Goal: Task Accomplishment & Management: Manage account settings

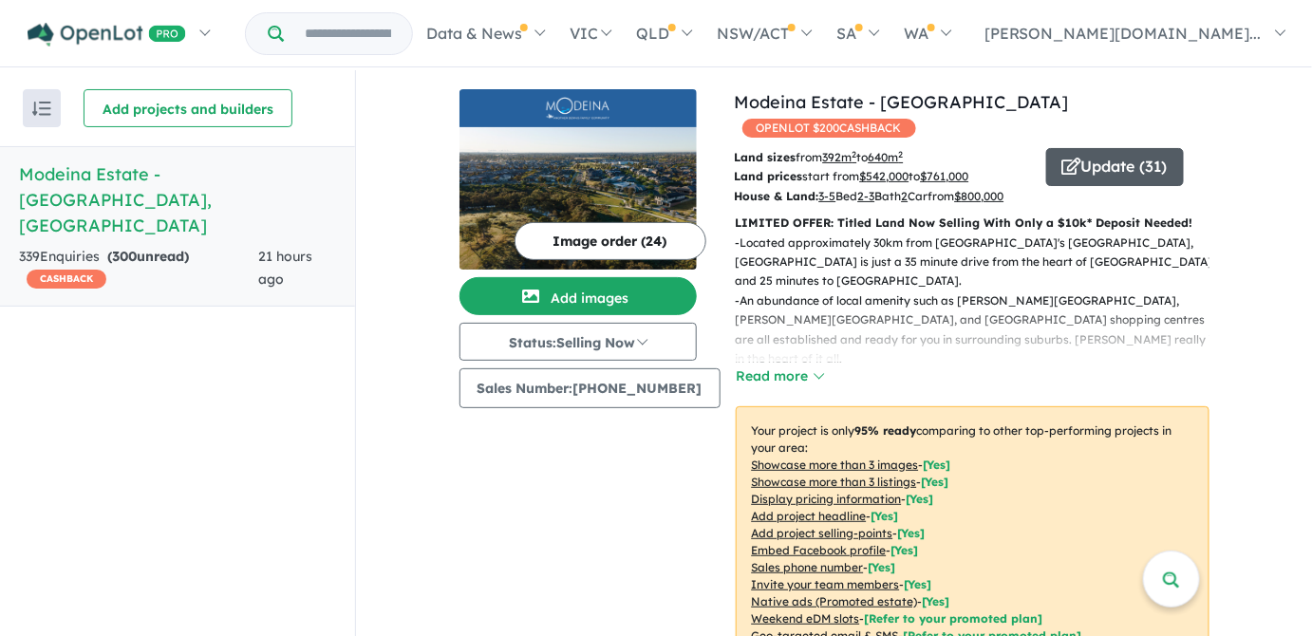
click at [1088, 148] on button "Update ( 31 )" at bounding box center [1115, 167] width 138 height 38
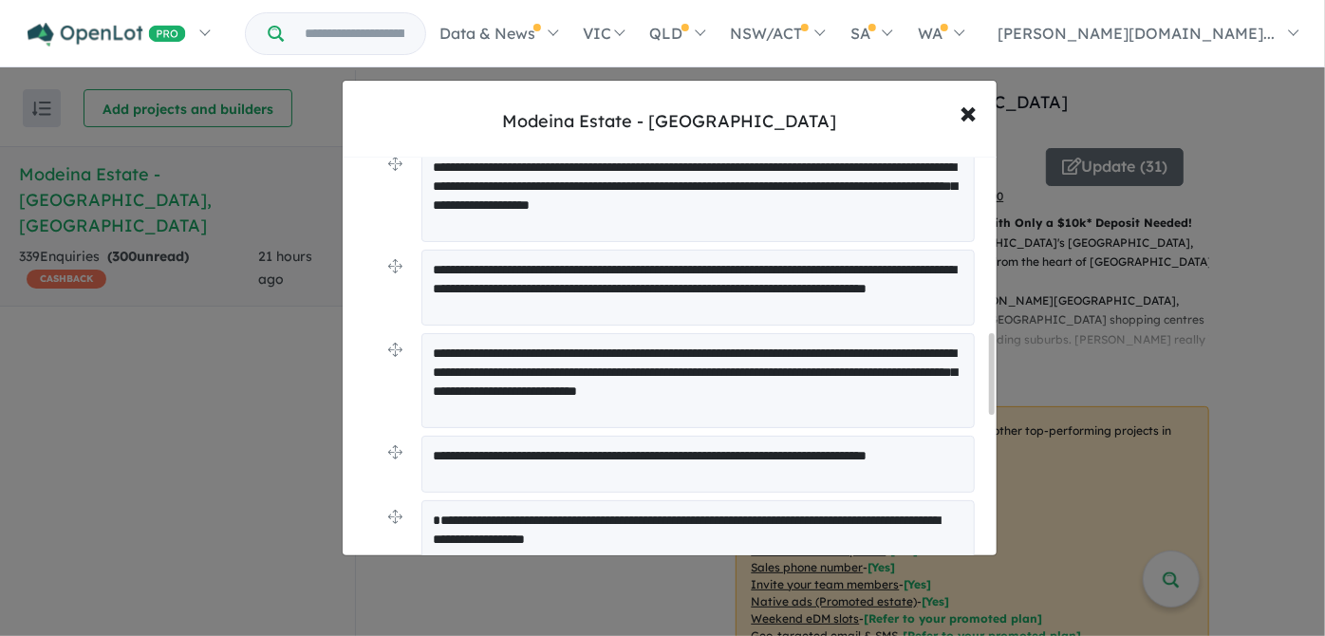
scroll to position [718, 0]
click at [972, 112] on span "×" at bounding box center [969, 111] width 17 height 41
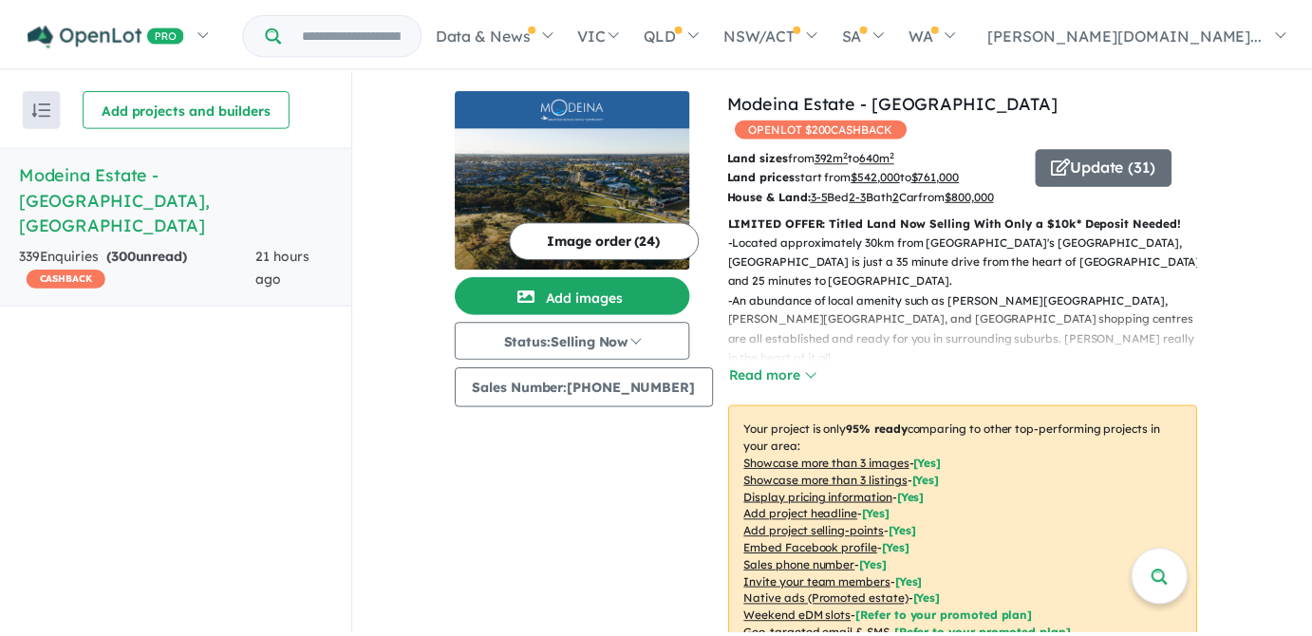
scroll to position [0, 0]
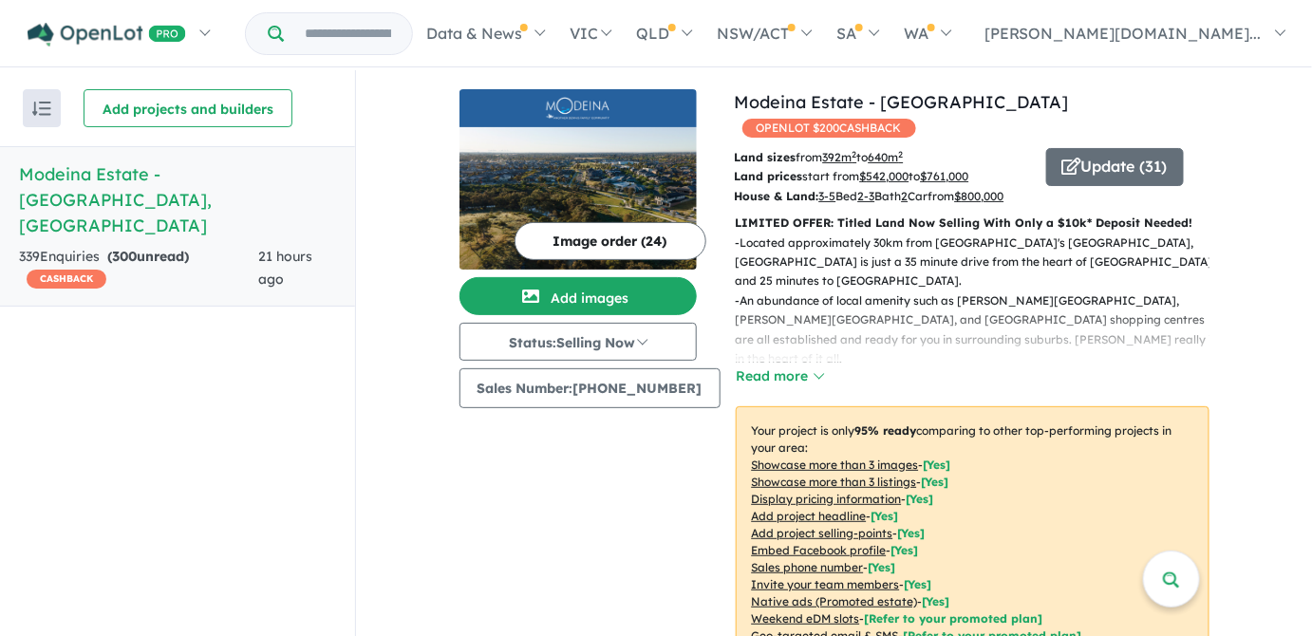
click at [159, 177] on h5 "Modeina Estate - [GEOGRAPHIC_DATA][PERSON_NAME][GEOGRAPHIC_DATA]" at bounding box center [177, 199] width 317 height 77
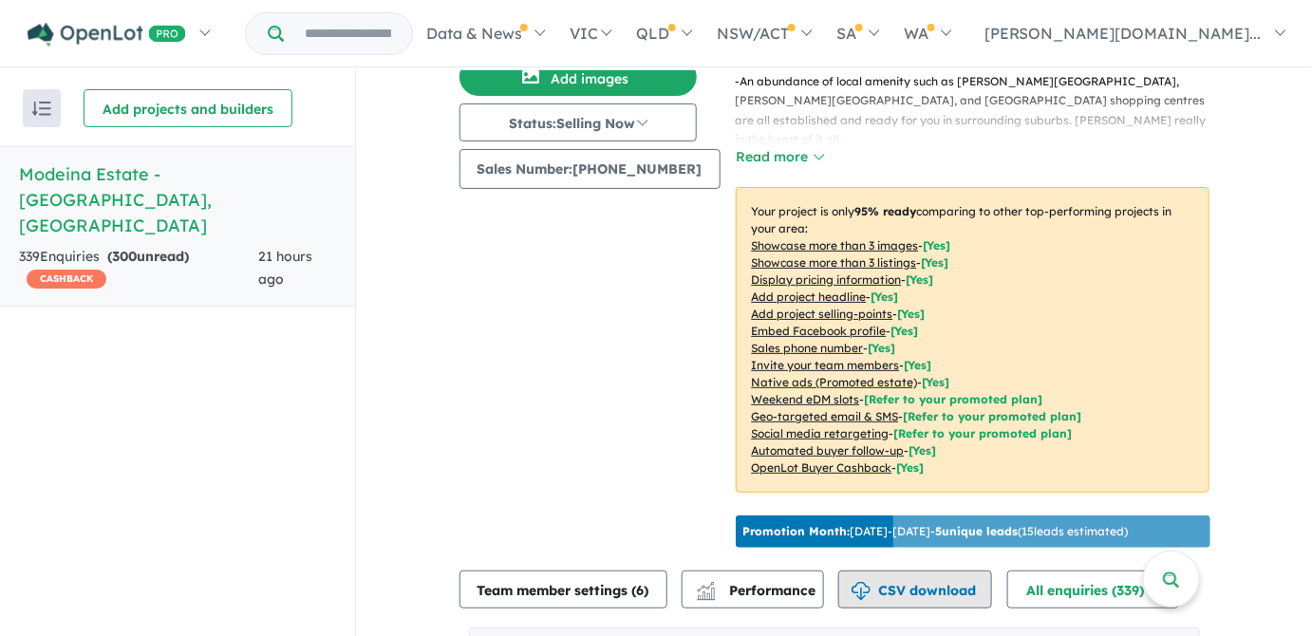
scroll to position [73, 0]
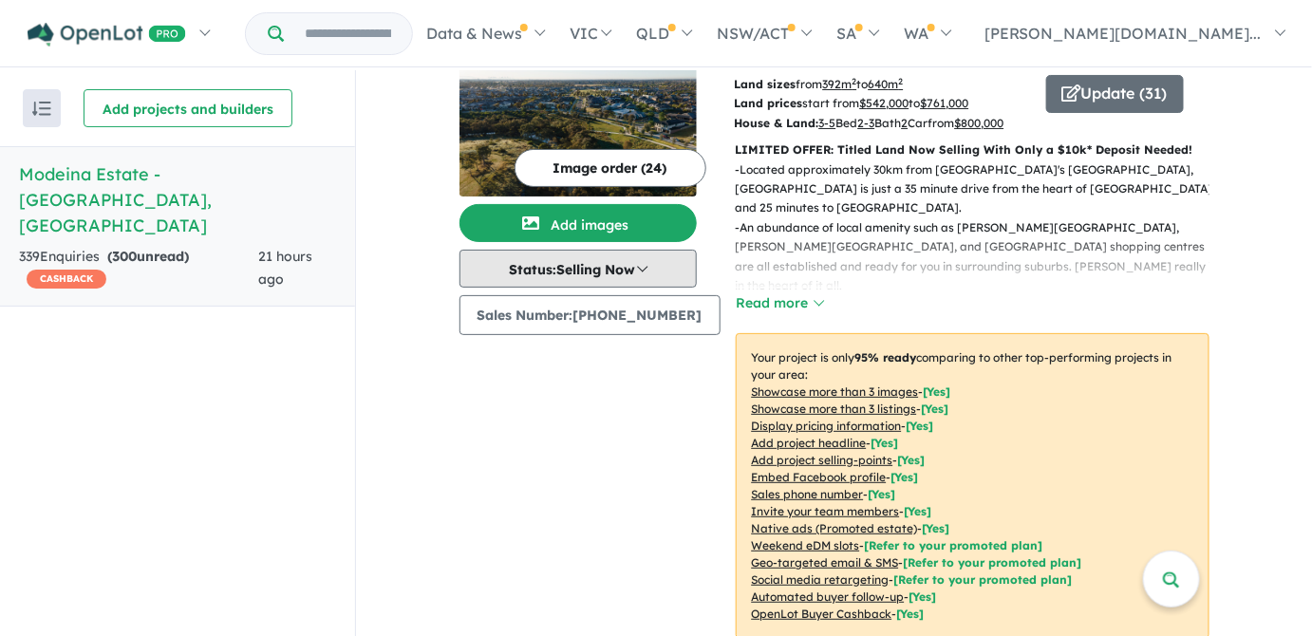
click at [650, 262] on button "Status: Selling Now" at bounding box center [578, 269] width 237 height 38
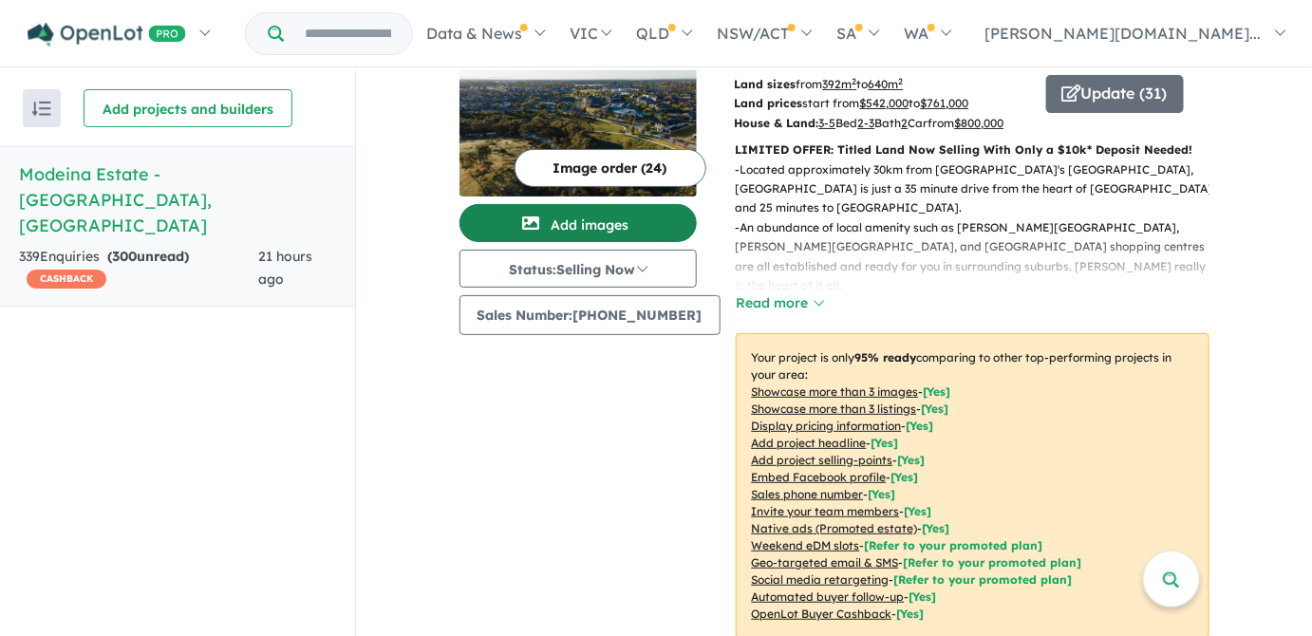
scroll to position [0, 0]
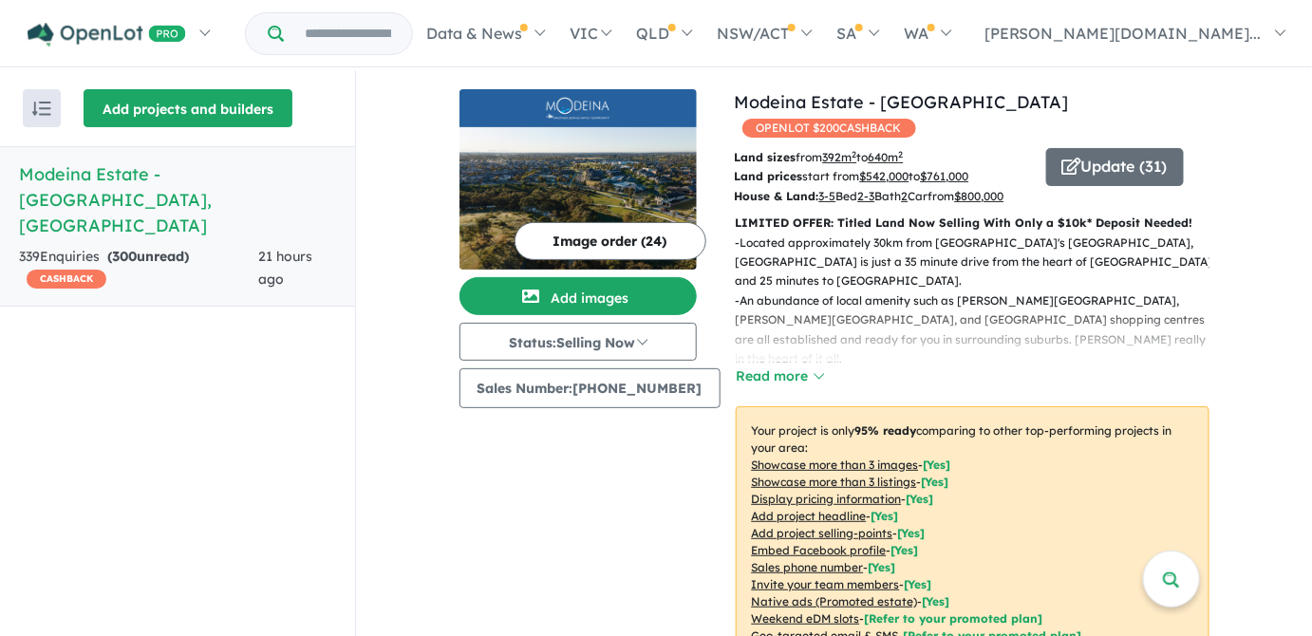
click at [126, 107] on button "Add projects and builders" at bounding box center [188, 108] width 209 height 38
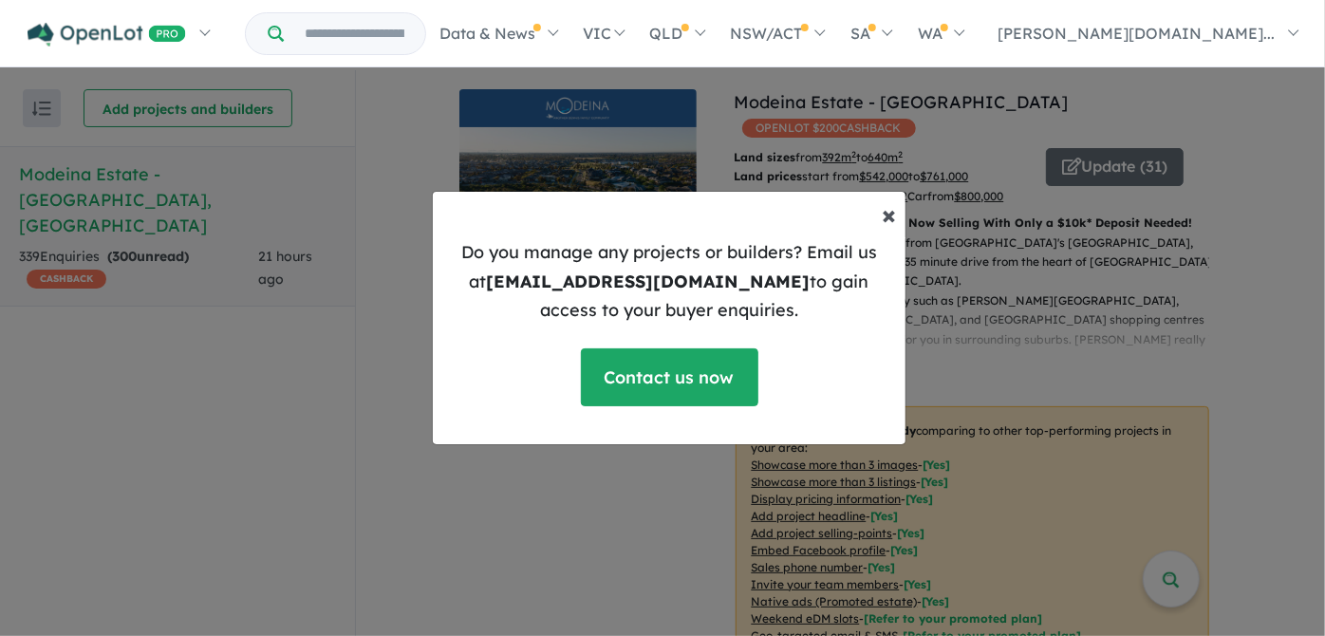
click at [891, 216] on span "×" at bounding box center [889, 213] width 14 height 33
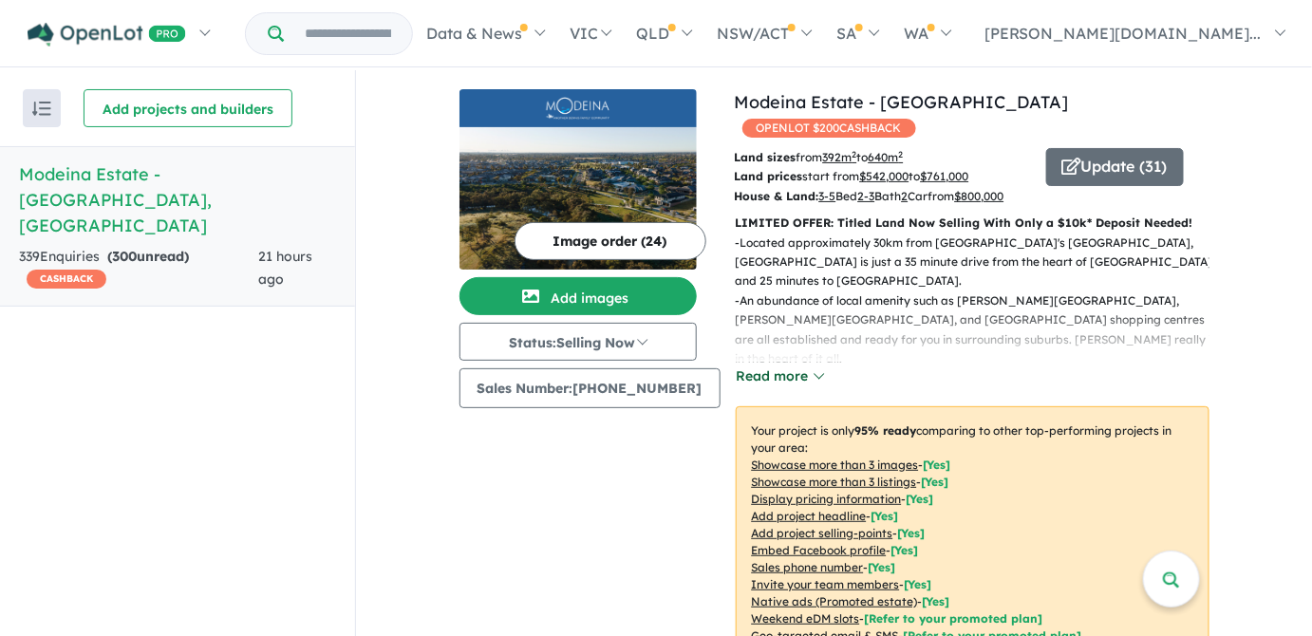
click at [790, 367] on button "Read more" at bounding box center [780, 377] width 89 height 22
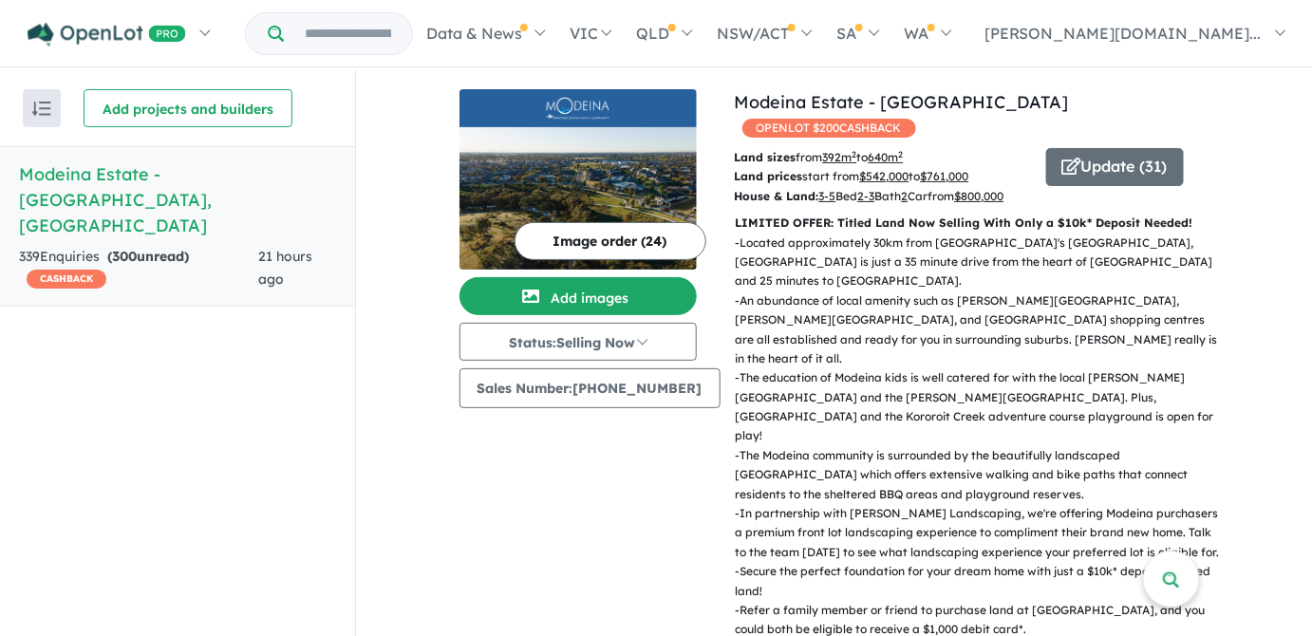
click at [589, 243] on button "Image order ( 24 )" at bounding box center [611, 241] width 192 height 38
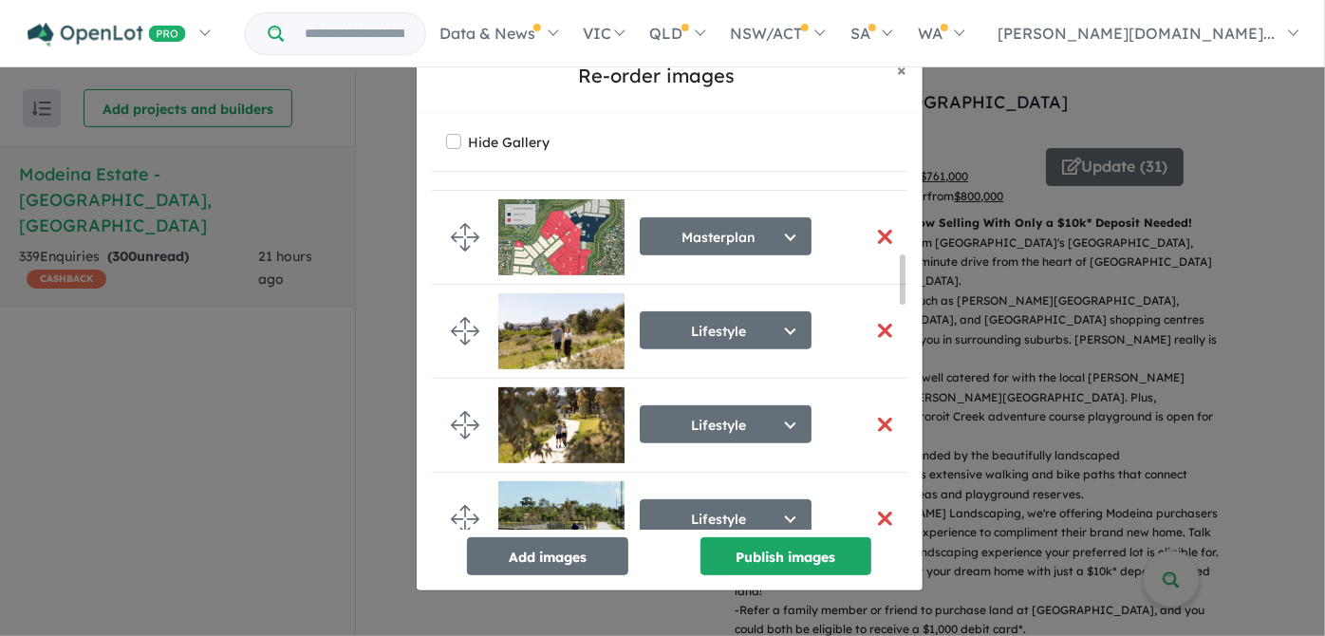
scroll to position [517, 0]
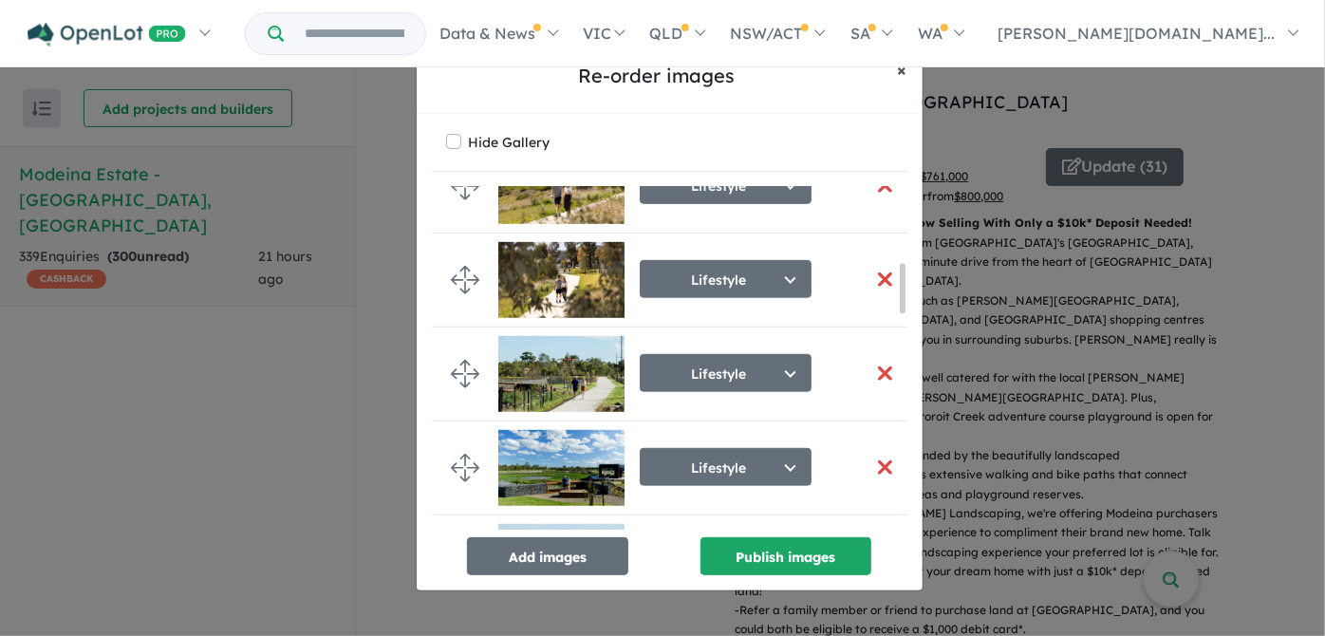
click at [900, 71] on span "×" at bounding box center [902, 70] width 9 height 22
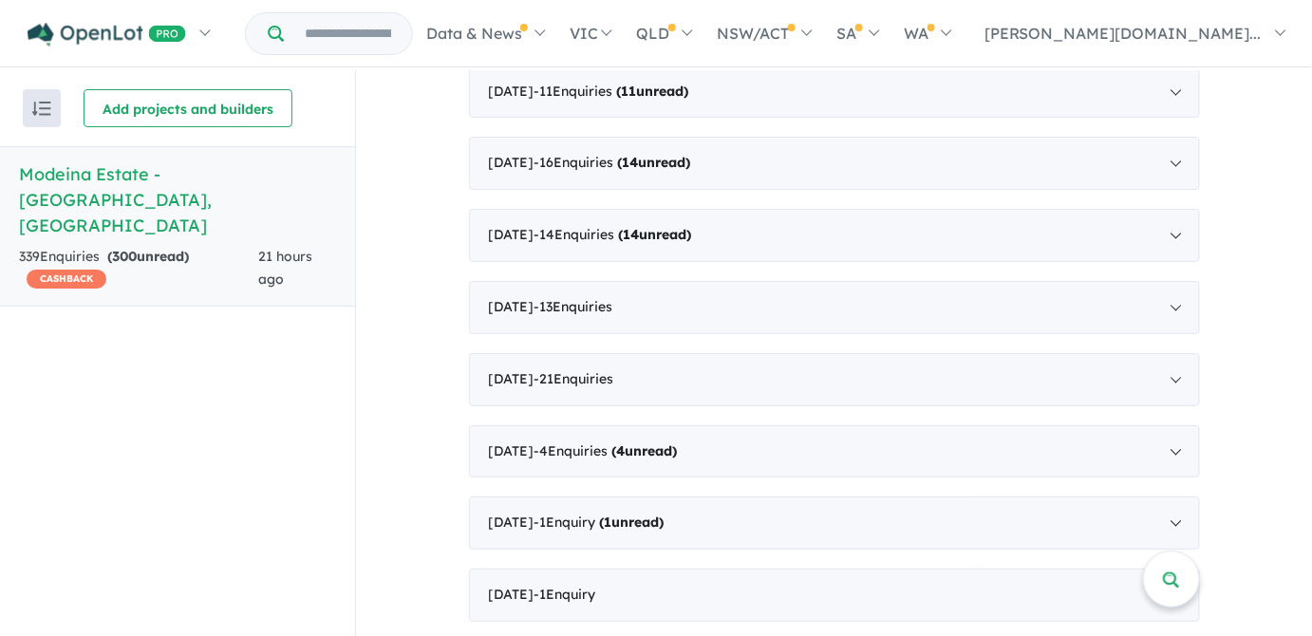
scroll to position [0, 0]
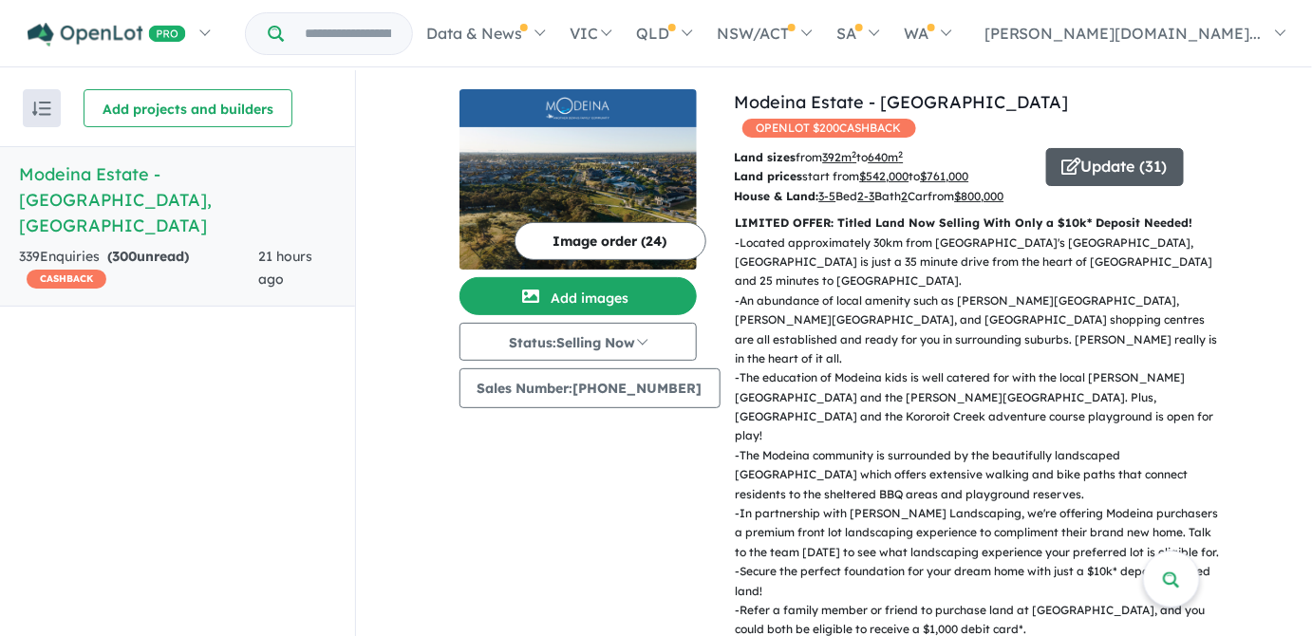
click at [1111, 148] on button "Update ( 31 )" at bounding box center [1115, 167] width 138 height 38
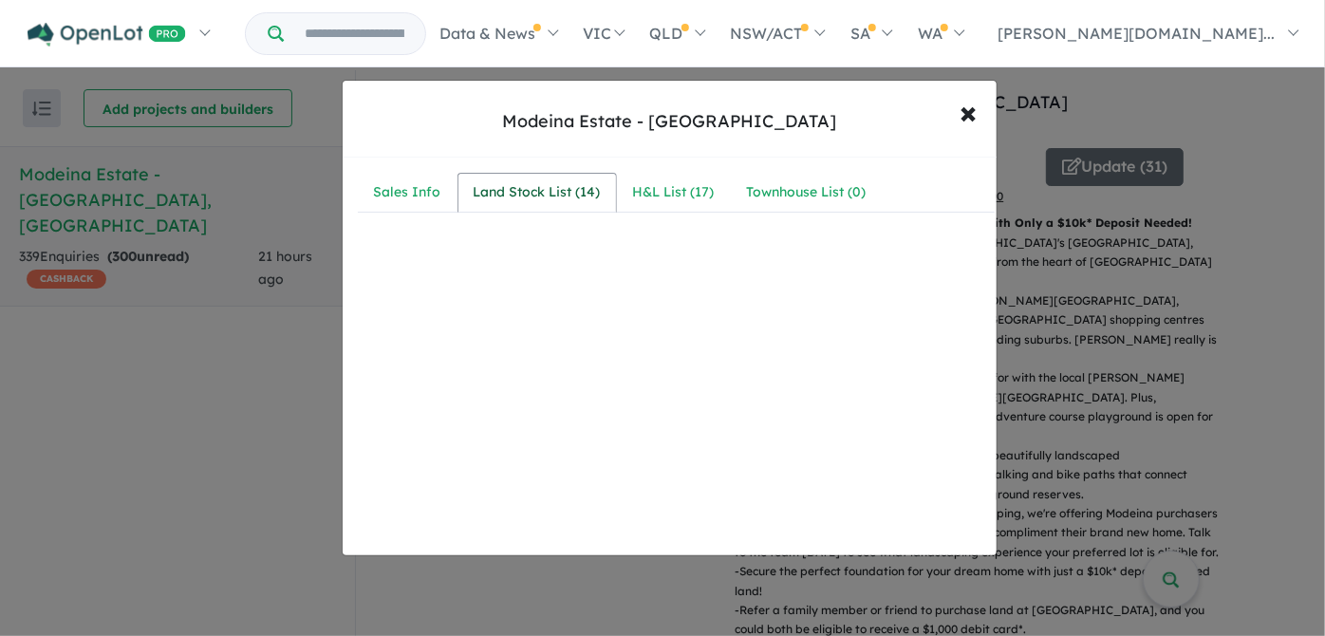
click at [518, 188] on div "Land Stock List ( 14 )" at bounding box center [537, 192] width 127 height 23
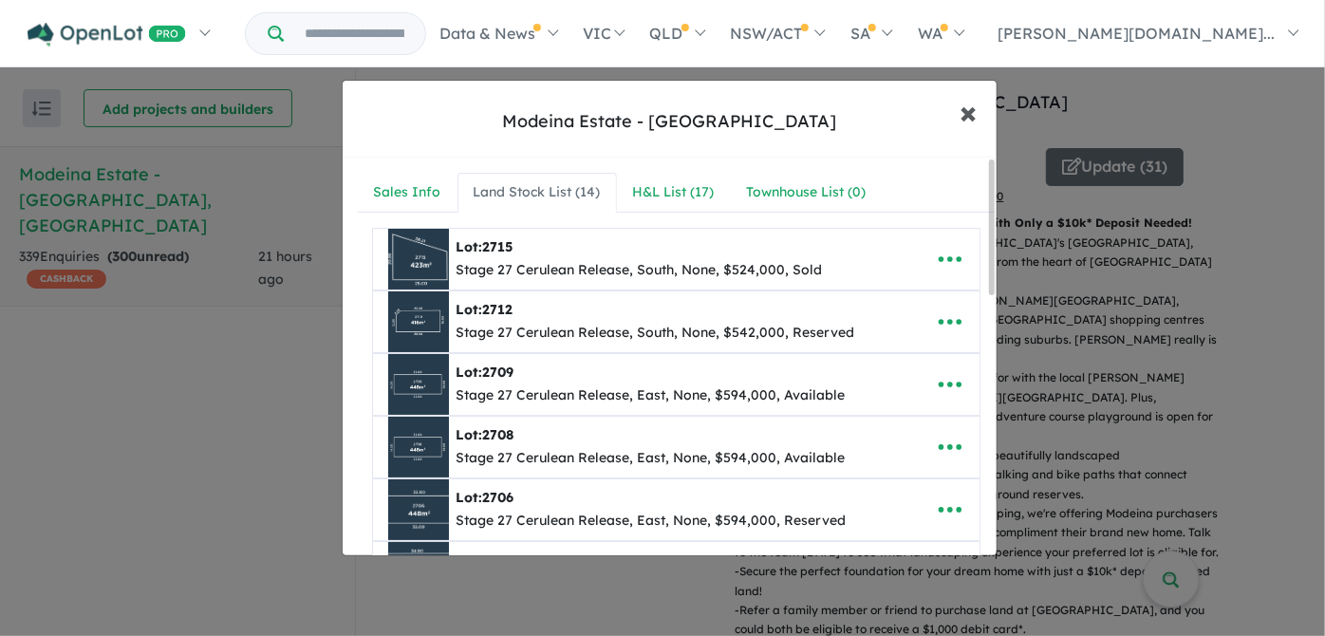
click at [966, 109] on span "×" at bounding box center [969, 111] width 17 height 41
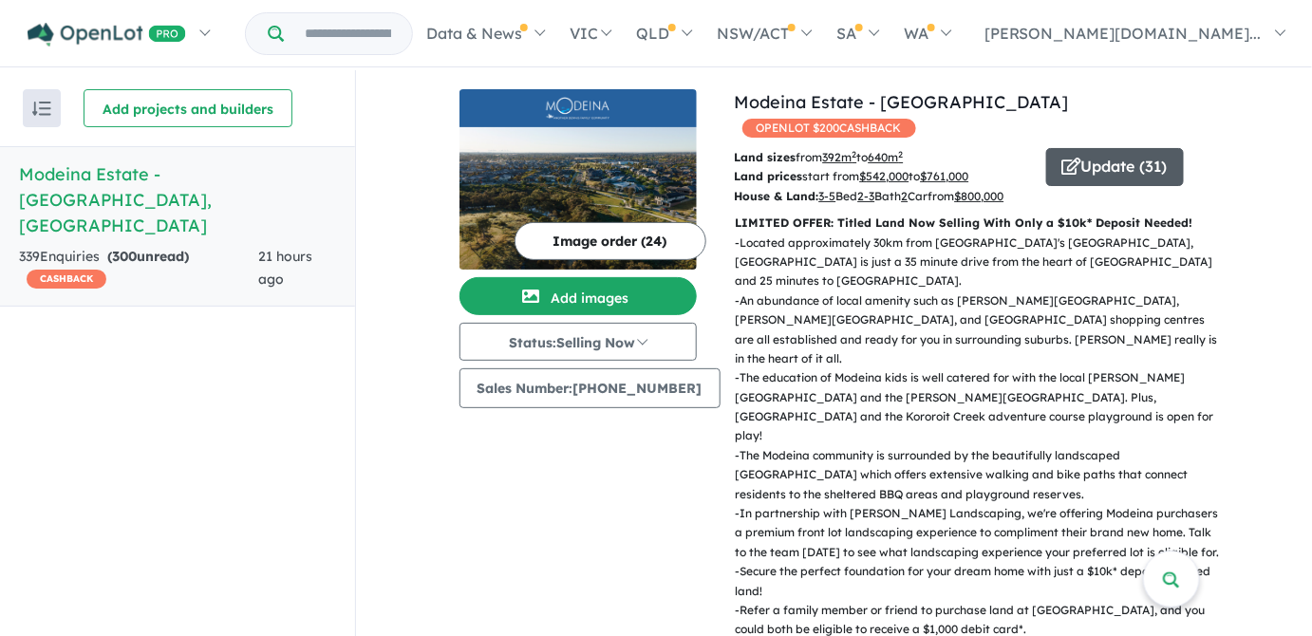
click at [1106, 148] on button "Update ( 31 )" at bounding box center [1115, 167] width 138 height 38
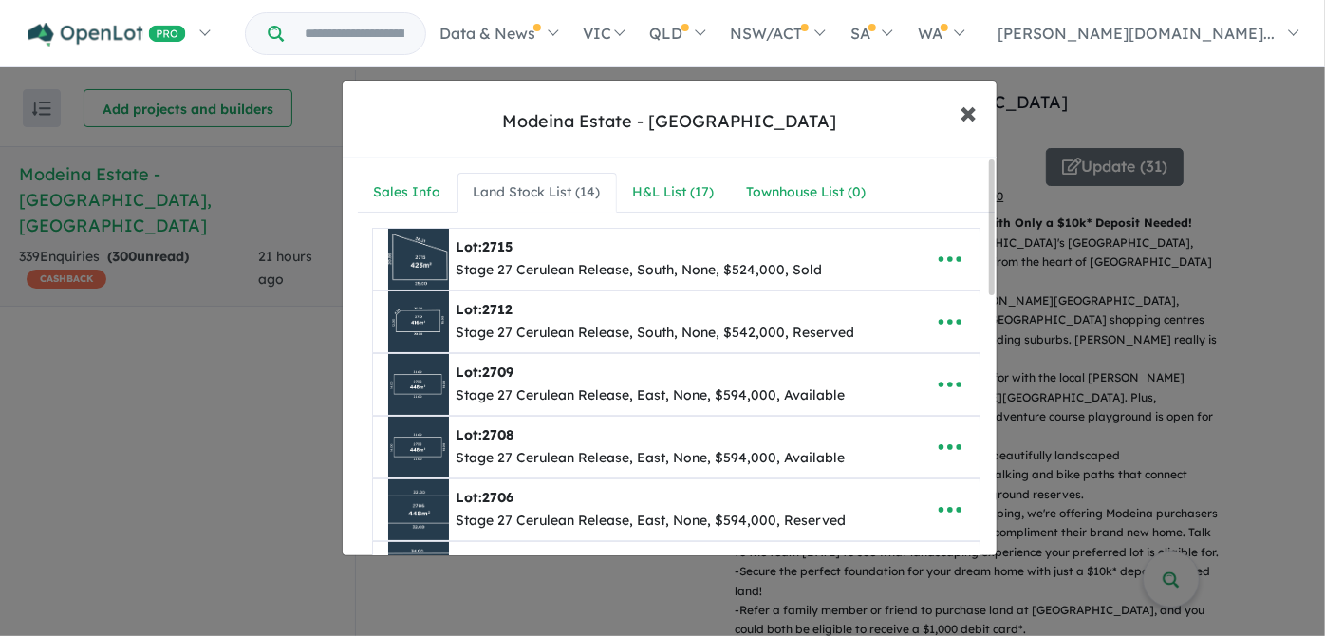
click at [966, 109] on span "×" at bounding box center [969, 111] width 17 height 41
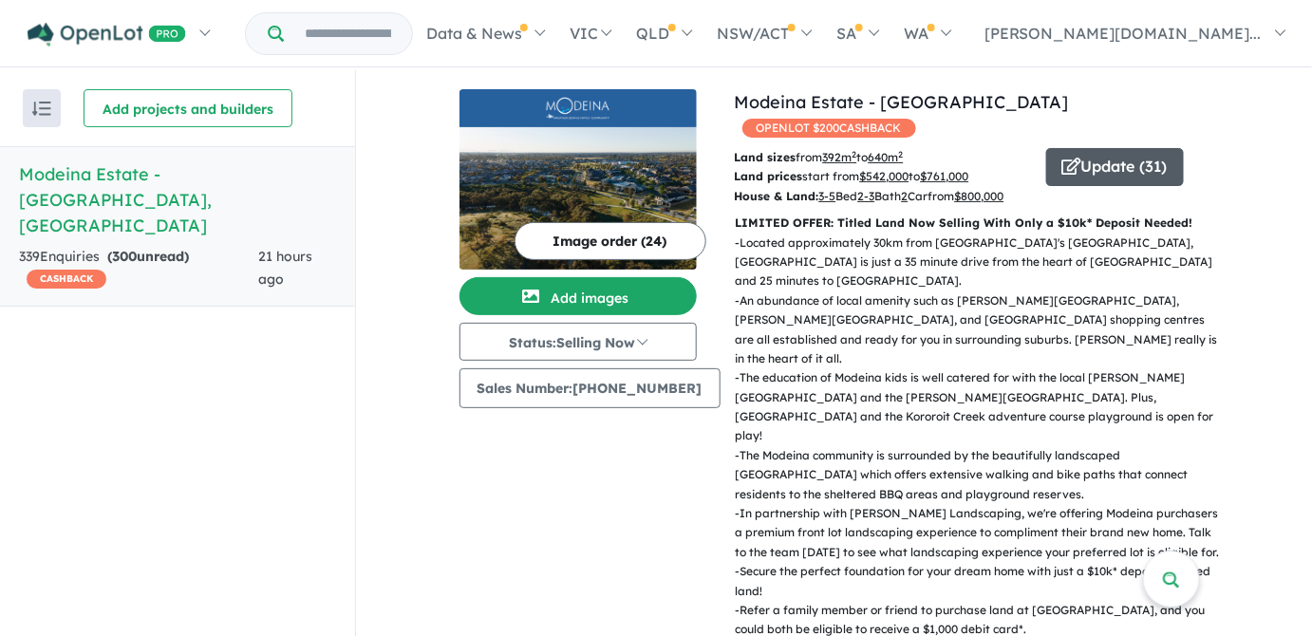
click at [1108, 148] on button "Update ( 31 )" at bounding box center [1115, 167] width 138 height 38
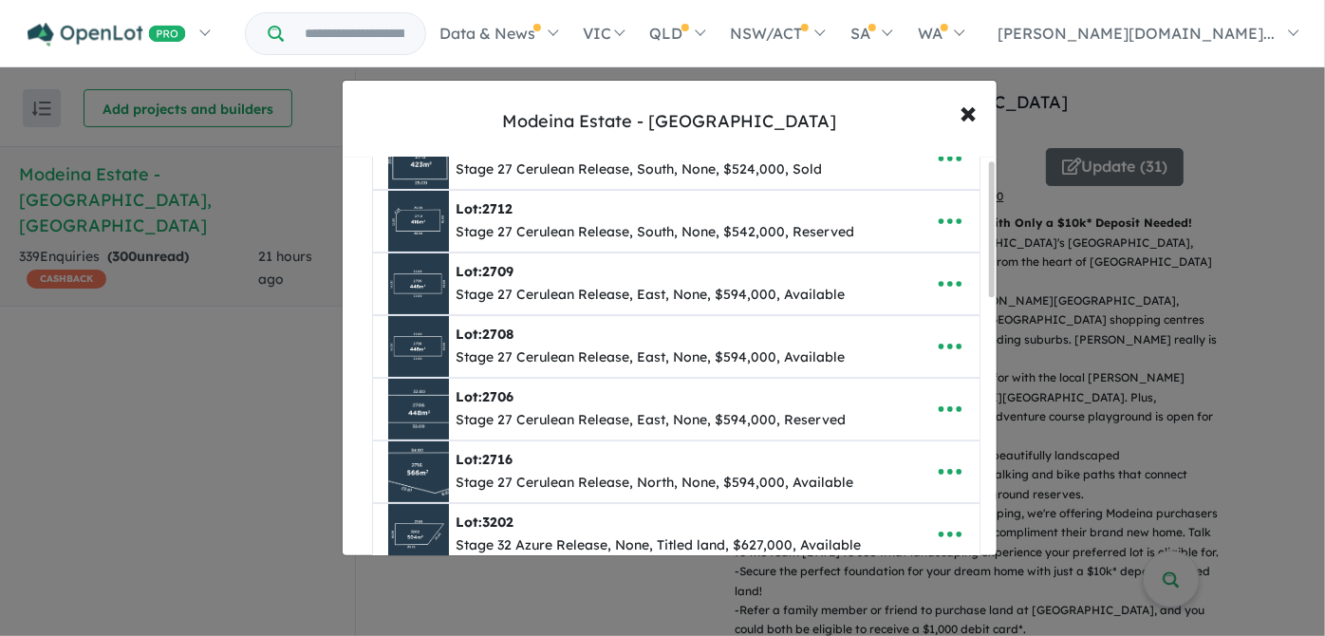
scroll to position [7, 0]
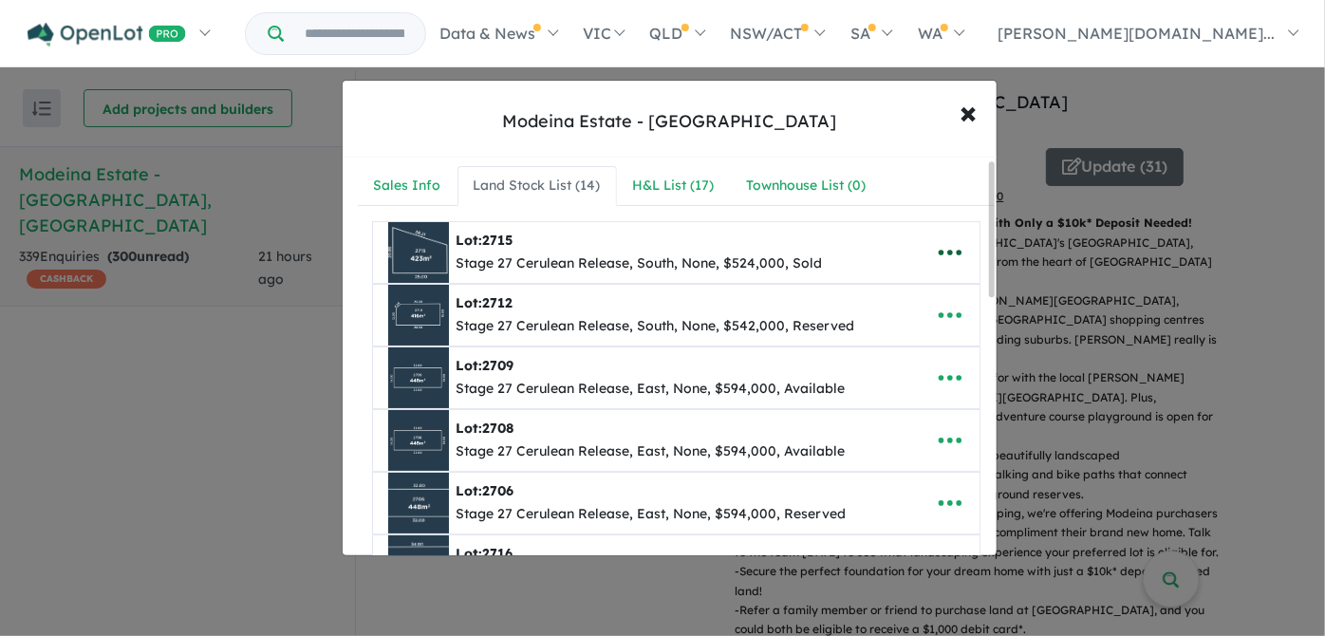
click at [947, 250] on icon "button" at bounding box center [950, 252] width 28 height 28
click at [947, 251] on icon "button" at bounding box center [950, 252] width 28 height 28
click at [946, 312] on icon "button" at bounding box center [949, 315] width 23 height 6
click at [874, 363] on link "Edit" at bounding box center [908, 362] width 141 height 44
select select "*****"
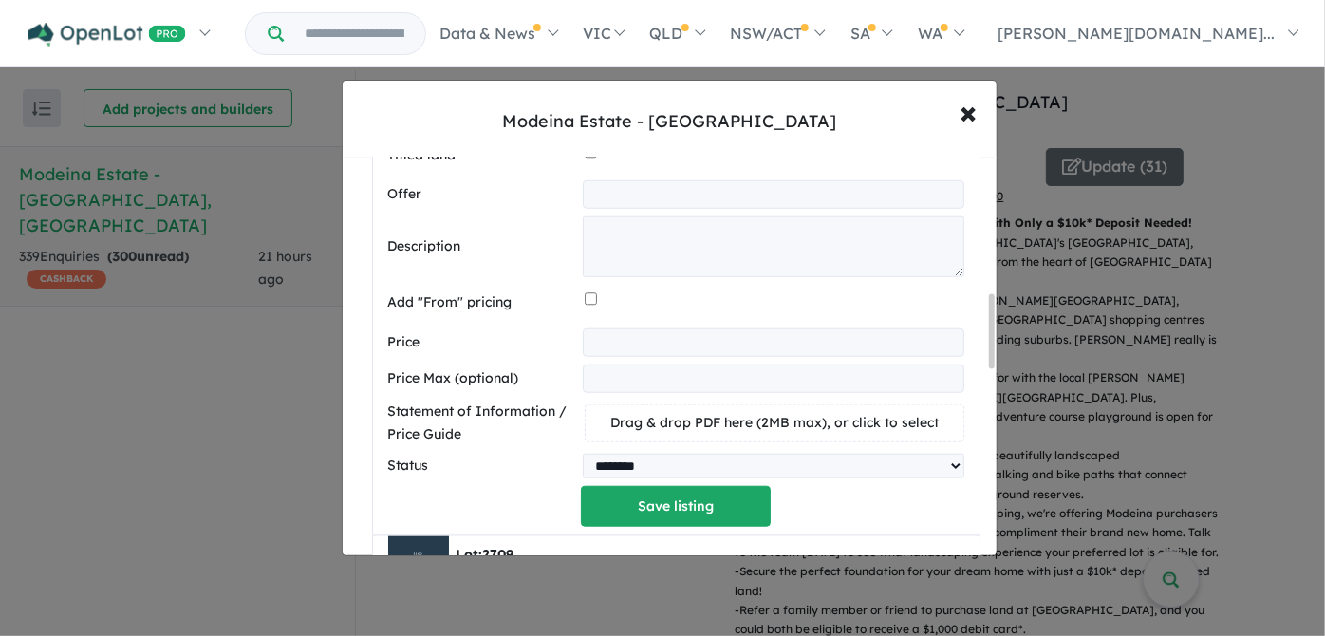
scroll to position [783, 0]
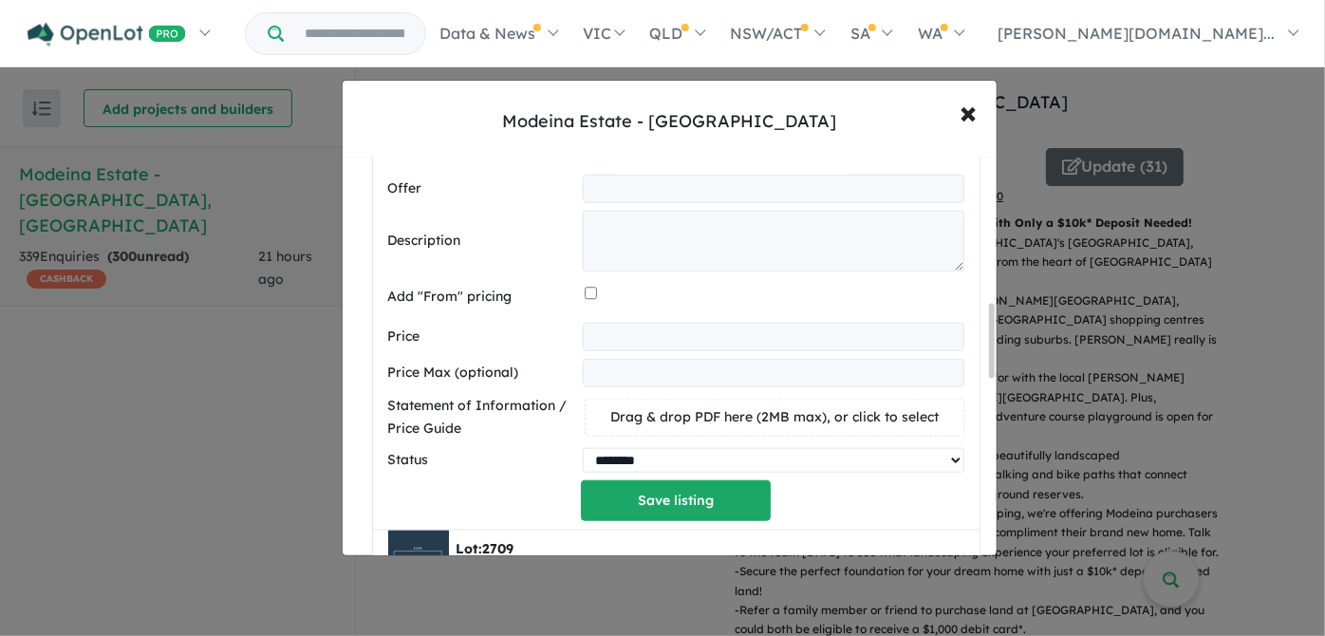
click at [654, 459] on select "********* ******** **** ******" at bounding box center [773, 460] width 381 height 25
select select "****"
click at [583, 448] on select "********* ******** **** ******" at bounding box center [773, 460] width 381 height 25
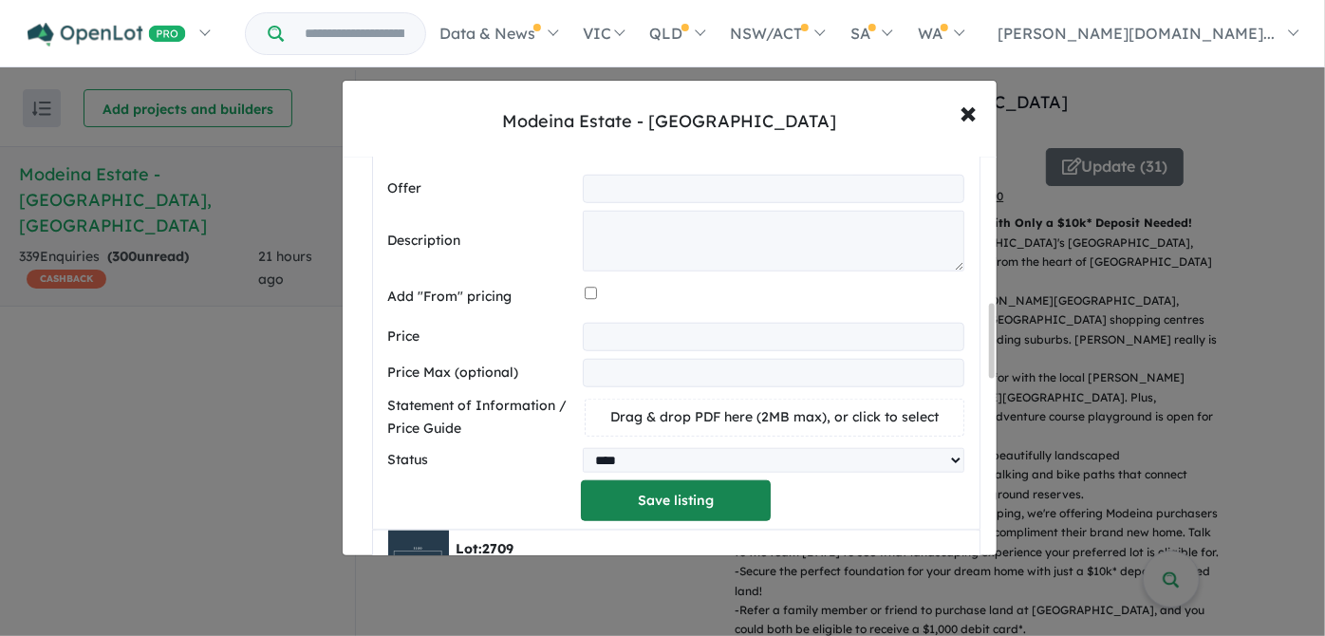
click at [711, 499] on button "Save listing" at bounding box center [676, 500] width 190 height 41
select select "*****"
select select "****"
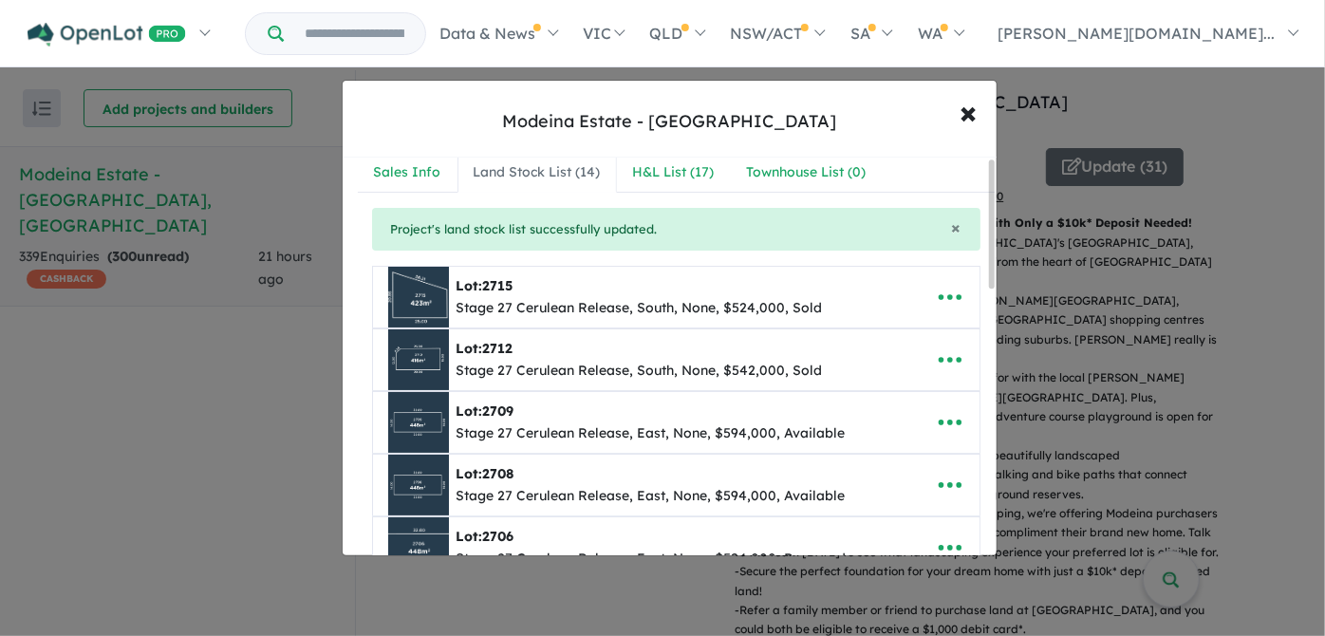
scroll to position [0, 0]
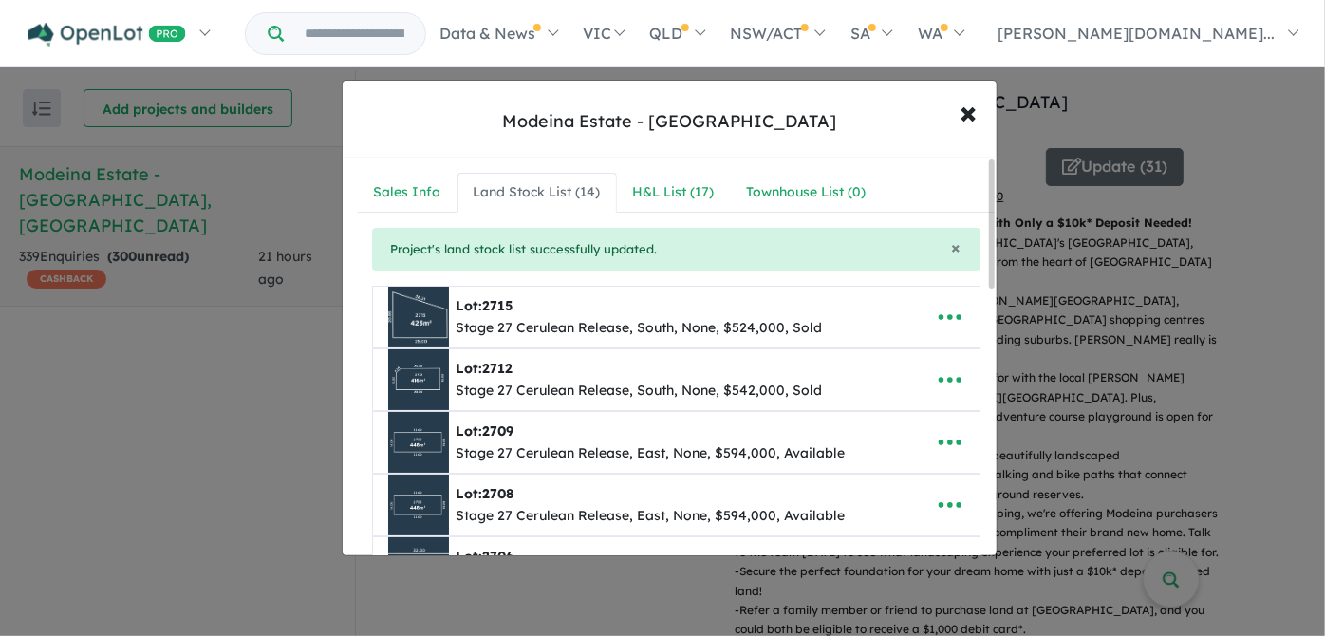
click at [838, 317] on div "Lot: 2715 Stage 27 Cerulean Release, South, None, $524,000, Sold" at bounding box center [646, 317] width 517 height 61
drag, startPoint x: 949, startPoint y: 317, endPoint x: 936, endPoint y: 338, distance: 24.8
click at [936, 338] on div "Lot: 2715 Stage 27 Cerulean Release, South, None, $524,000, Sold" at bounding box center [676, 317] width 607 height 61
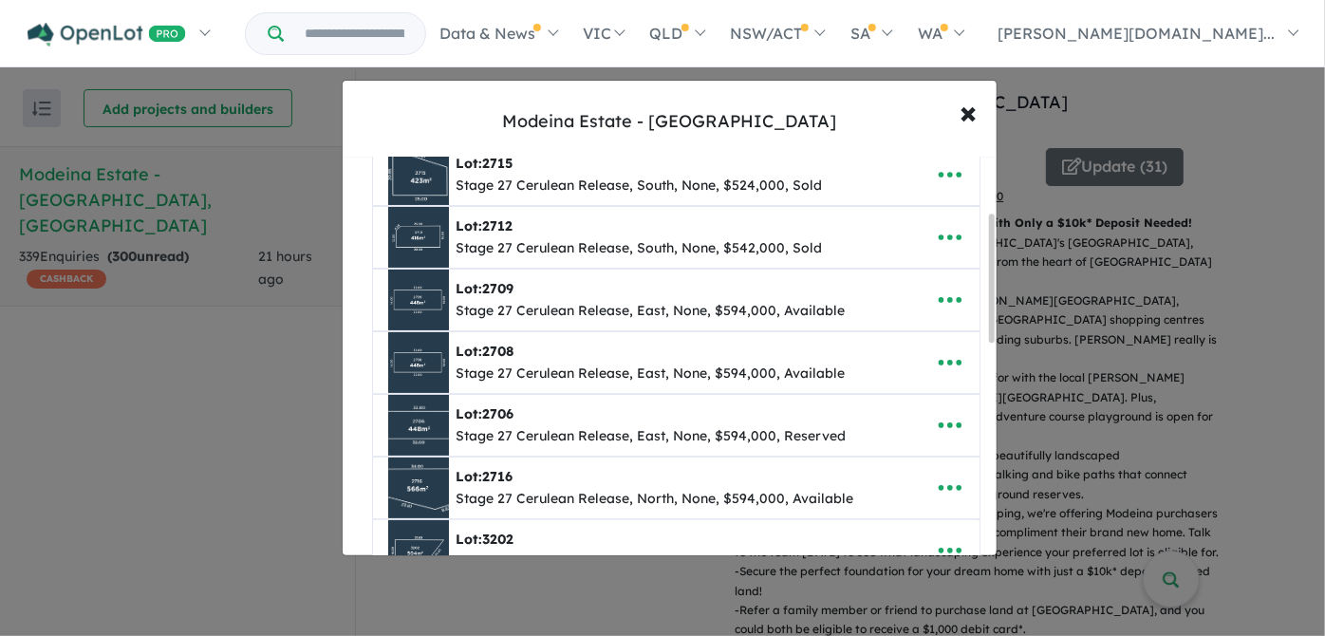
scroll to position [172, 0]
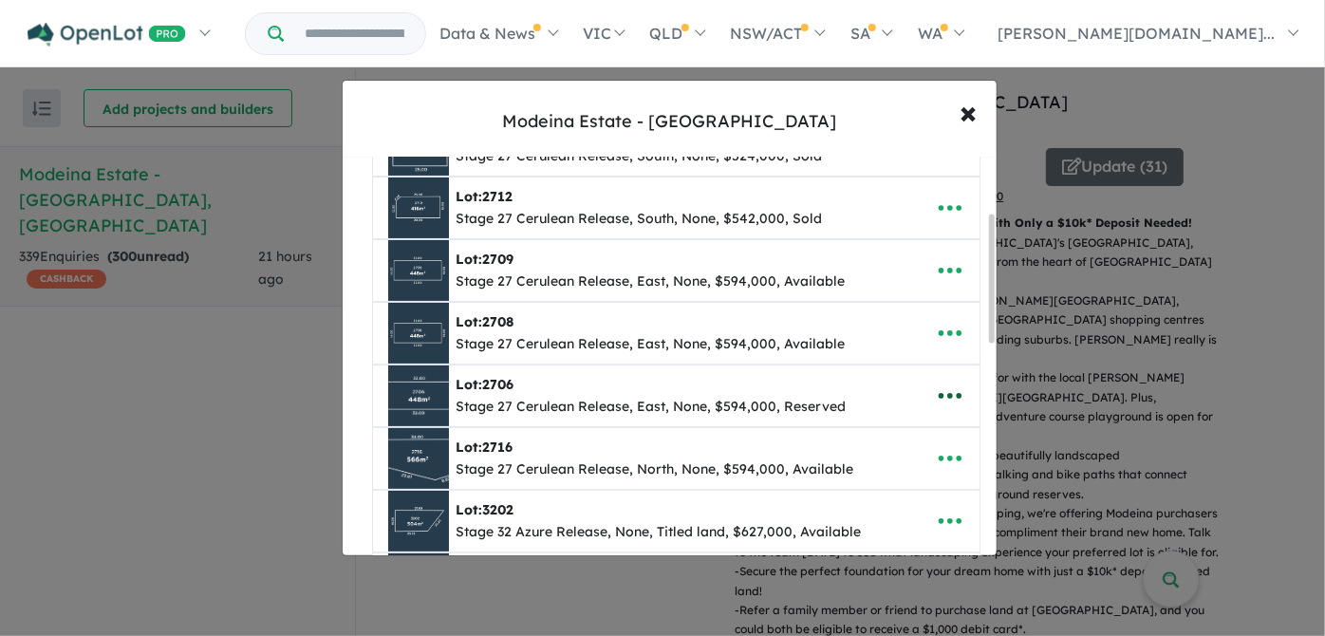
click at [947, 388] on icon "button" at bounding box center [950, 396] width 28 height 28
click at [878, 440] on link "Edit" at bounding box center [908, 444] width 141 height 44
select select "****"
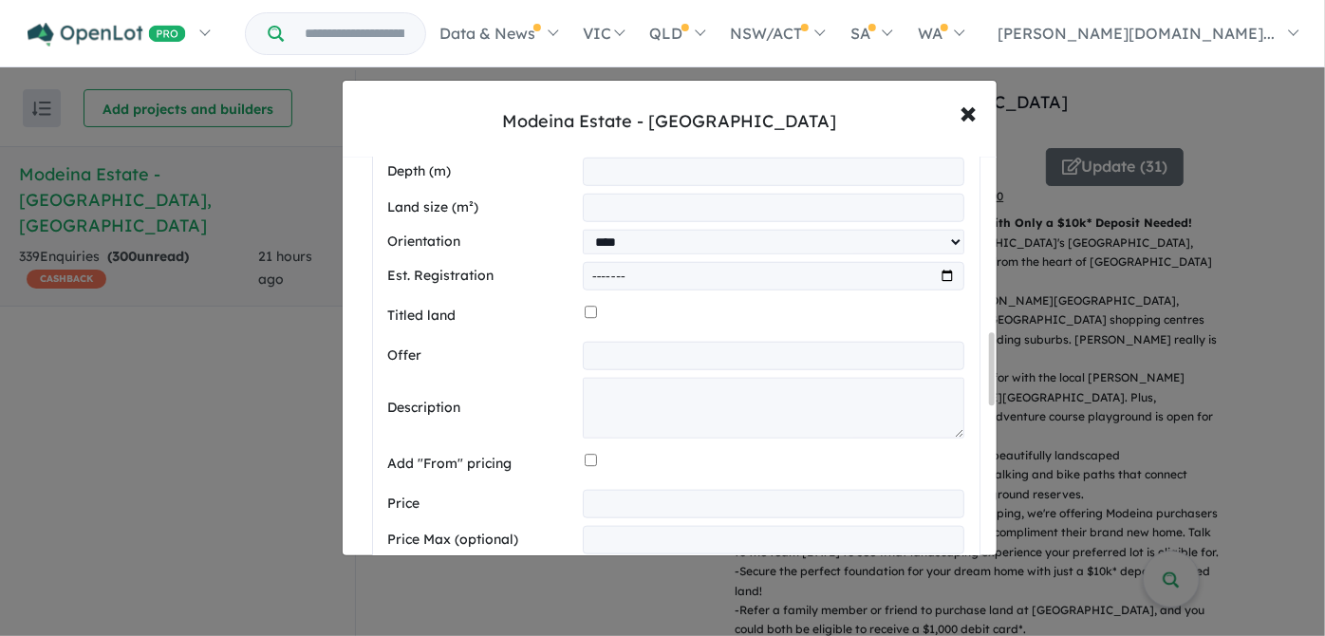
scroll to position [1121, 0]
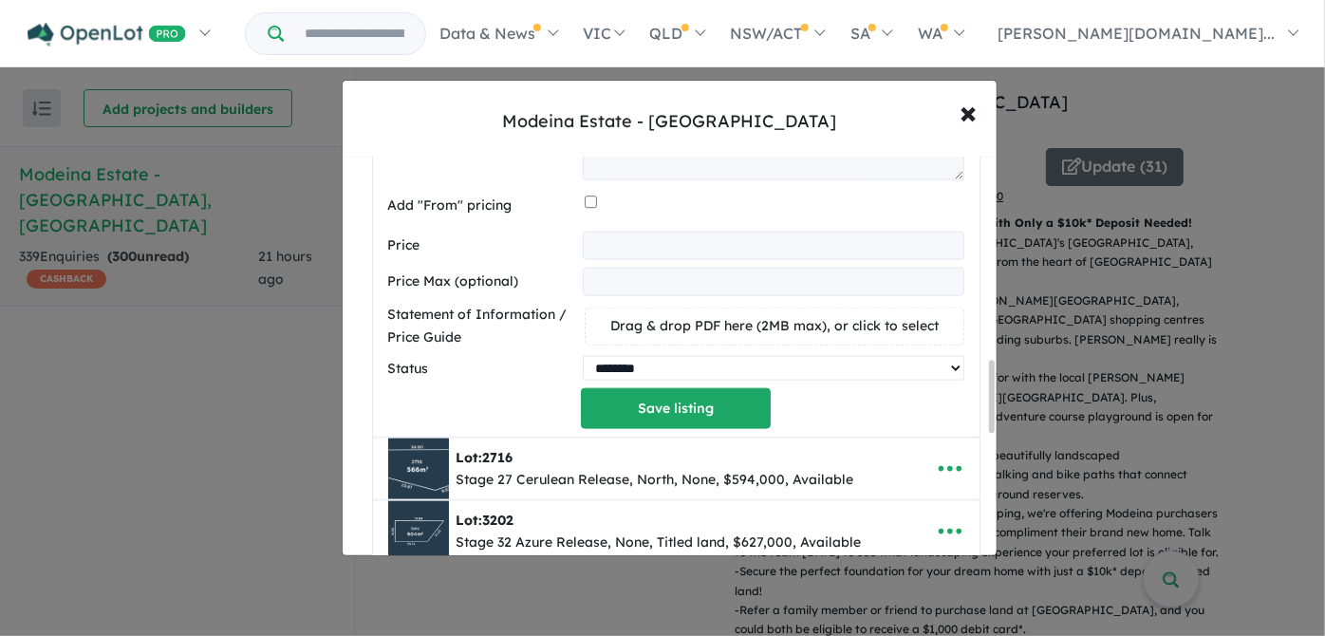
click at [636, 367] on select "********* ******** **** ******" at bounding box center [773, 368] width 381 height 25
select select "****"
click at [583, 356] on select "********* ******** **** ******" at bounding box center [773, 368] width 381 height 25
click at [700, 408] on button "Save listing" at bounding box center [676, 408] width 190 height 41
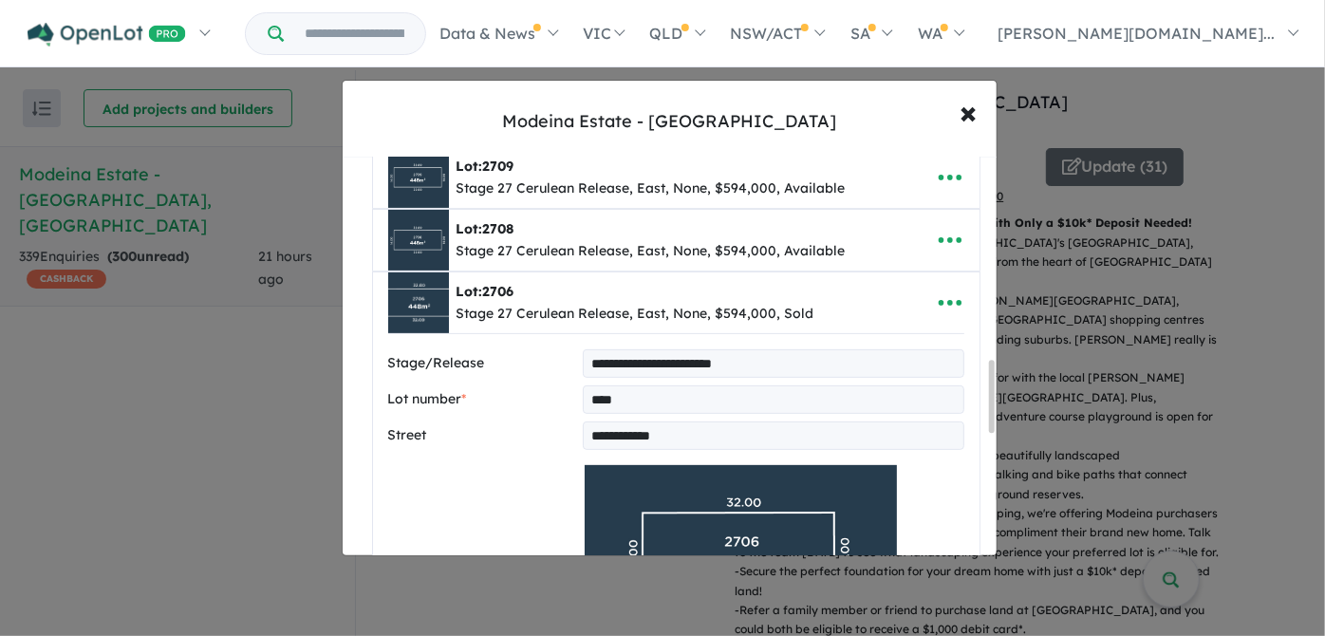
select select "****"
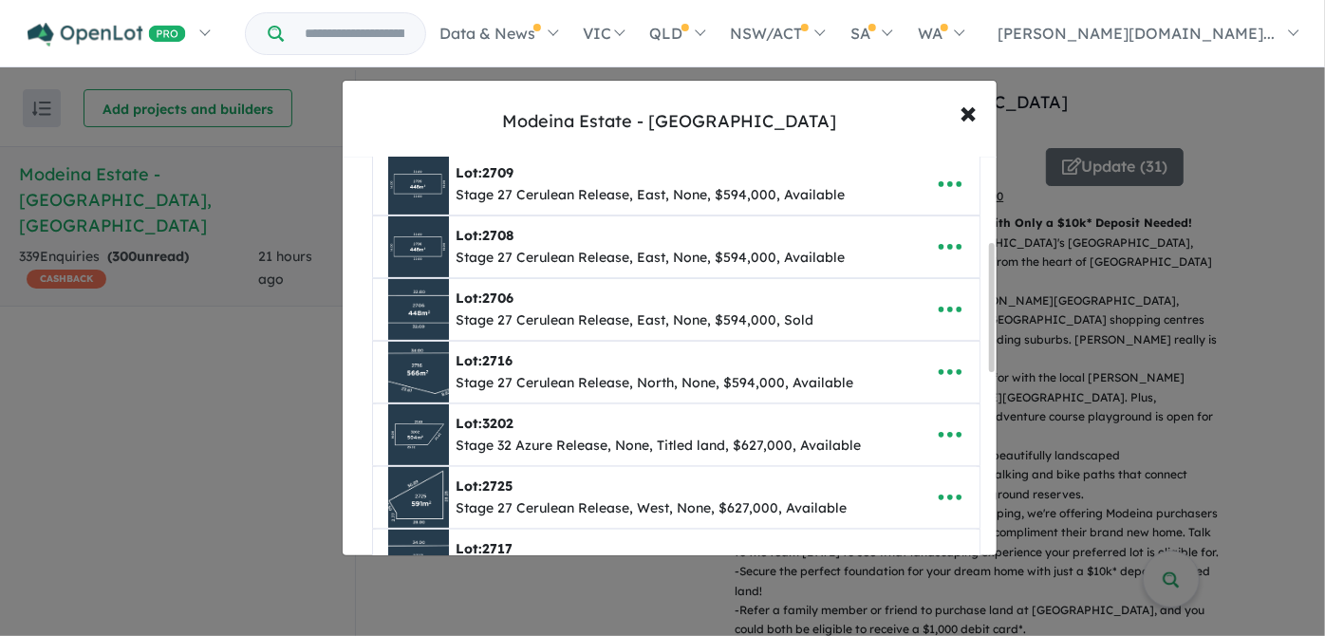
scroll to position [345, 0]
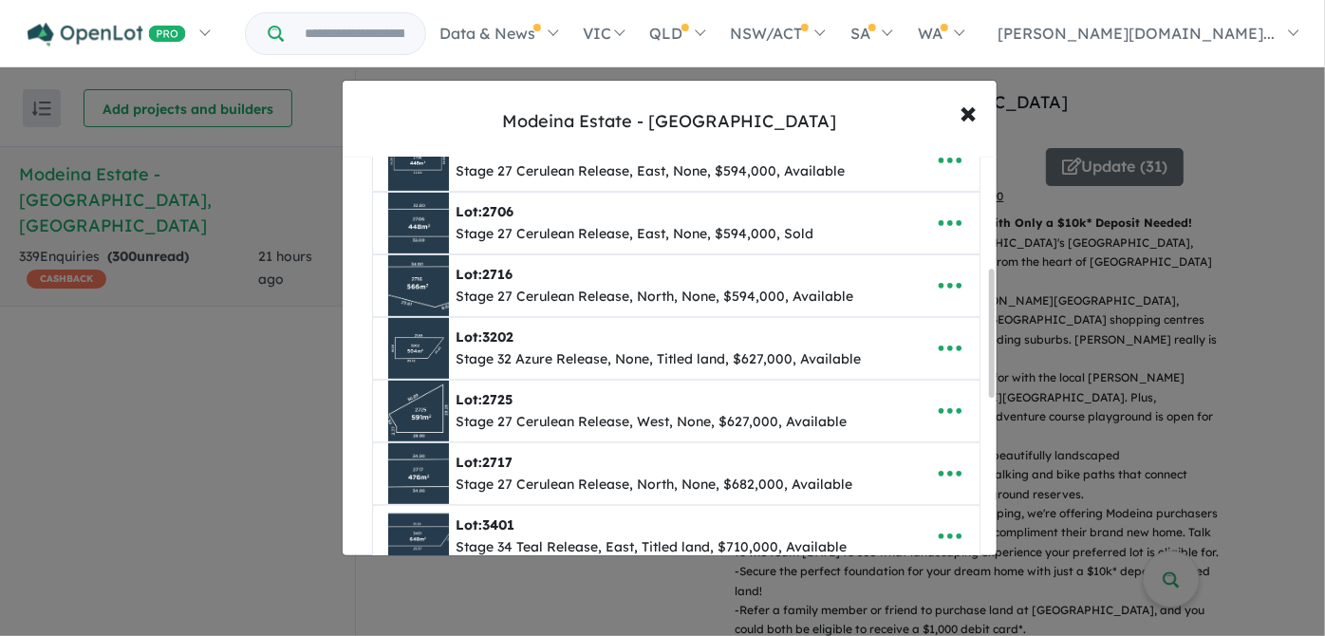
click at [658, 518] on div "Lot: 3401" at bounding box center [652, 526] width 391 height 23
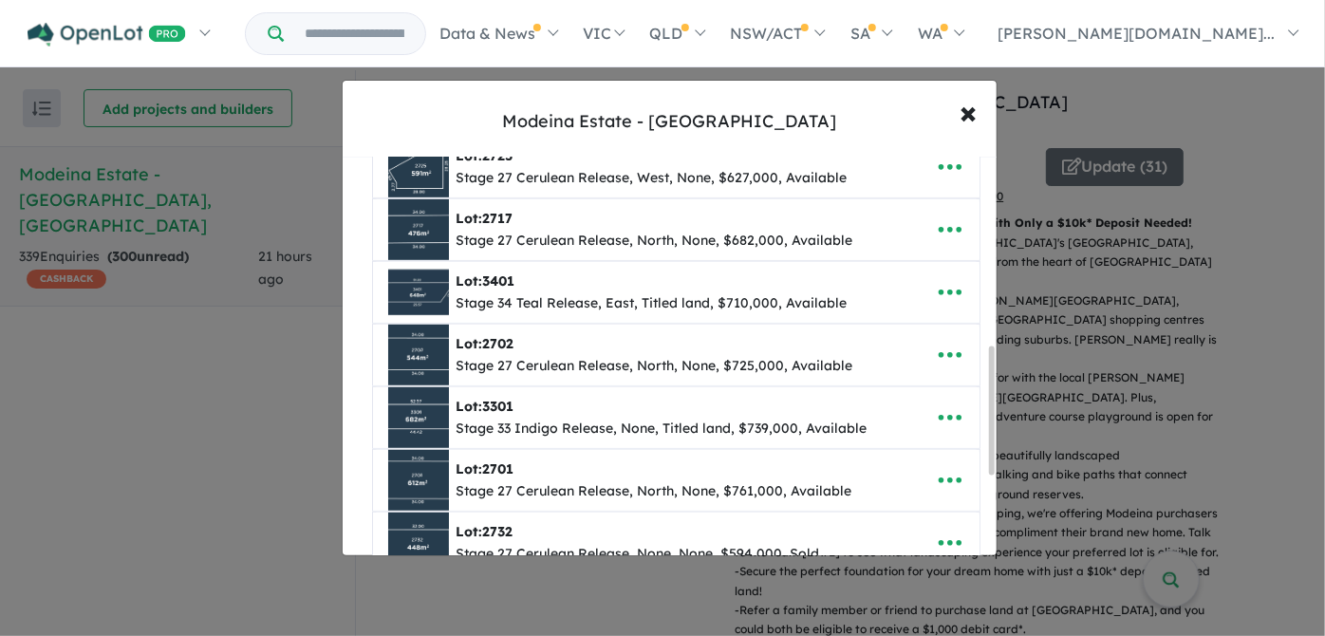
scroll to position [690, 0]
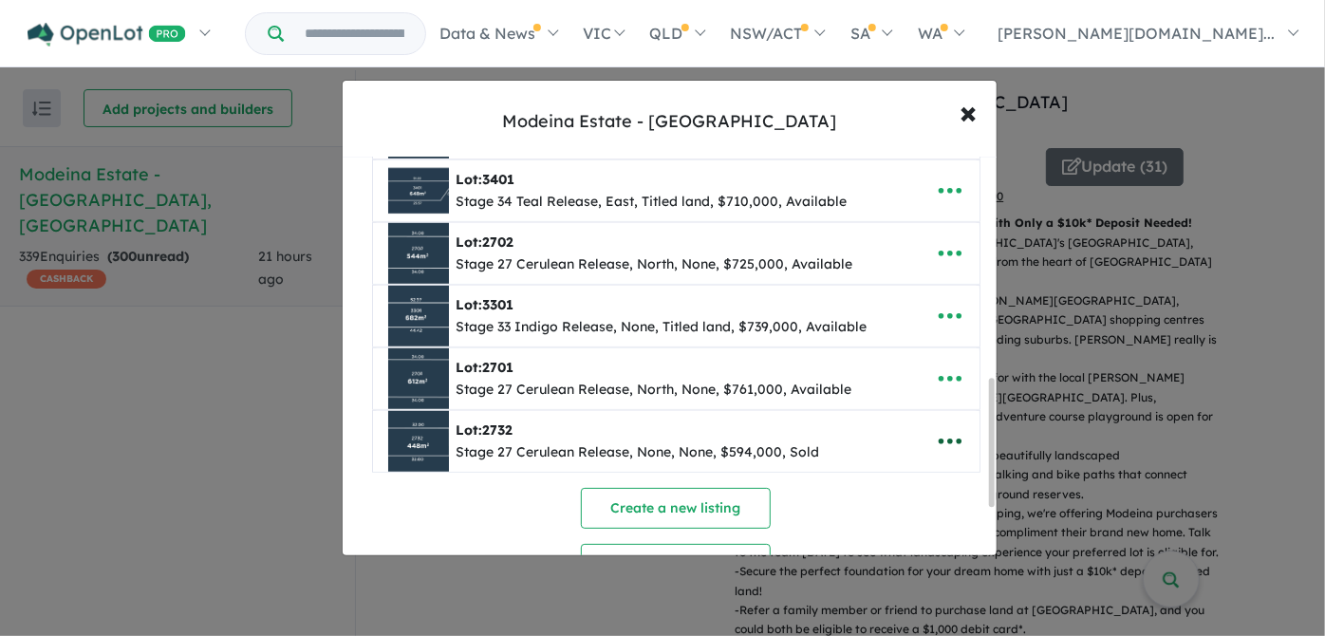
click at [950, 439] on icon "button" at bounding box center [949, 442] width 23 height 6
click at [872, 302] on link "Edit" at bounding box center [908, 310] width 141 height 44
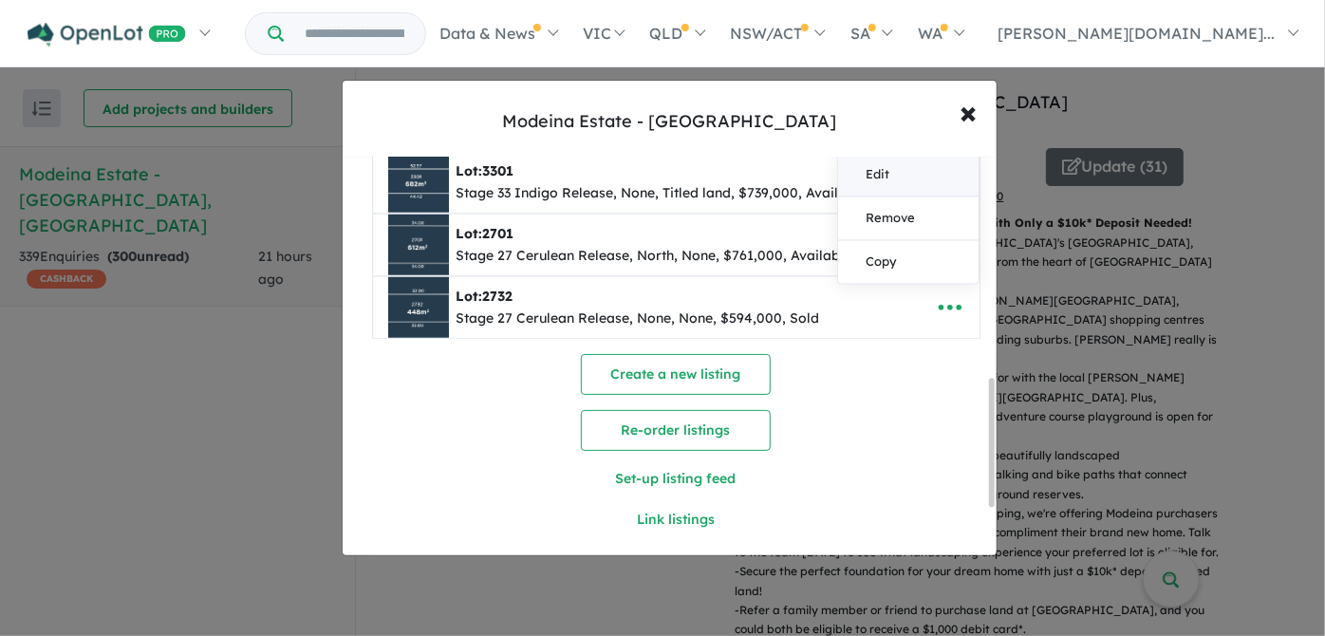
select select "****"
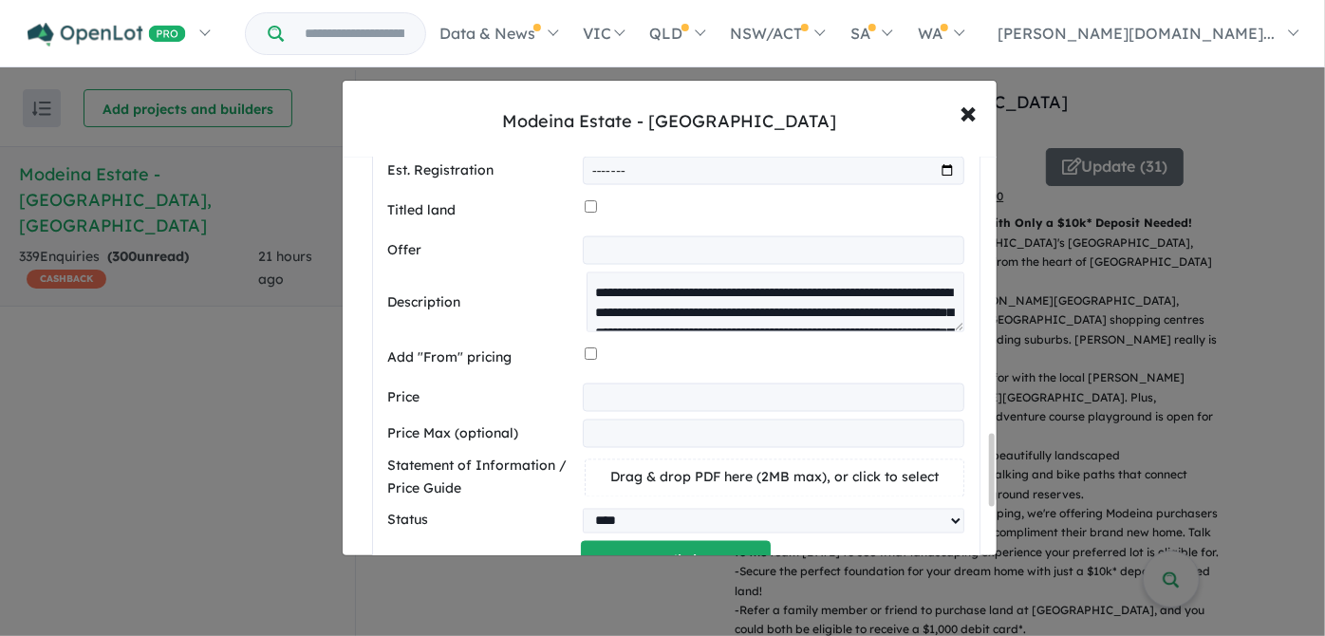
scroll to position [1687, 0]
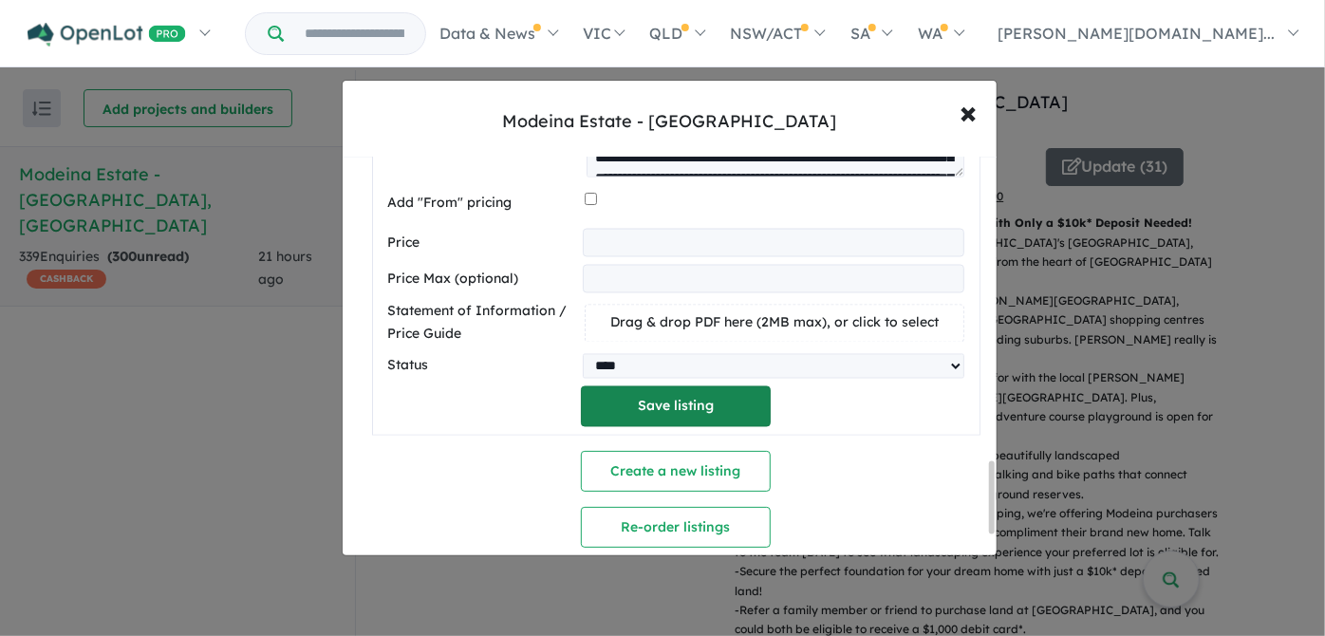
click at [671, 396] on button "Save listing" at bounding box center [676, 406] width 190 height 41
select select "****"
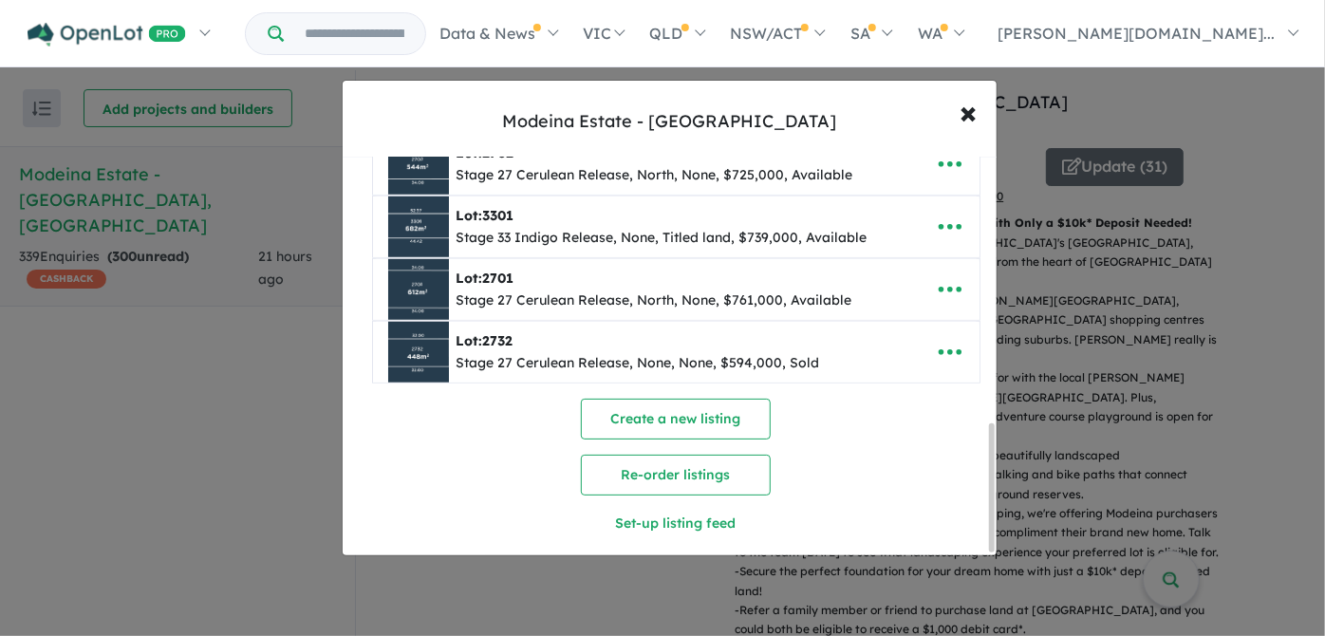
scroll to position [842, 0]
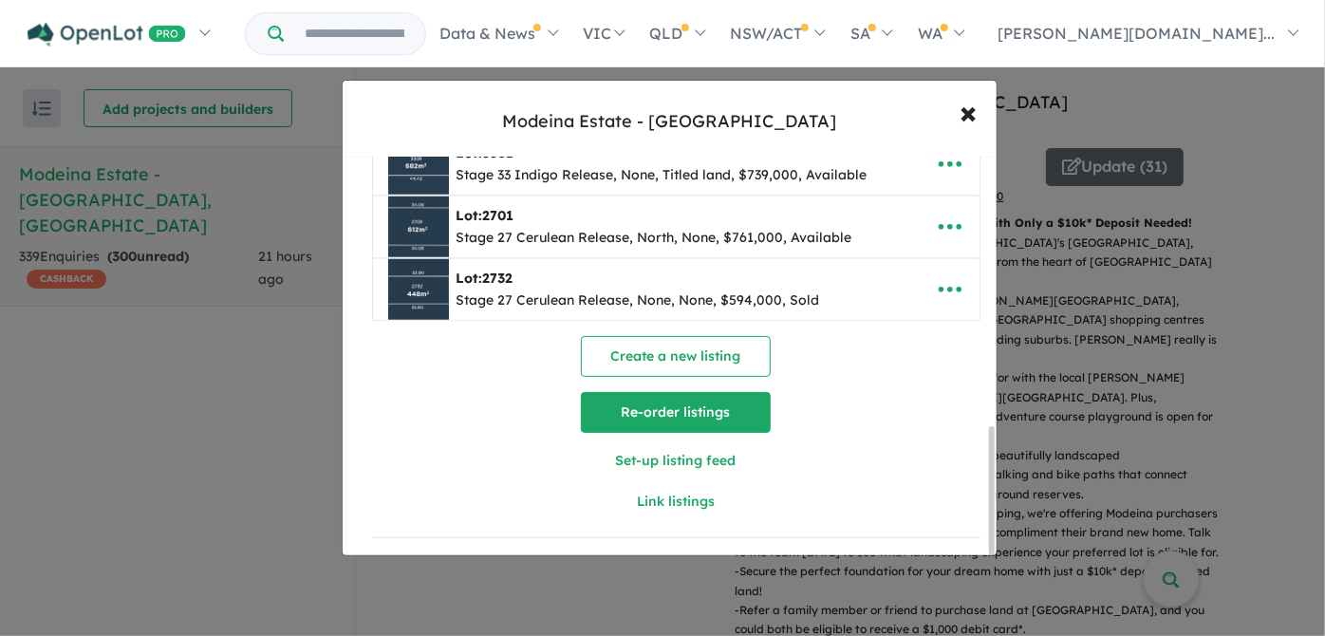
click at [716, 403] on button "Re-order listings" at bounding box center [676, 412] width 190 height 41
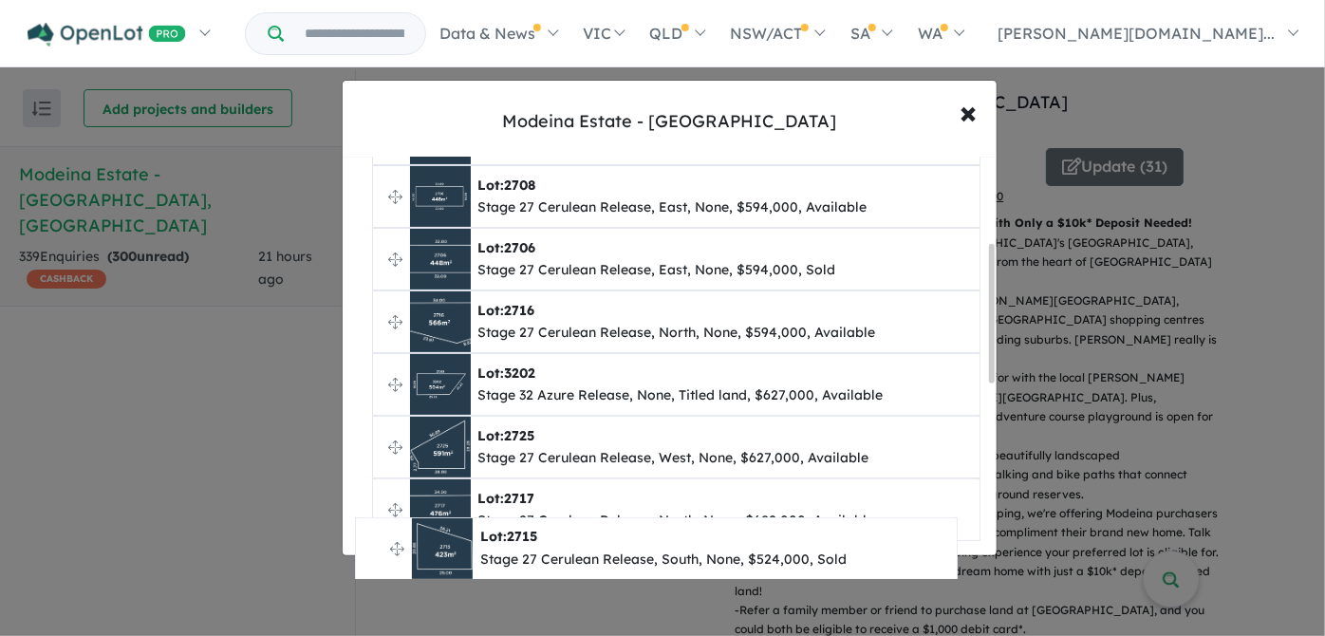
scroll to position [260, 0]
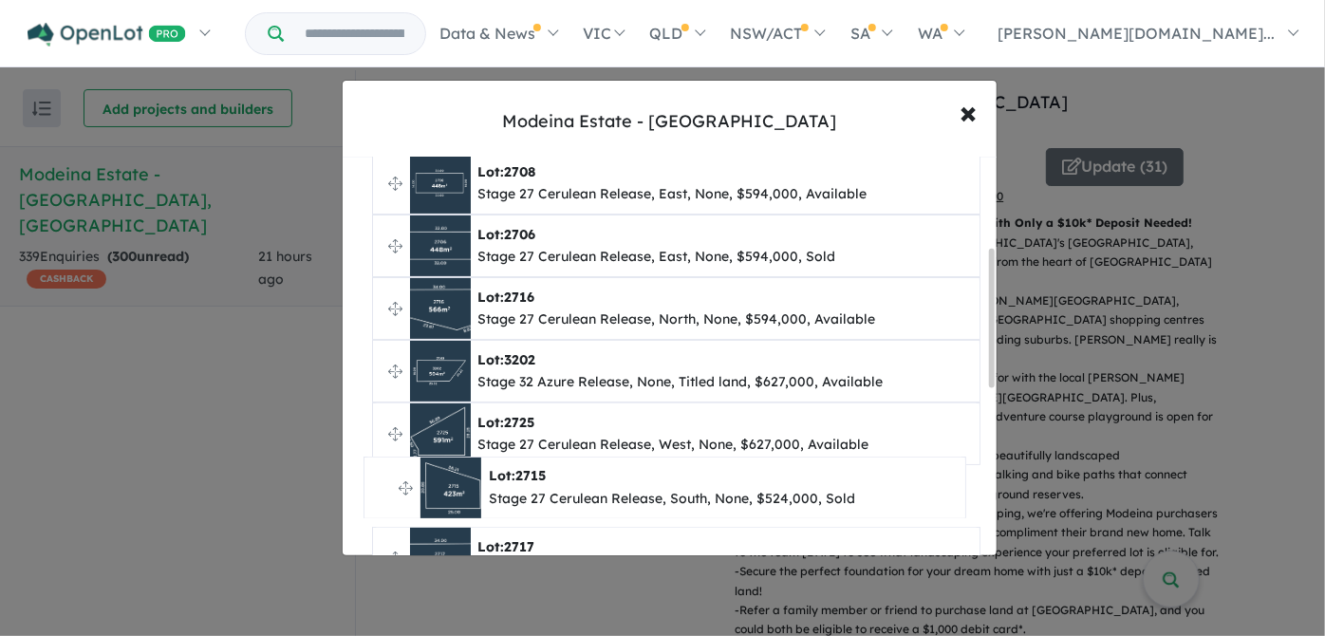
drag, startPoint x: 390, startPoint y: 317, endPoint x: 383, endPoint y: 489, distance: 172.0
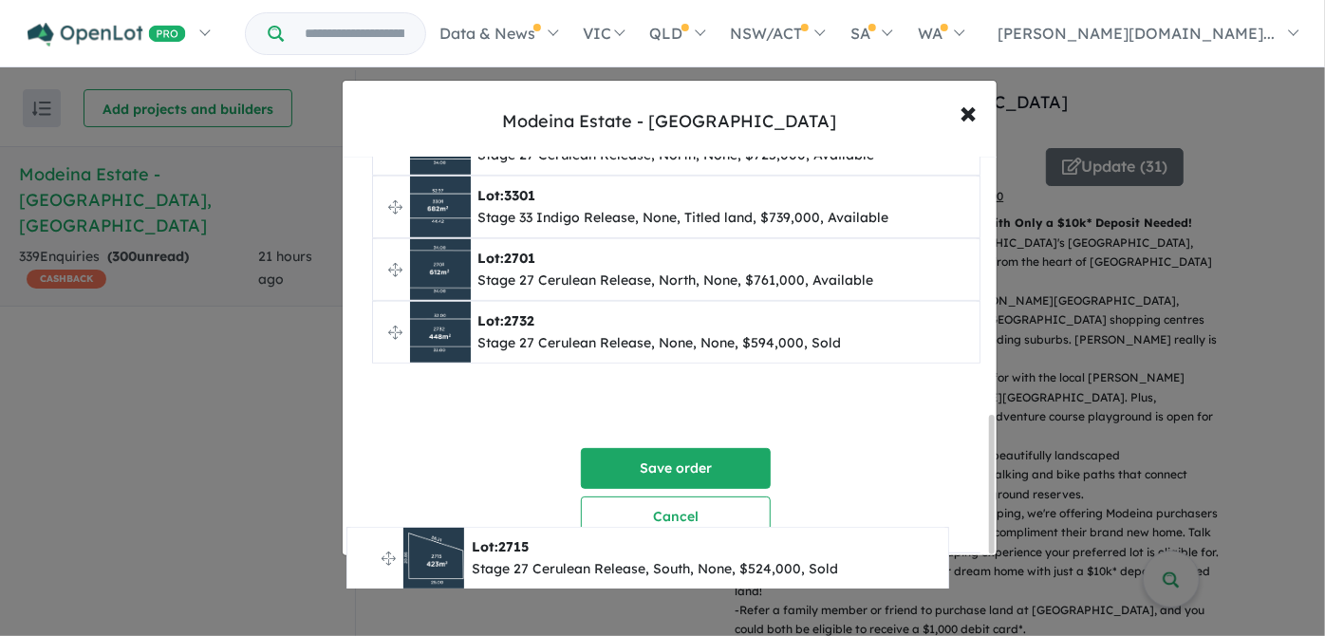
scroll to position [751, 0]
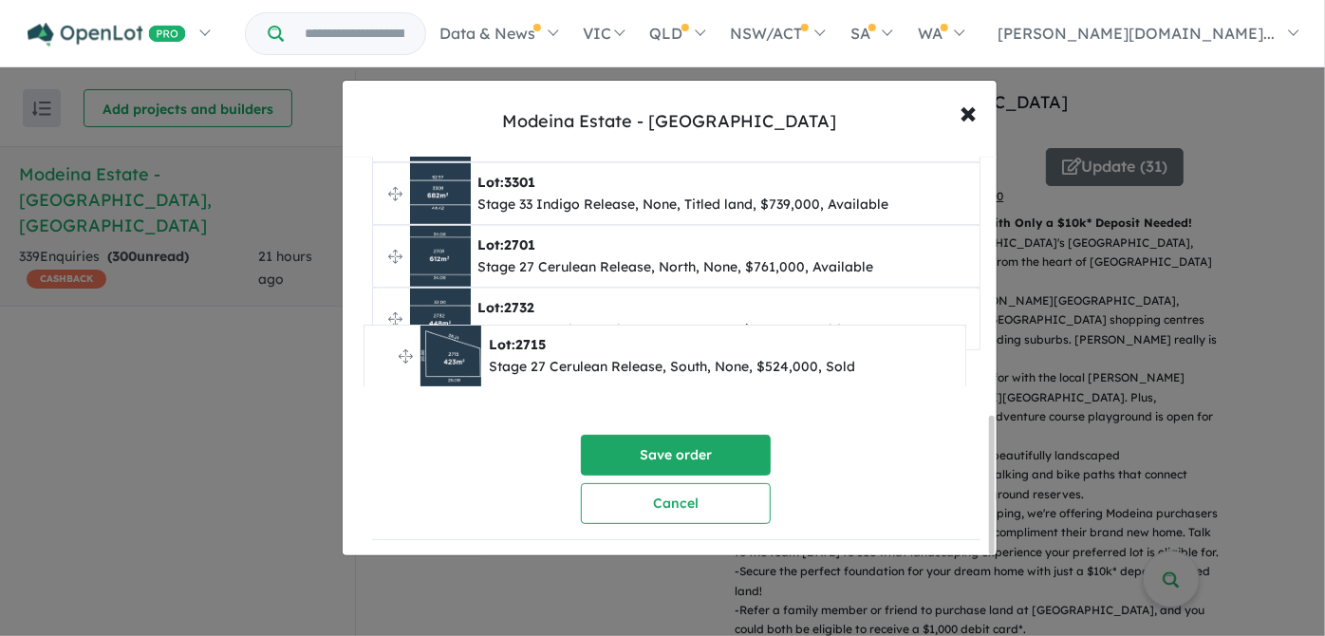
drag, startPoint x: 394, startPoint y: 313, endPoint x: 386, endPoint y: 352, distance: 39.7
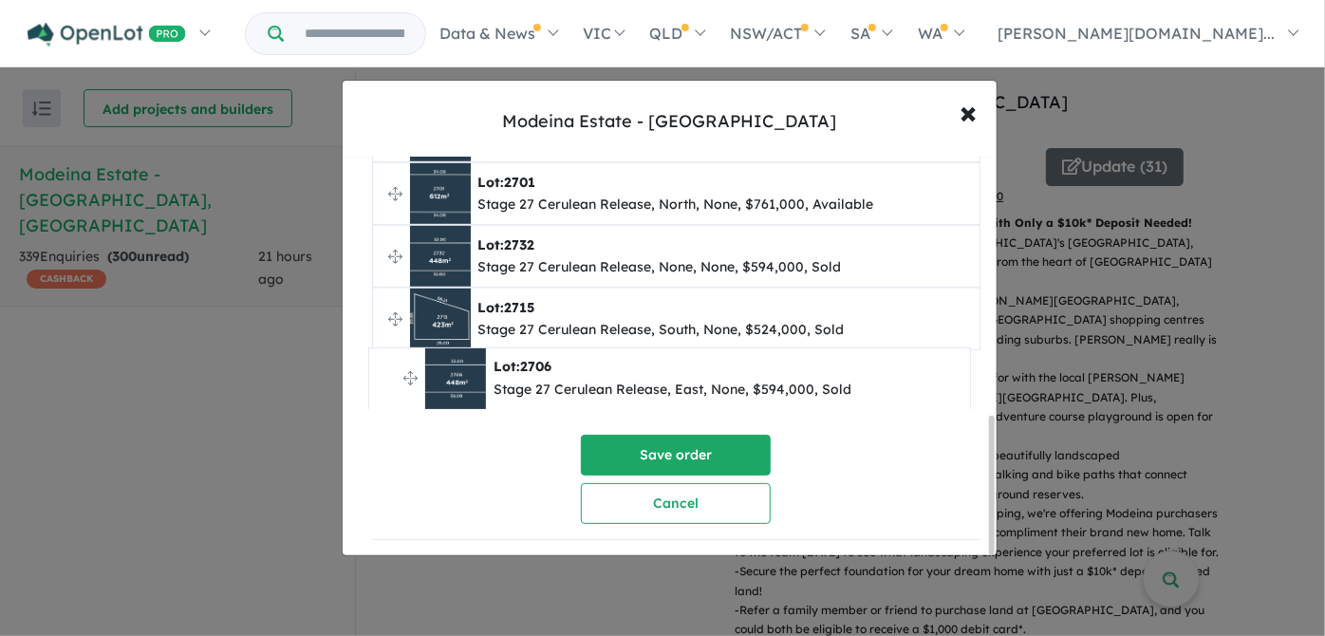
drag, startPoint x: 392, startPoint y: 264, endPoint x: 389, endPoint y: 372, distance: 108.3
drag, startPoint x: 395, startPoint y: 256, endPoint x: 383, endPoint y: 378, distance: 122.1
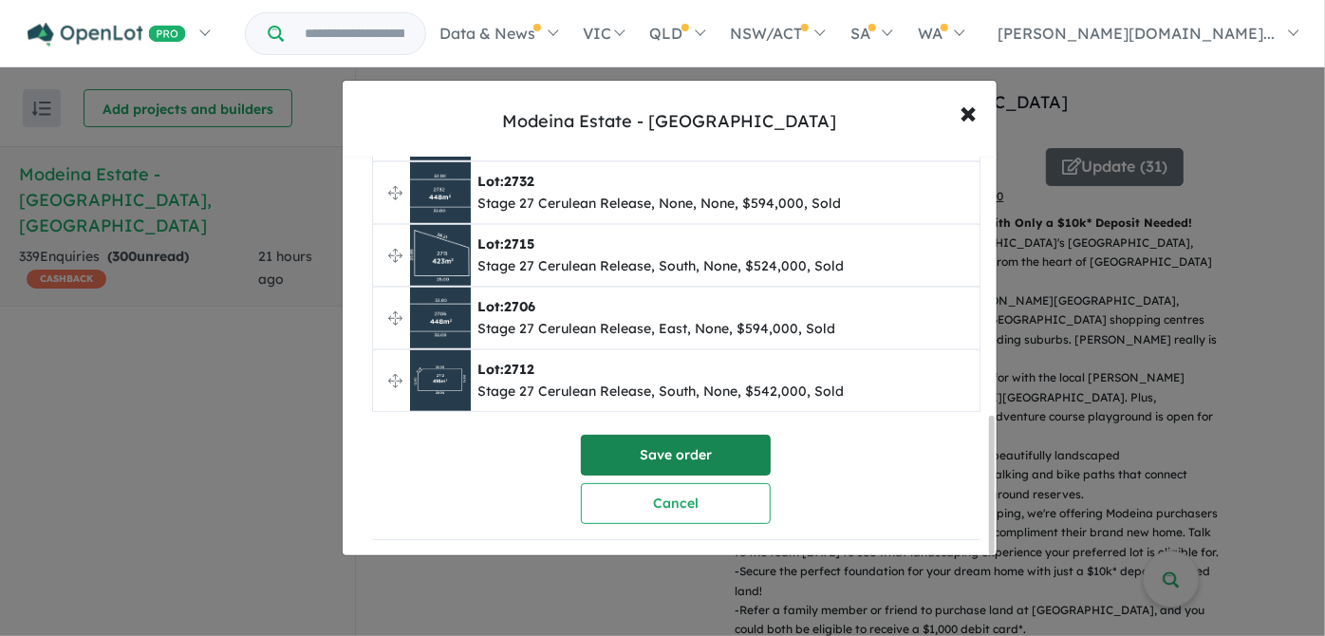
click at [681, 444] on button "Save order" at bounding box center [676, 455] width 190 height 41
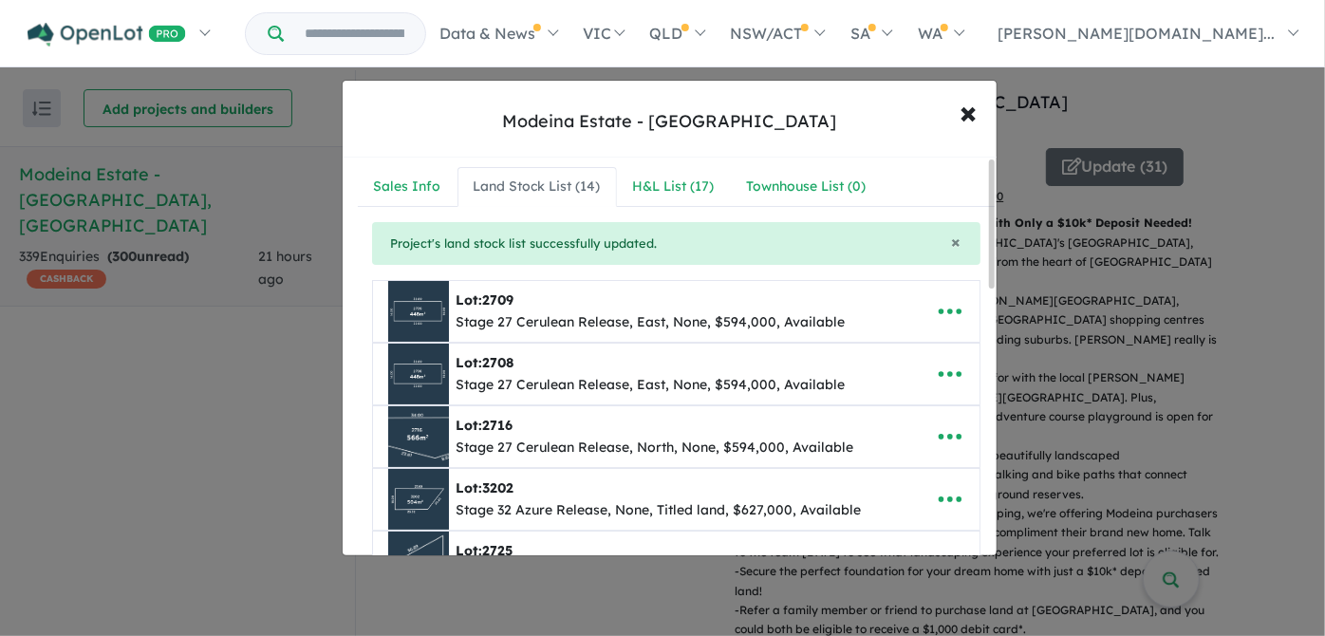
scroll to position [0, 0]
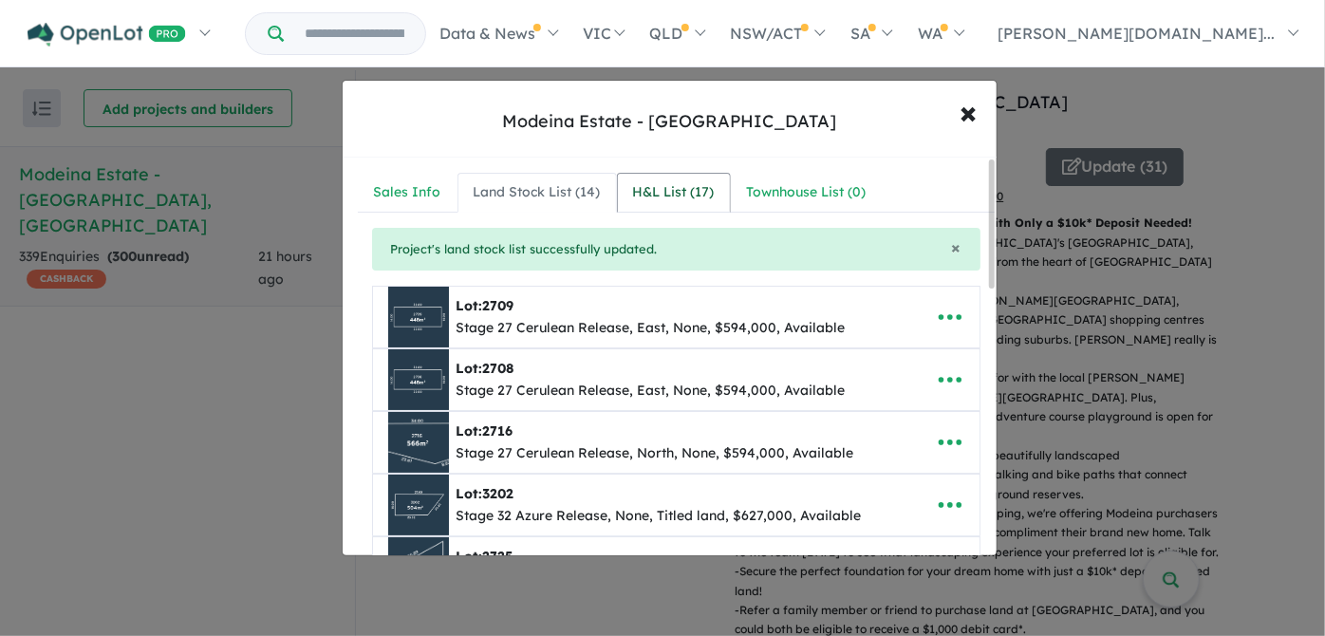
click at [654, 192] on div "H&L List ( 17 )" at bounding box center [674, 192] width 82 height 23
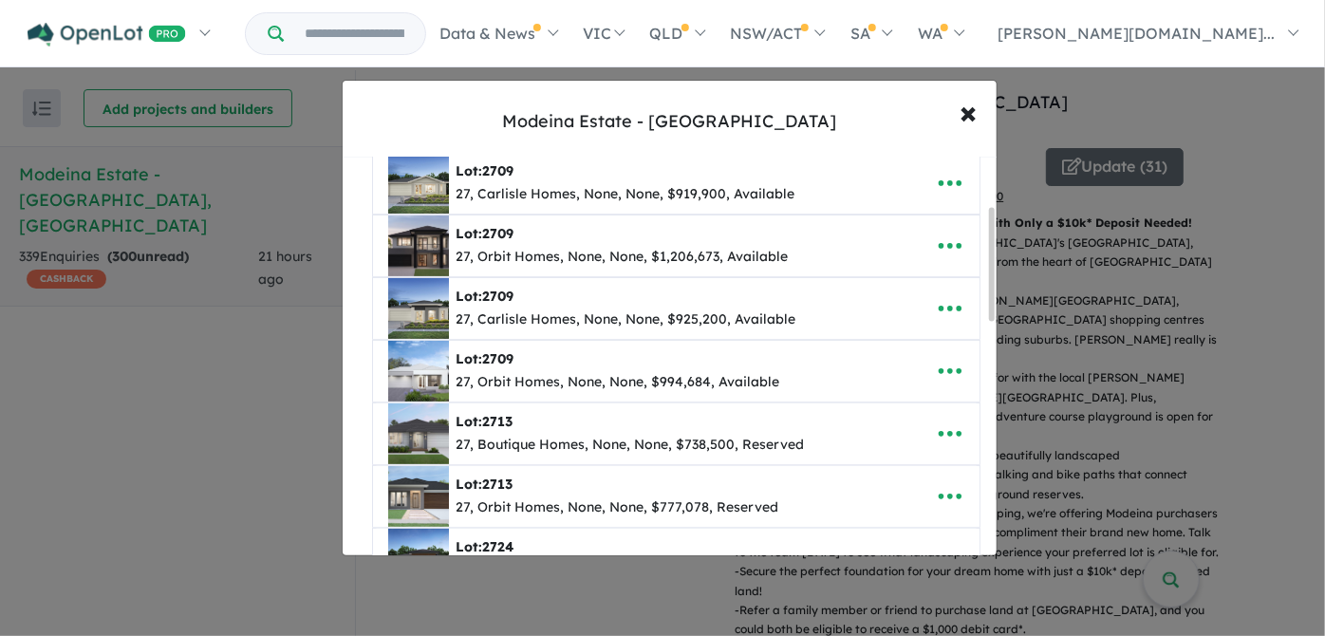
scroll to position [172, 0]
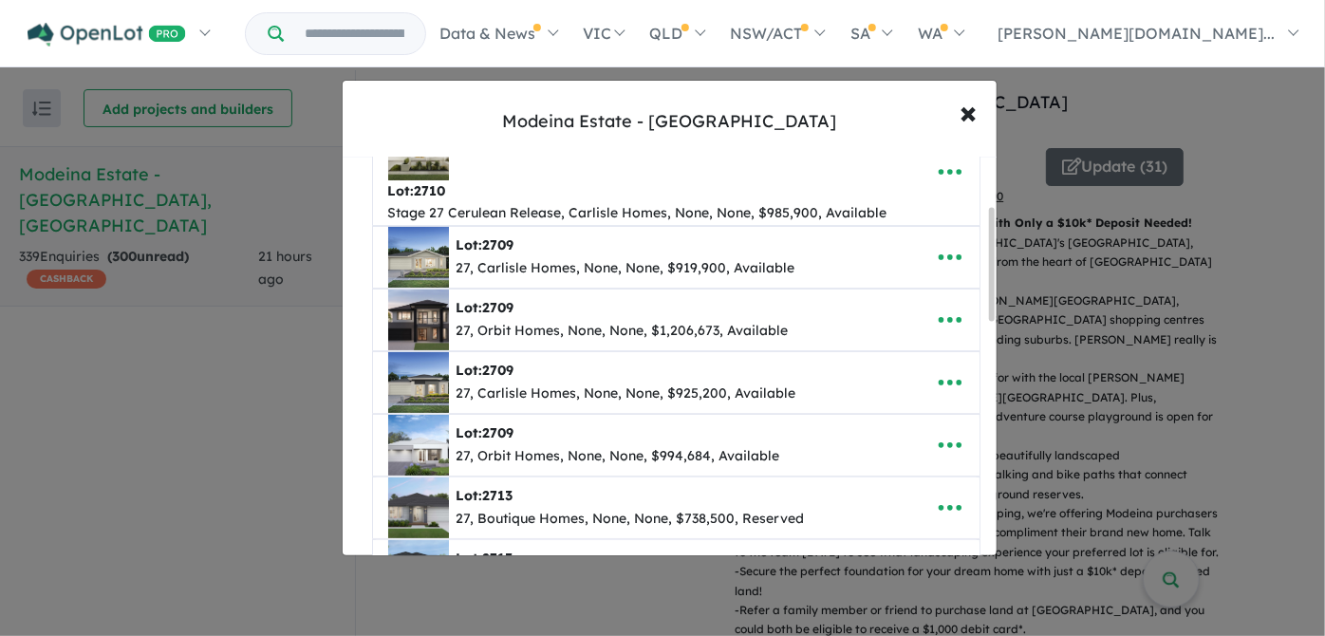
click at [529, 511] on div "27, Boutique Homes, None, None, $738,500, Reserved" at bounding box center [631, 519] width 348 height 23
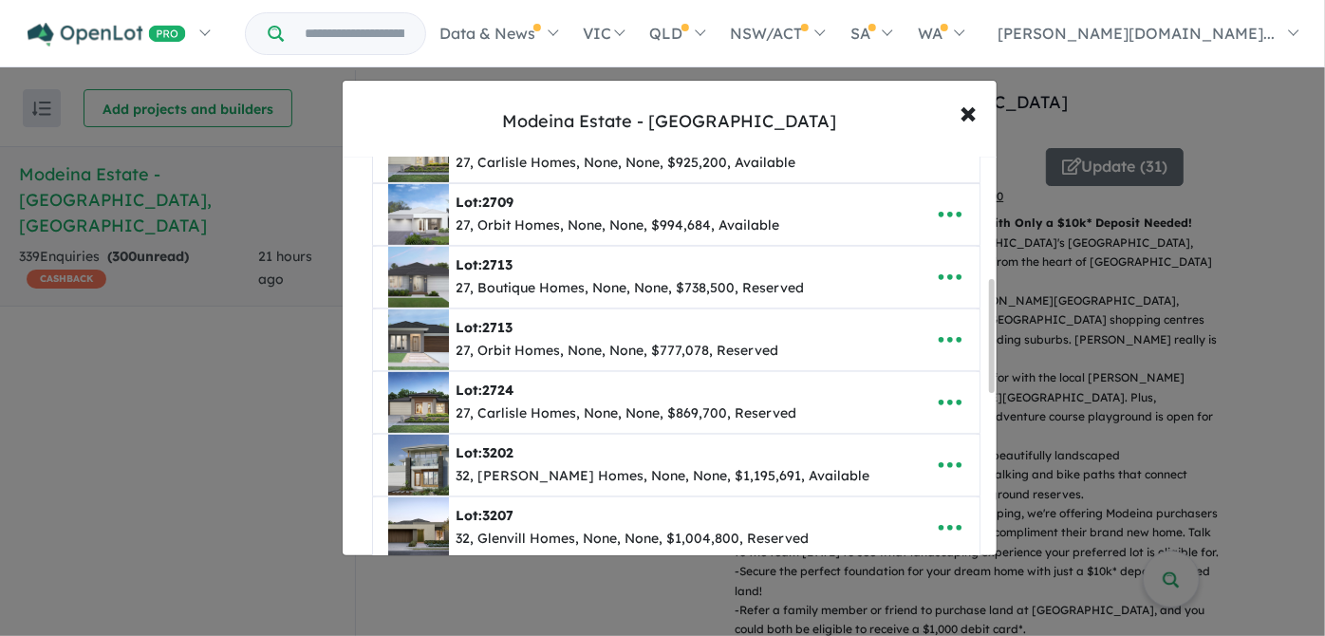
scroll to position [431, 0]
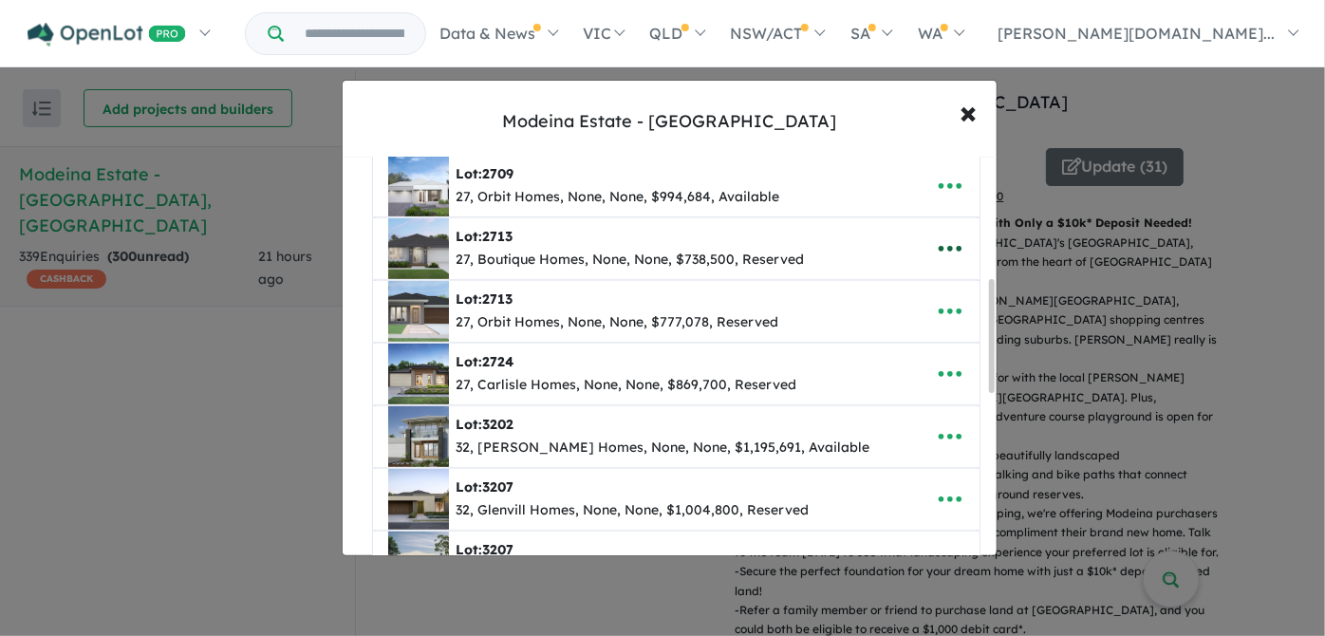
click at [944, 240] on icon "button" at bounding box center [950, 248] width 28 height 28
click at [878, 289] on link "Edit" at bounding box center [908, 296] width 141 height 44
select select "********"
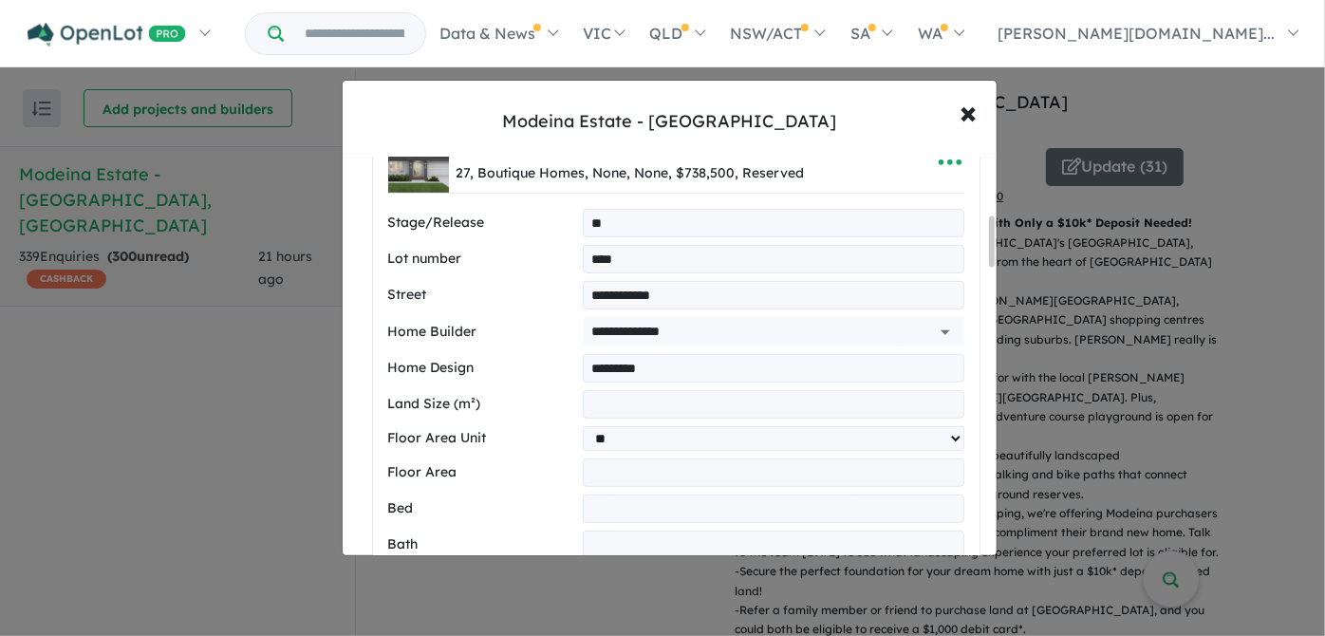
scroll to position [258, 0]
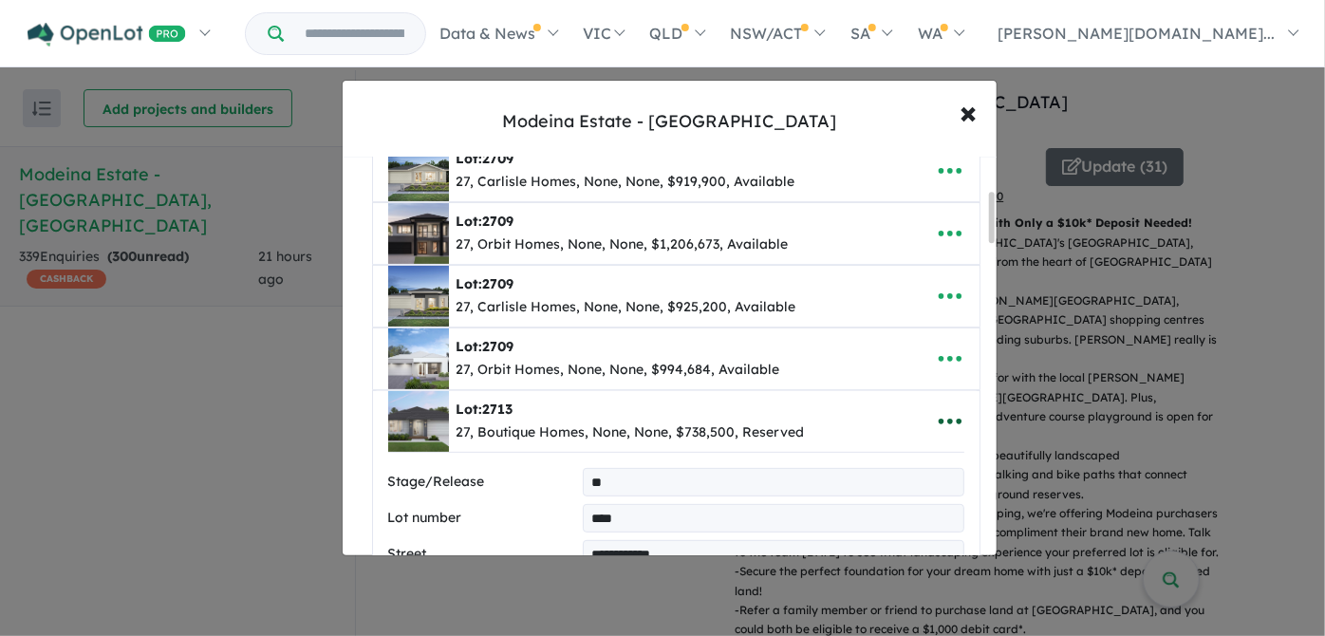
click at [949, 414] on icon "button" at bounding box center [950, 421] width 28 height 28
click at [898, 324] on link "Remove" at bounding box center [908, 333] width 141 height 44
select select "********"
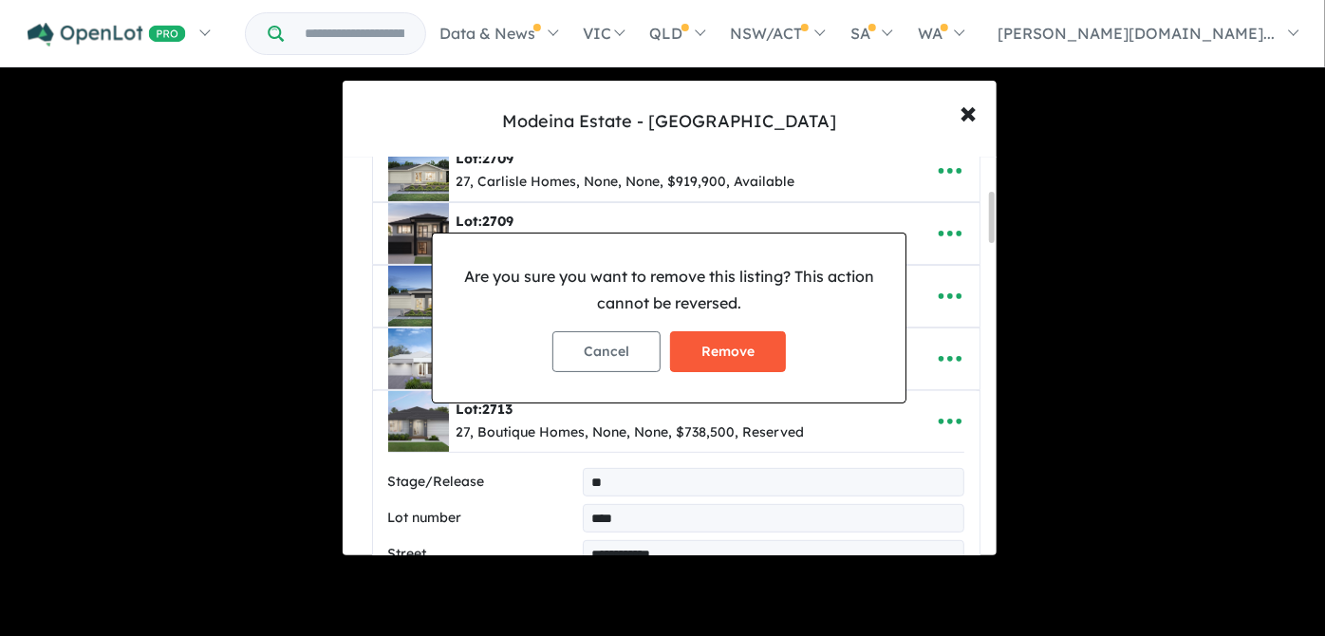
click at [731, 349] on button "Remove" at bounding box center [728, 351] width 116 height 41
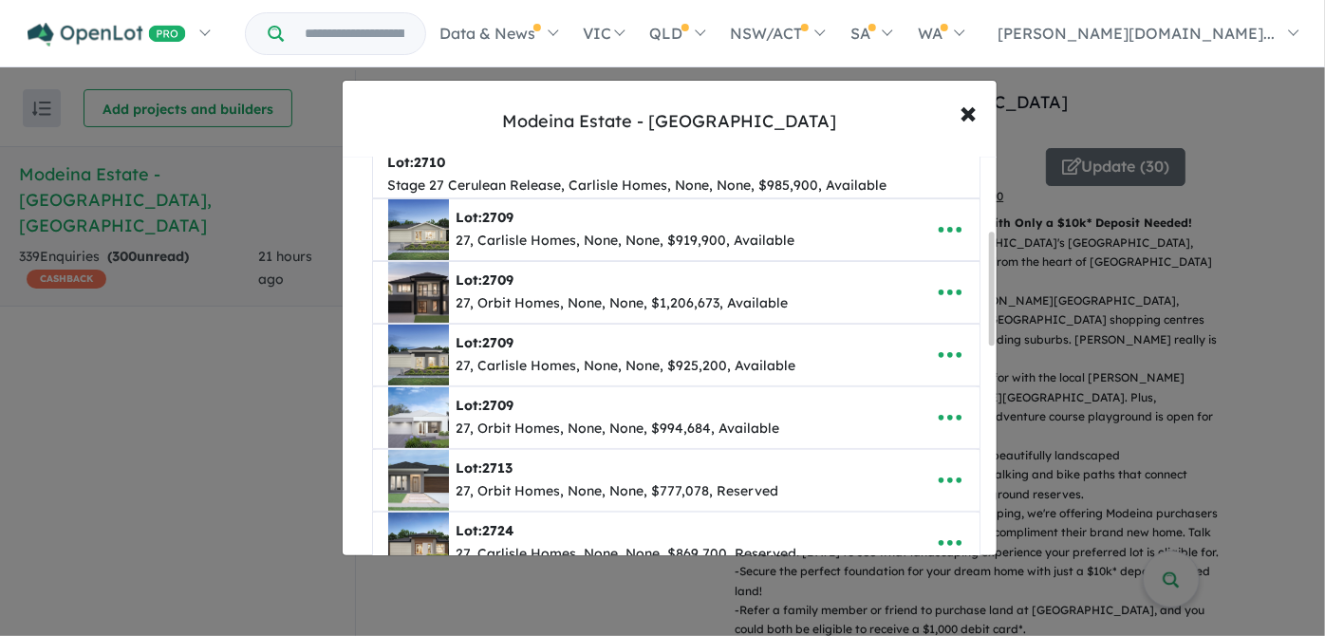
scroll to position [431, 0]
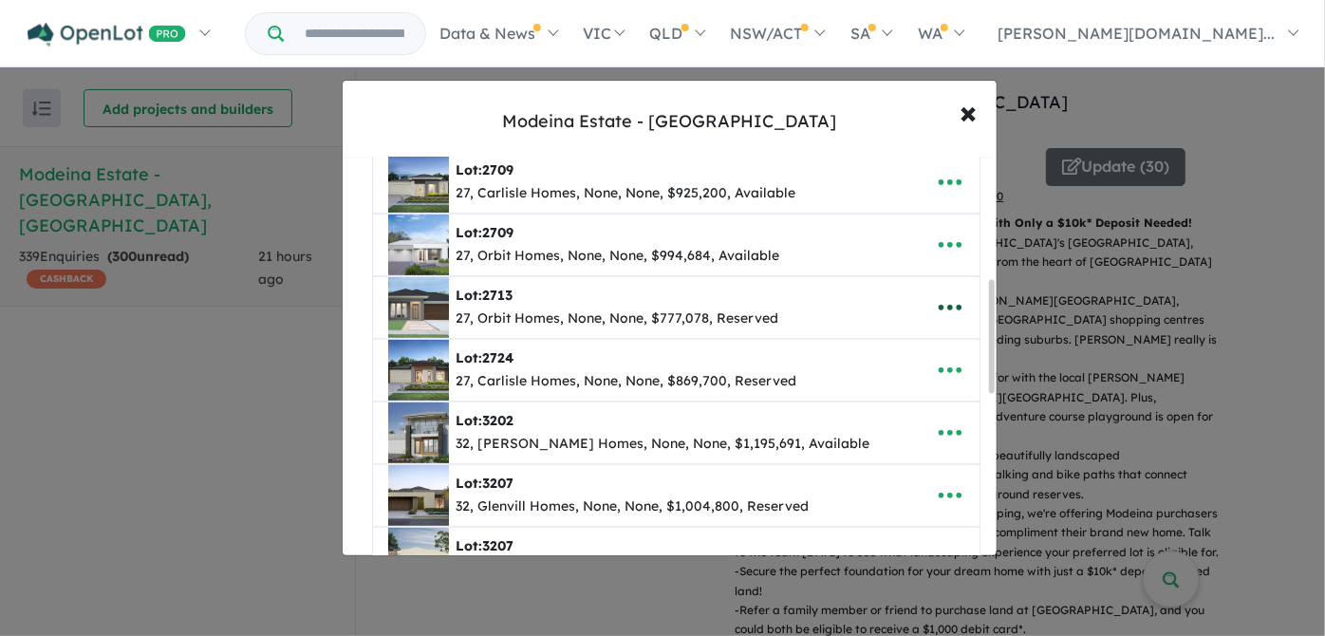
click at [942, 305] on icon "button" at bounding box center [949, 308] width 23 height 6
click at [873, 394] on link "Remove" at bounding box center [908, 399] width 141 height 44
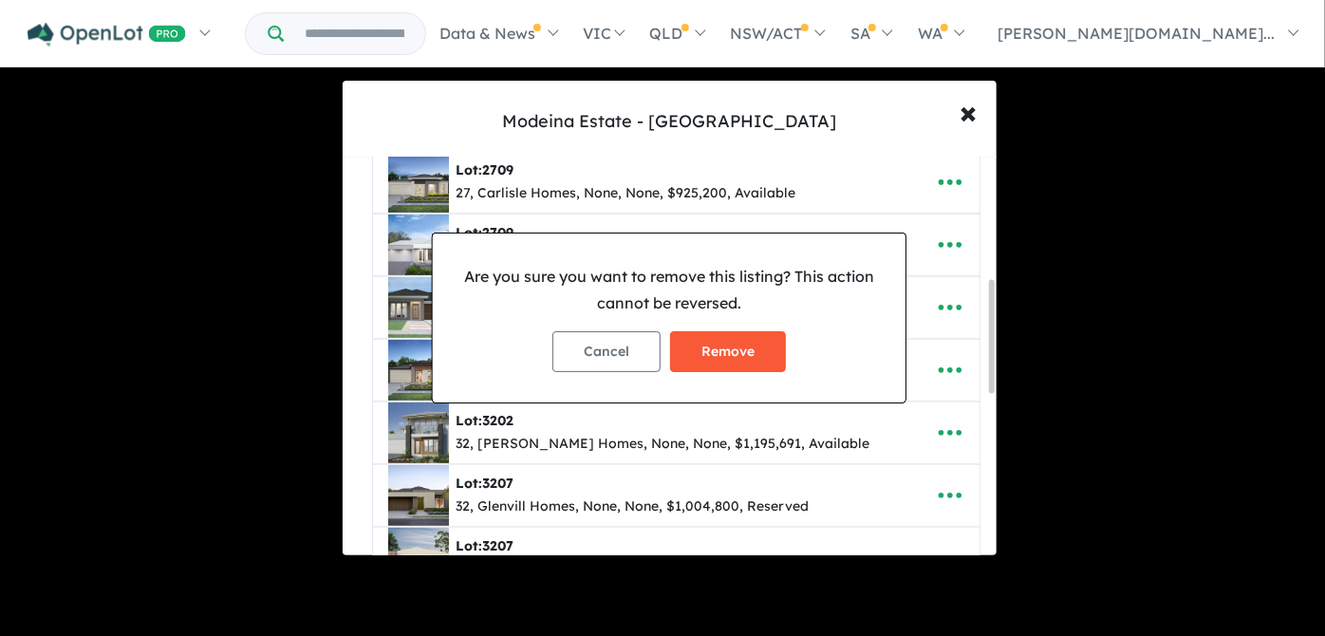
click at [727, 342] on button "Remove" at bounding box center [728, 351] width 116 height 41
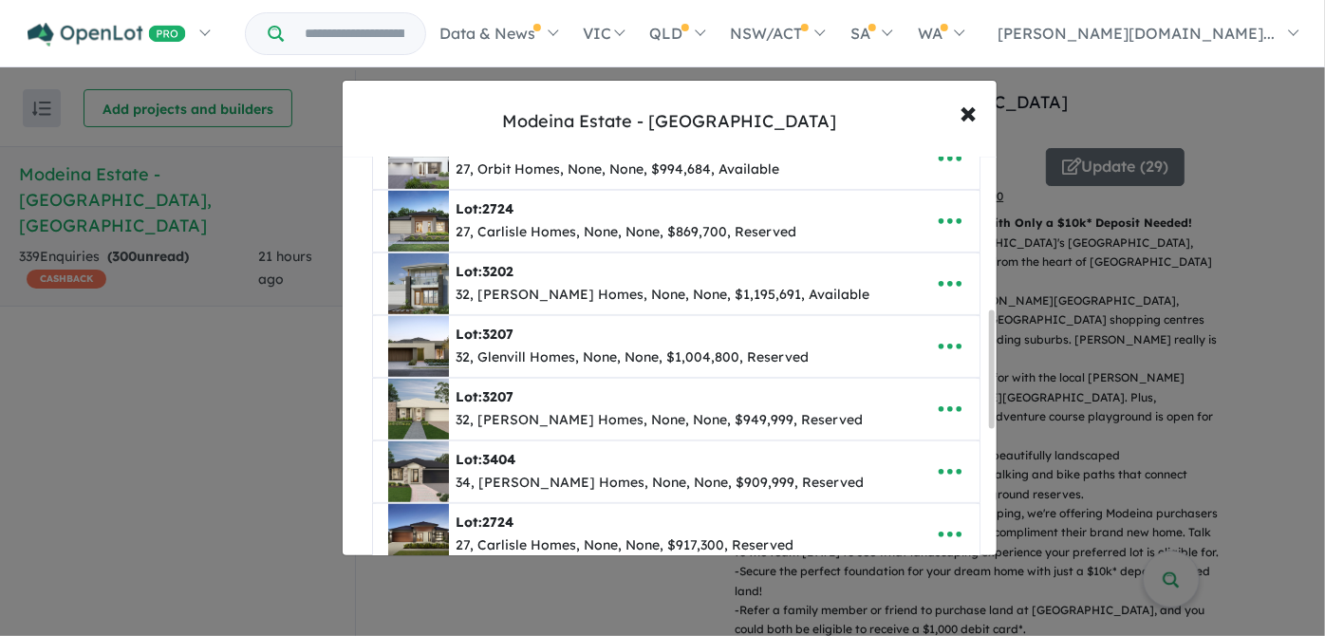
scroll to position [345, 0]
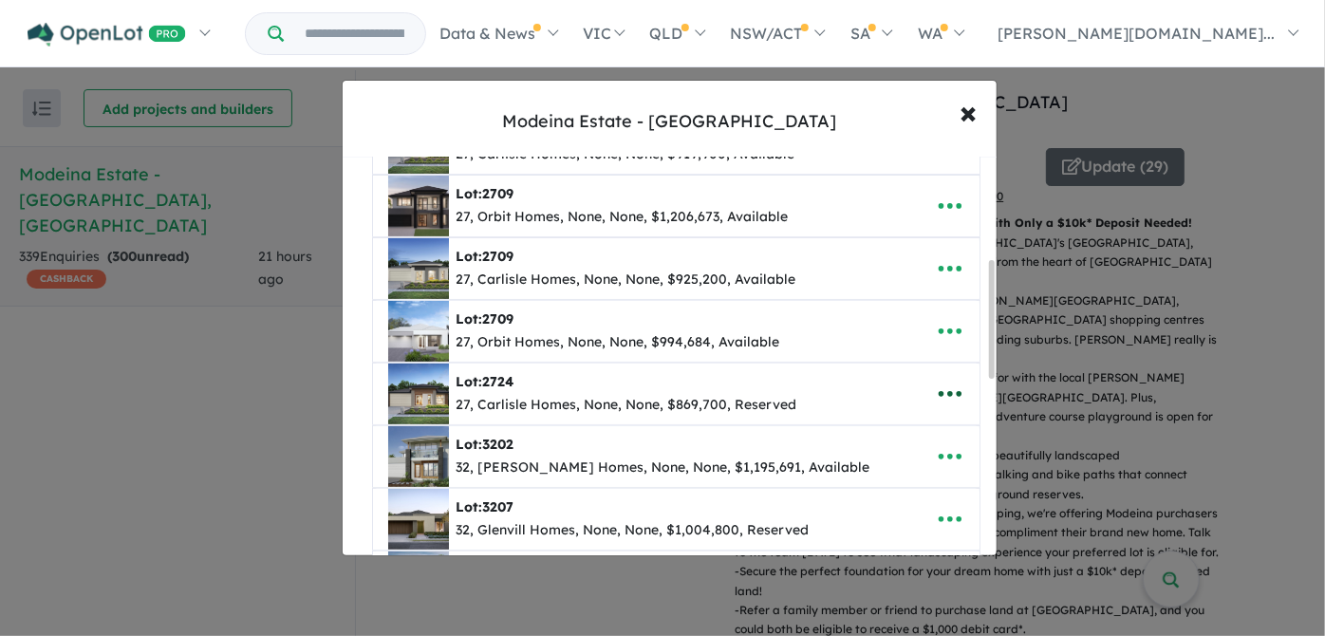
click at [951, 391] on icon "button" at bounding box center [949, 394] width 23 height 6
click at [878, 481] on link "Remove" at bounding box center [908, 485] width 141 height 44
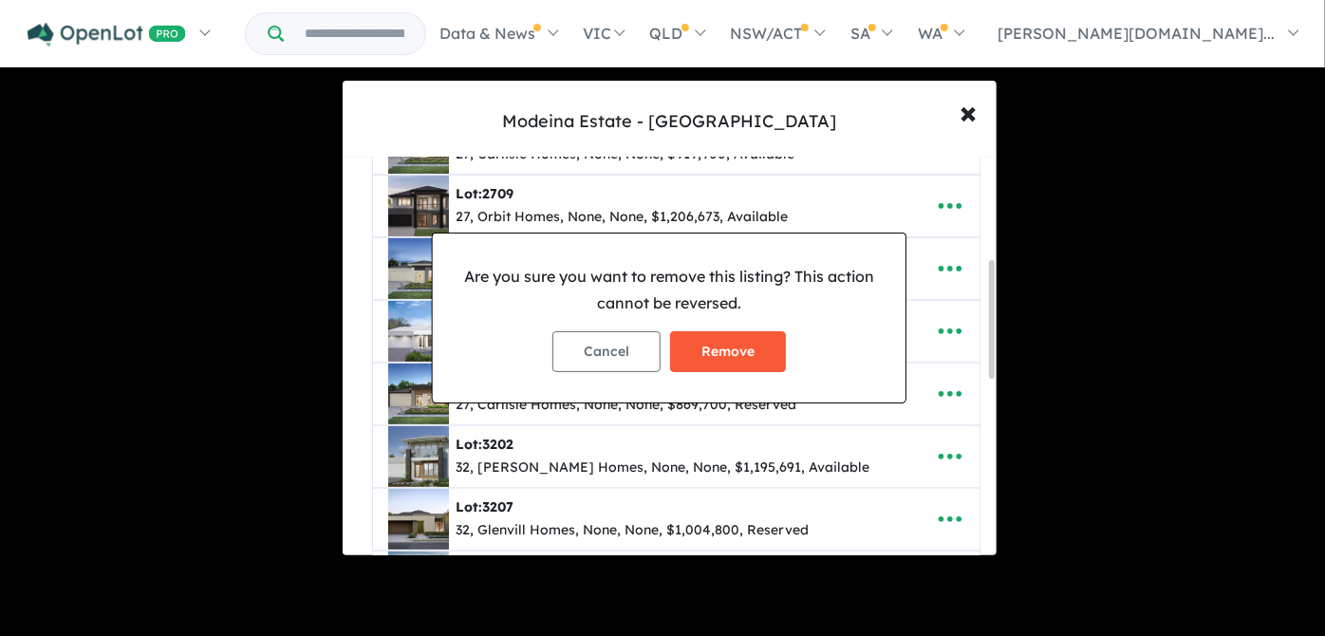
click at [726, 349] on button "Remove" at bounding box center [728, 351] width 116 height 41
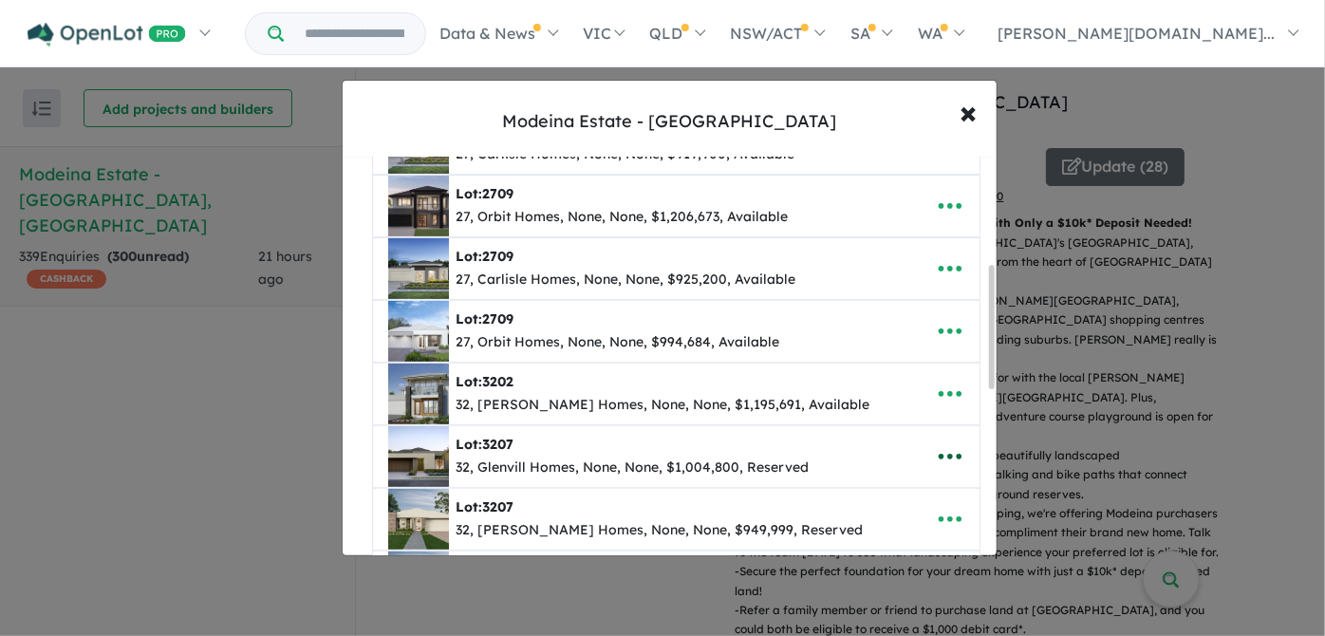
click at [947, 454] on icon "button" at bounding box center [950, 456] width 28 height 28
click at [884, 361] on link "Remove" at bounding box center [908, 369] width 141 height 44
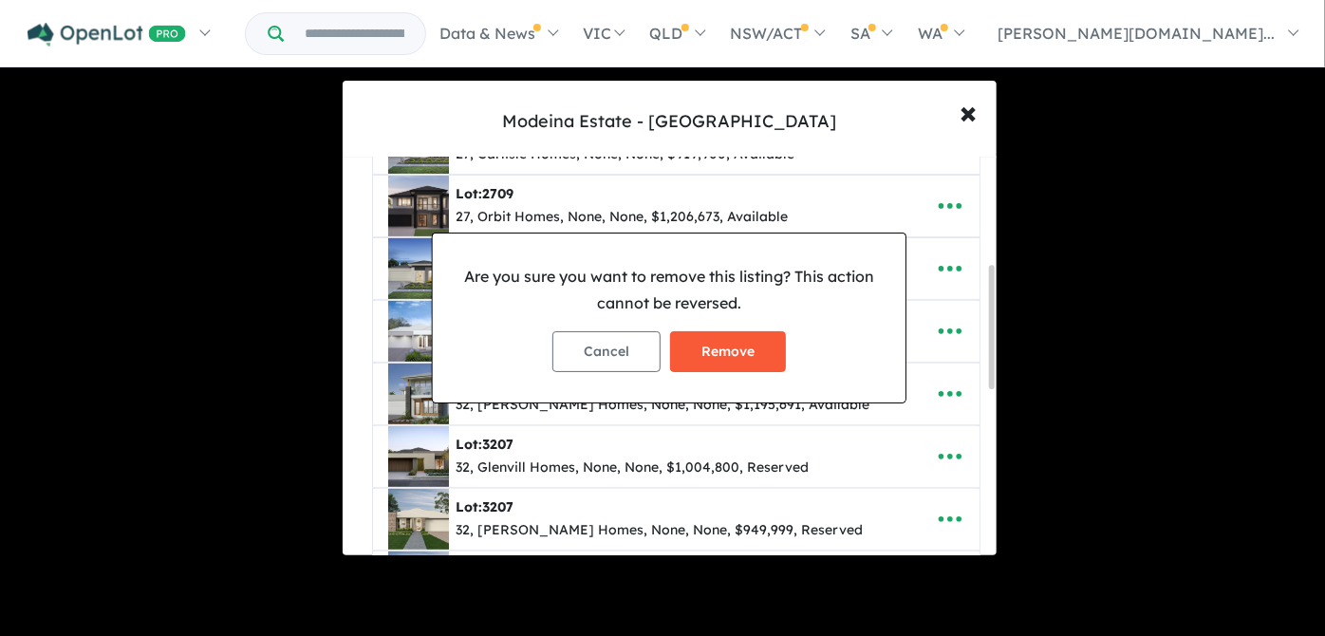
click at [713, 347] on button "Remove" at bounding box center [728, 351] width 116 height 41
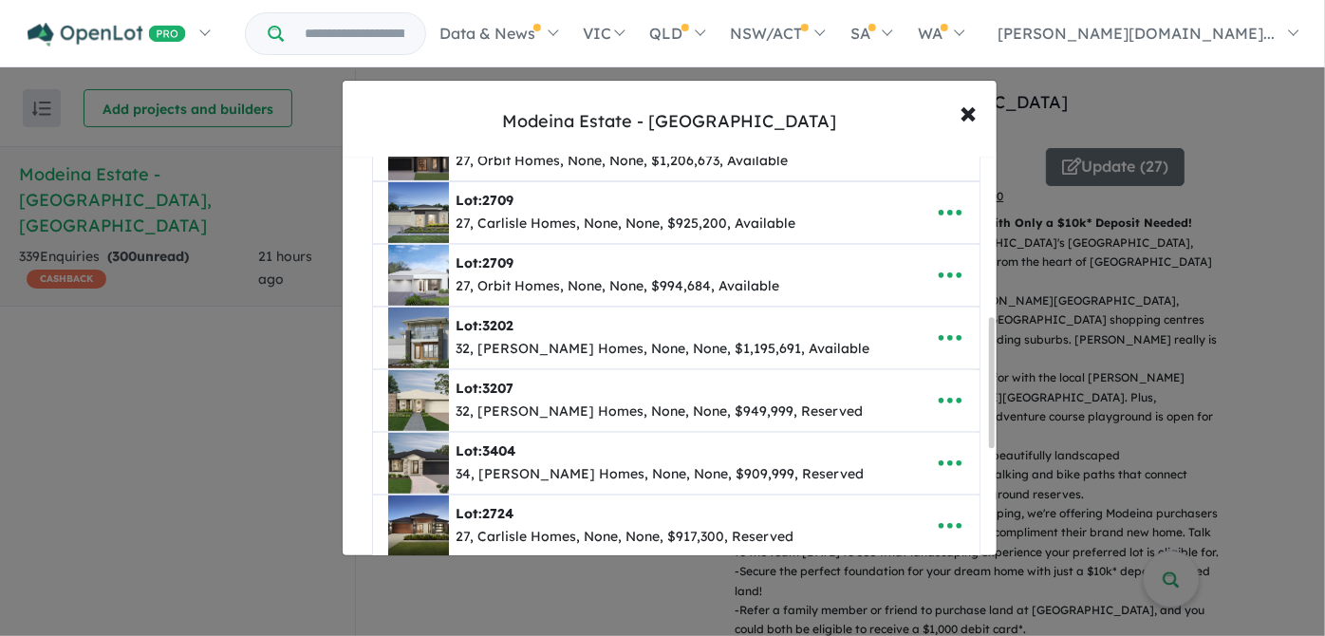
scroll to position [517, 0]
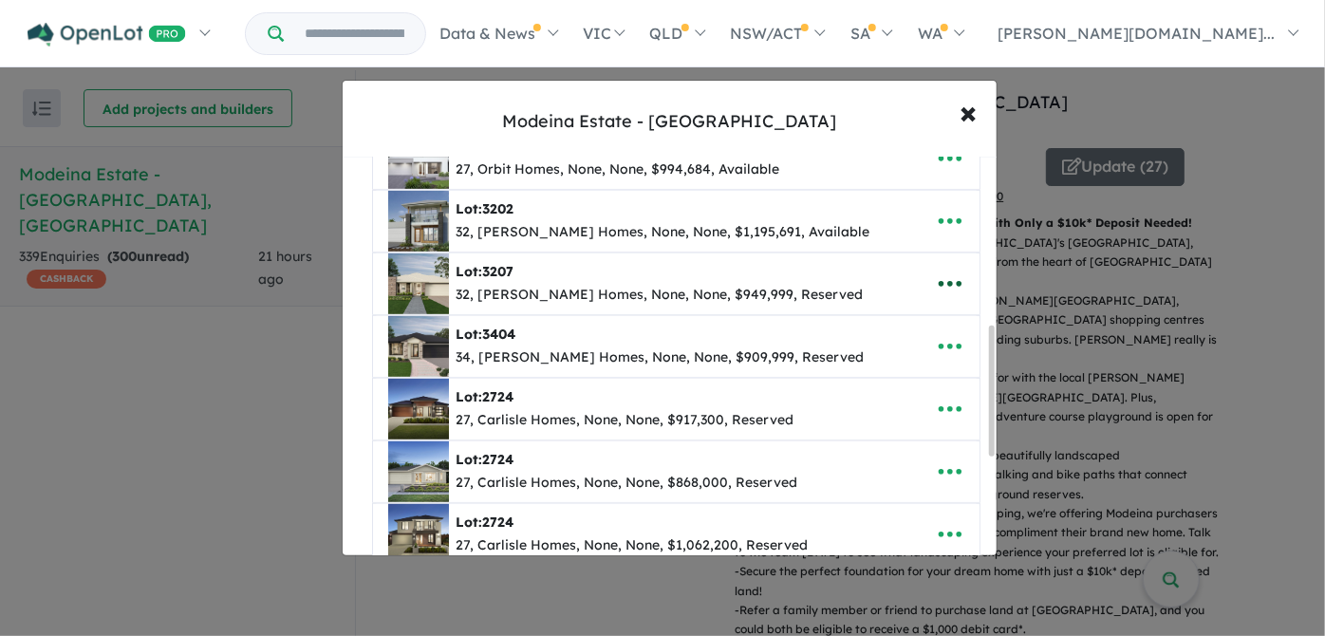
click at [947, 273] on icon "button" at bounding box center [950, 284] width 28 height 28
click at [888, 364] on link "Remove" at bounding box center [908, 375] width 141 height 44
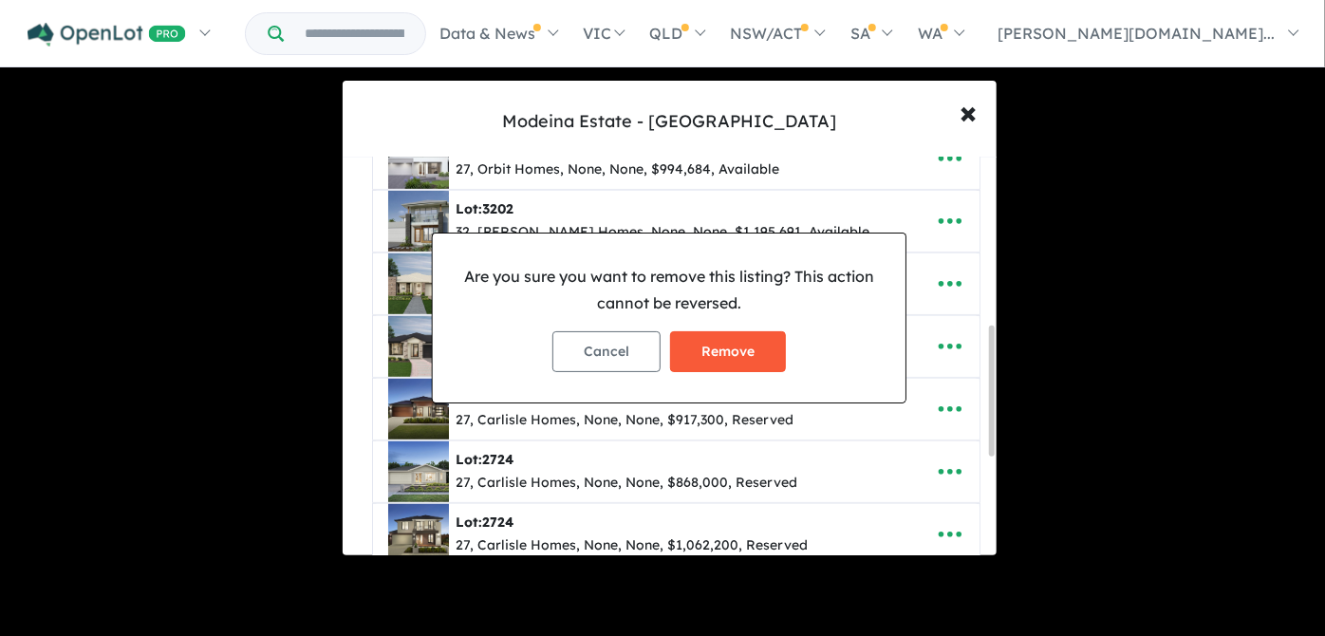
click at [730, 352] on button "Remove" at bounding box center [728, 351] width 116 height 41
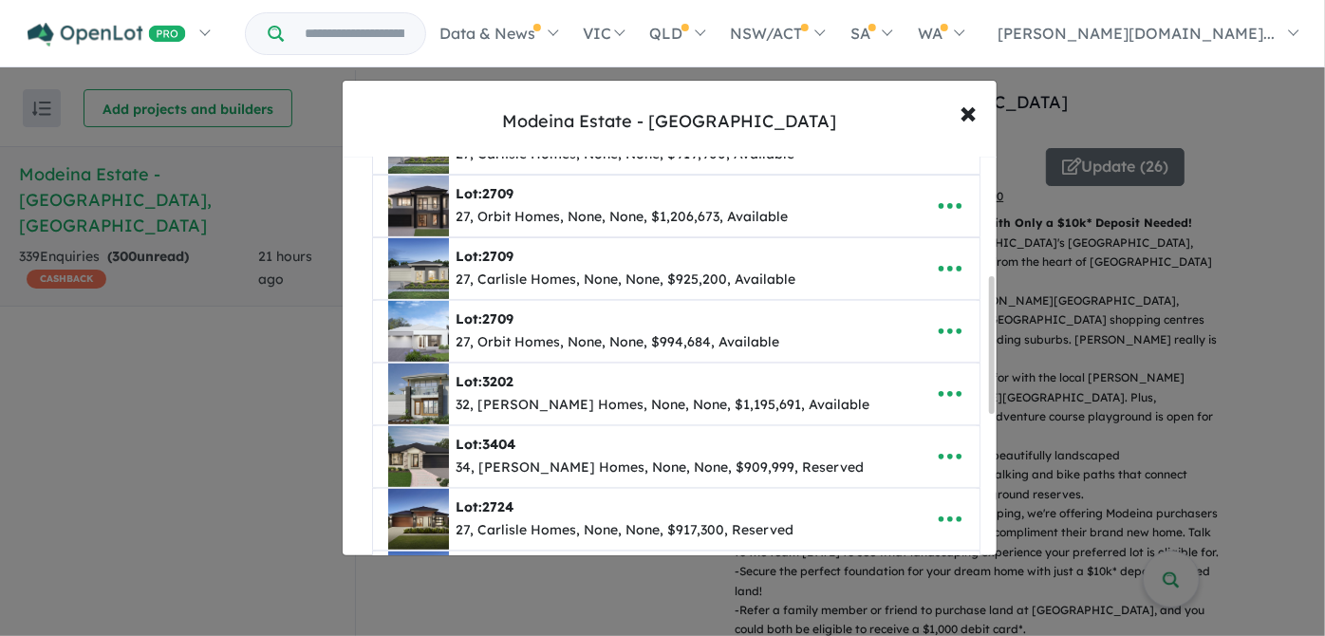
scroll to position [431, 0]
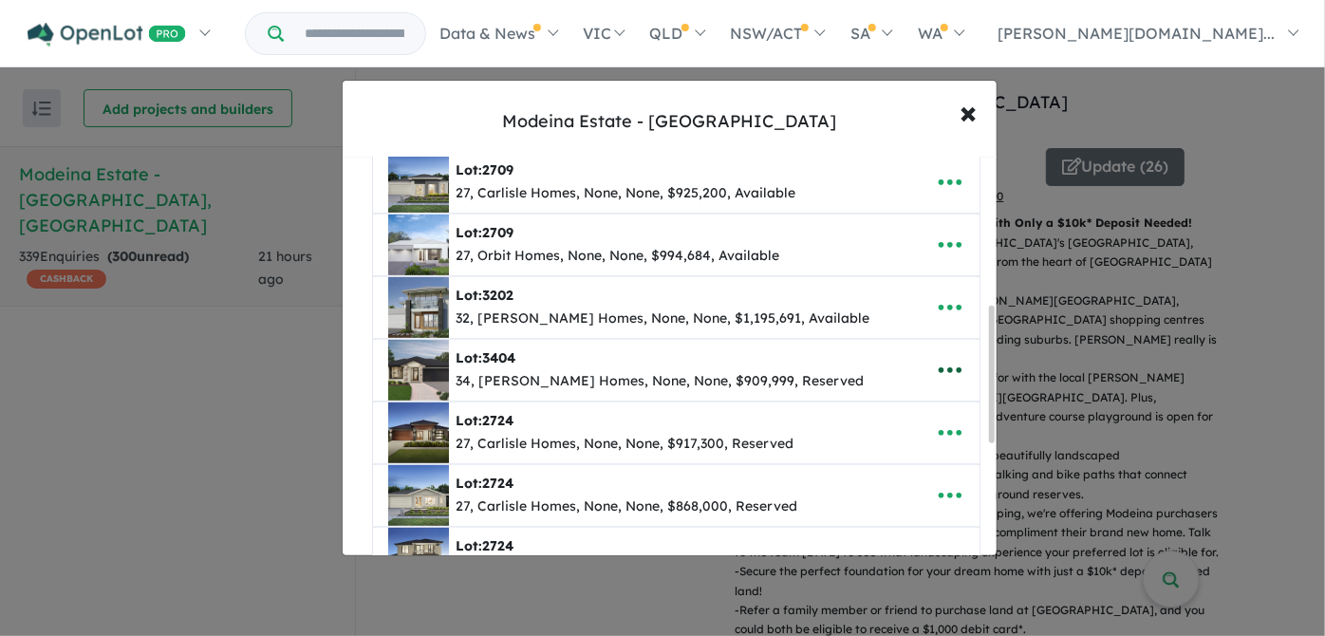
click at [950, 363] on icon "button" at bounding box center [950, 370] width 28 height 28
click at [886, 459] on link "Remove" at bounding box center [908, 462] width 141 height 44
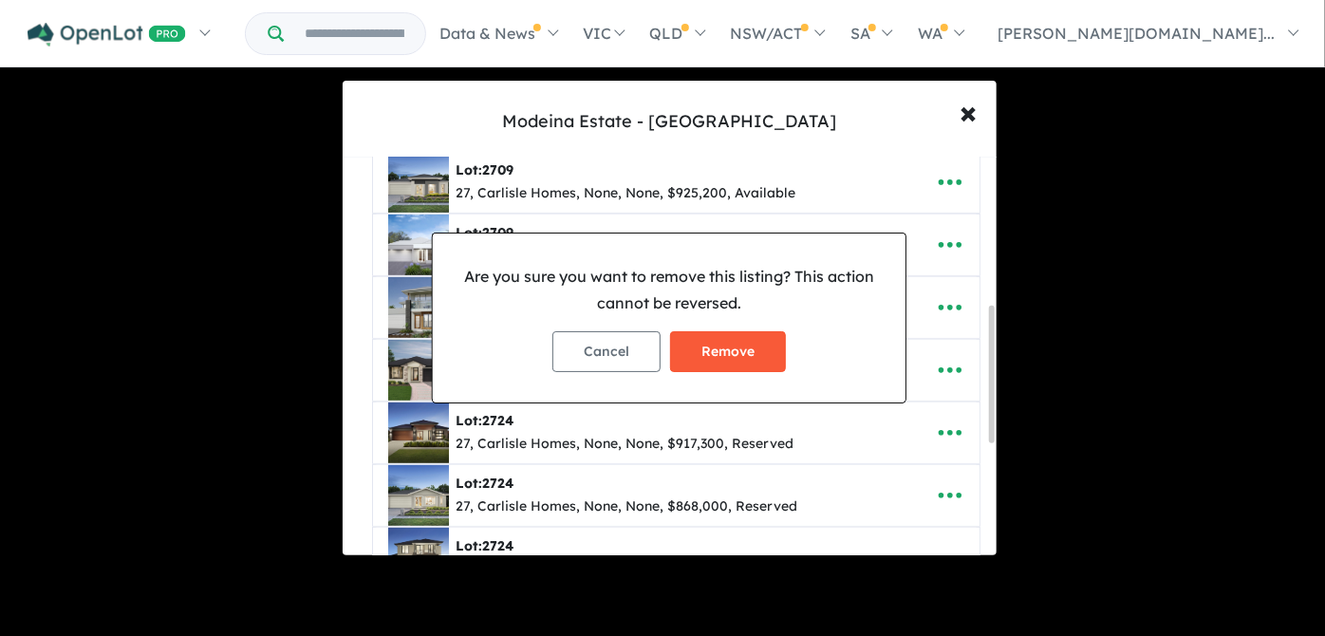
click at [729, 354] on button "Remove" at bounding box center [728, 351] width 116 height 41
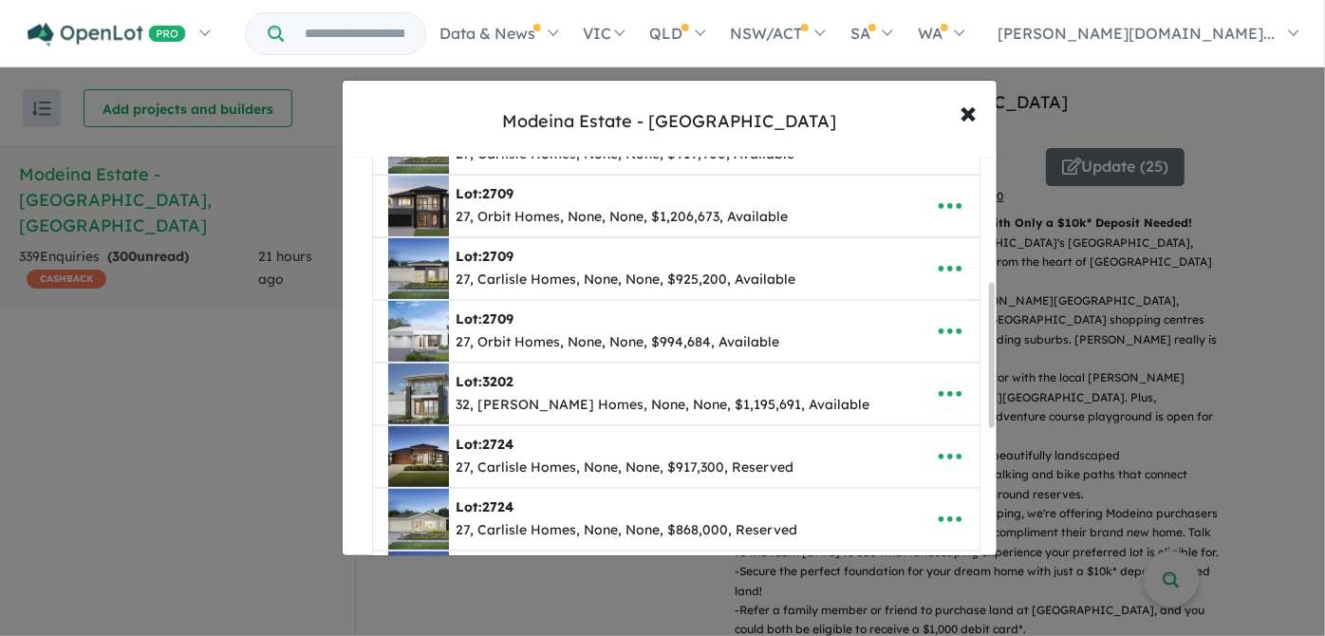
scroll to position [517, 0]
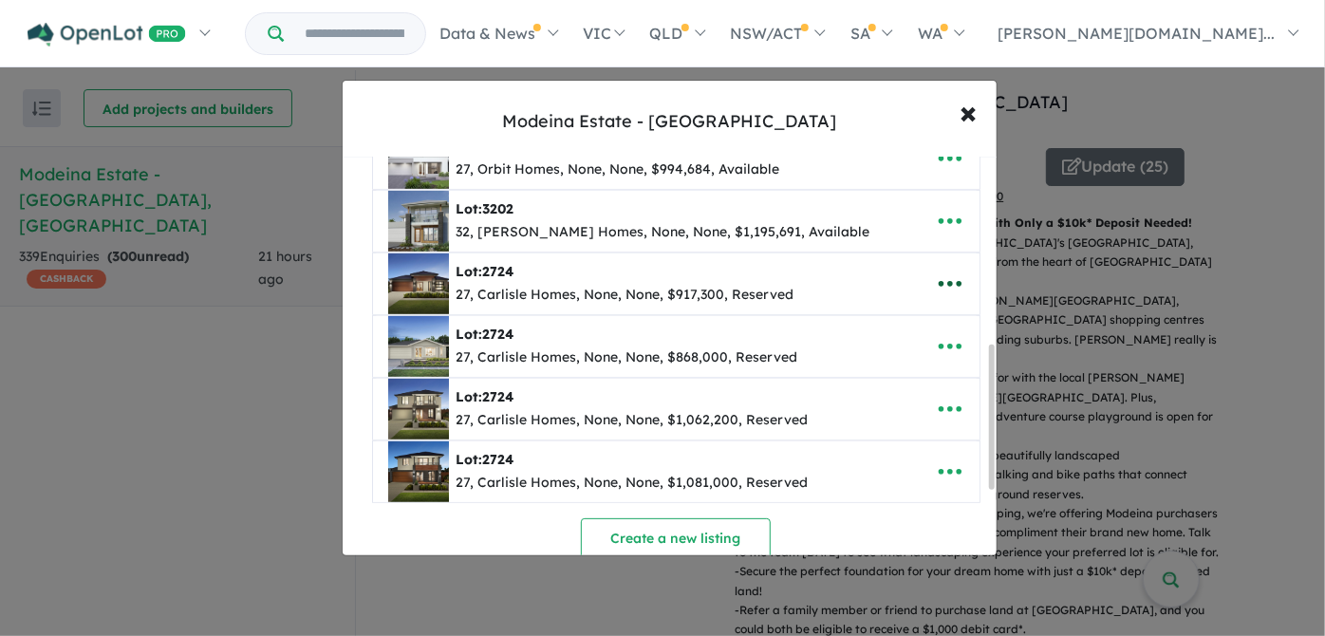
click at [947, 278] on icon "button" at bounding box center [950, 284] width 28 height 28
click at [872, 370] on link "Remove" at bounding box center [908, 375] width 141 height 44
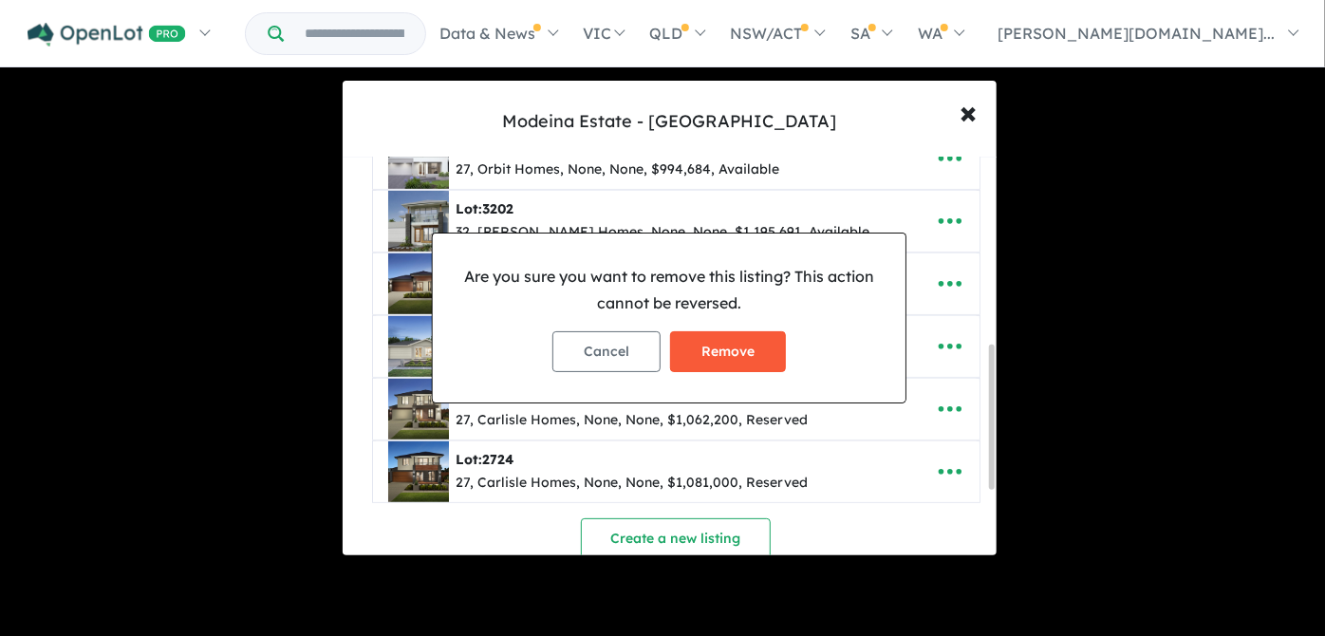
click at [728, 347] on button "Remove" at bounding box center [728, 351] width 116 height 41
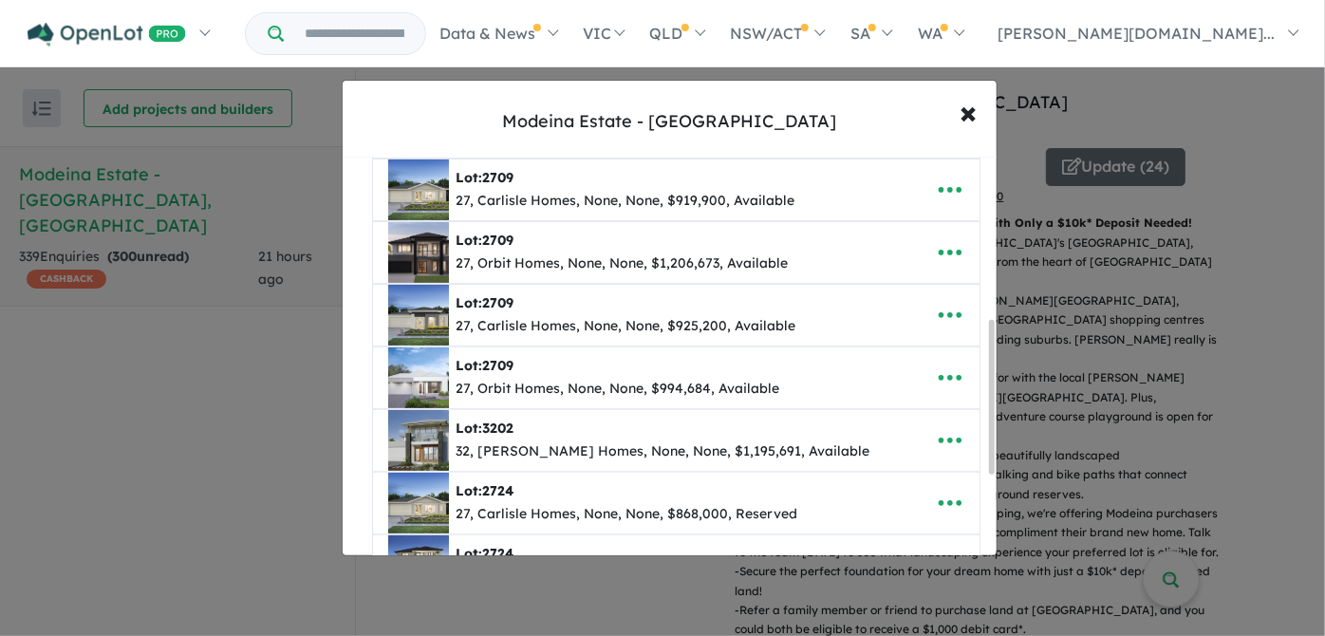
scroll to position [431, 0]
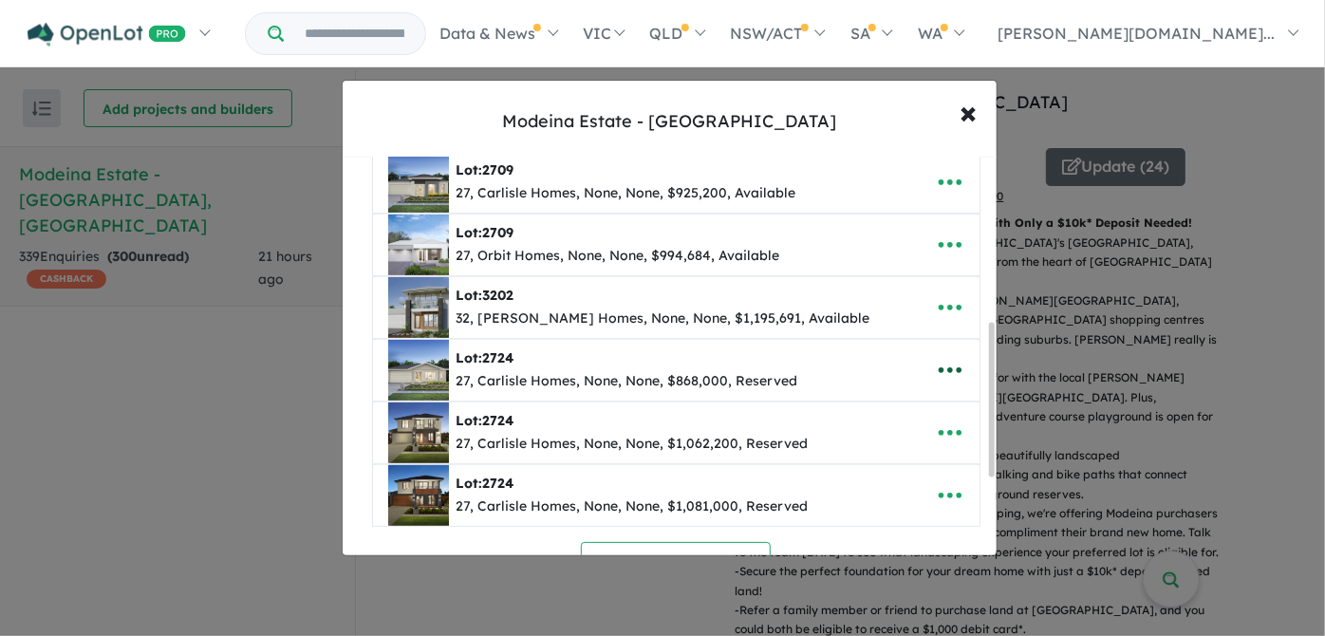
click at [949, 362] on icon "button" at bounding box center [950, 370] width 28 height 28
click at [868, 460] on link "Remove" at bounding box center [908, 462] width 141 height 44
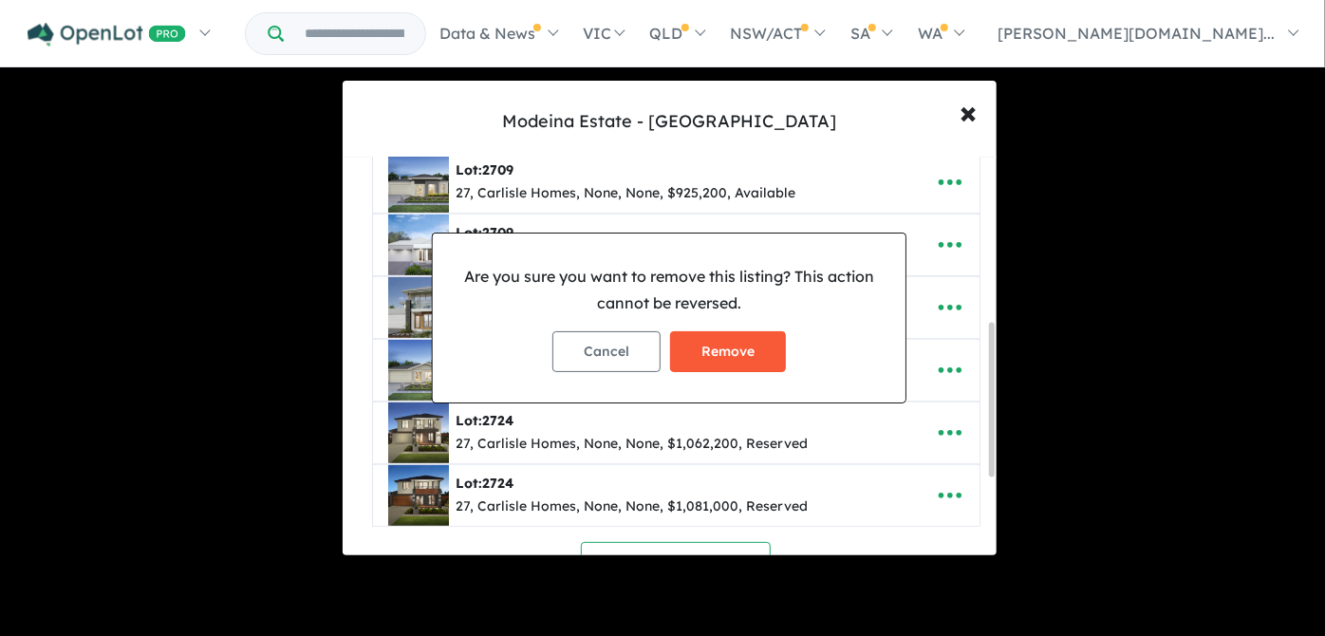
click at [727, 352] on button "Remove" at bounding box center [728, 351] width 116 height 41
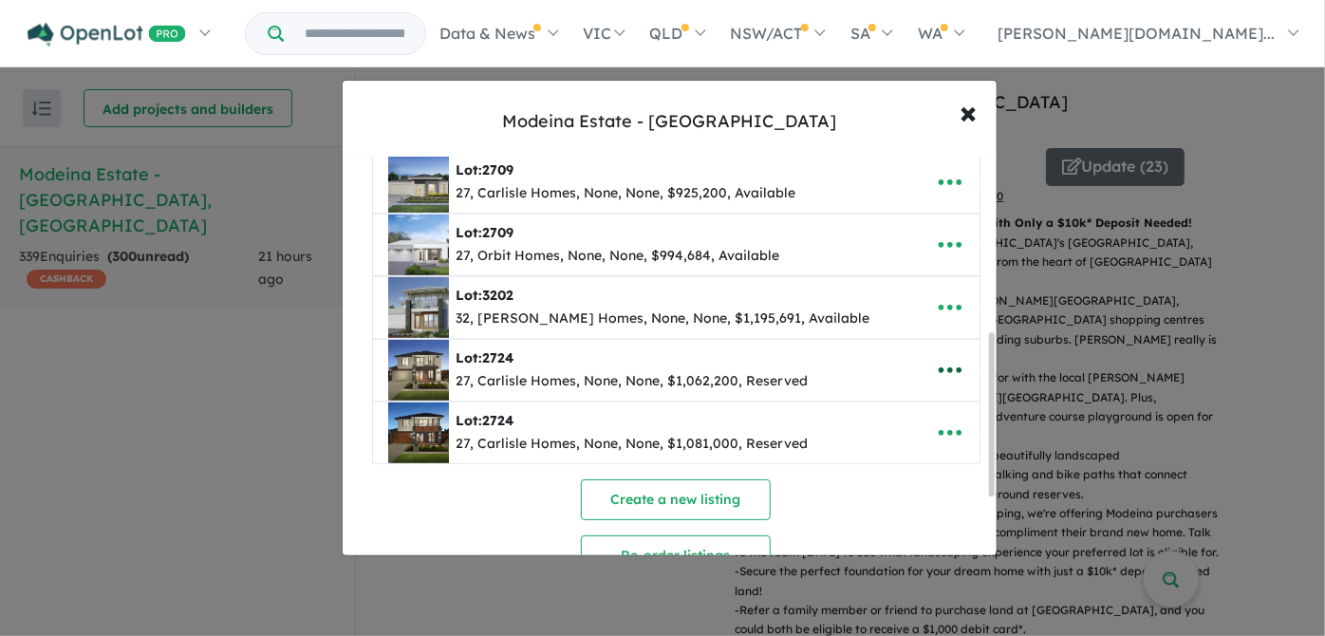
click at [951, 360] on icon "button" at bounding box center [950, 370] width 28 height 28
click at [868, 448] on link "Remove" at bounding box center [908, 462] width 141 height 44
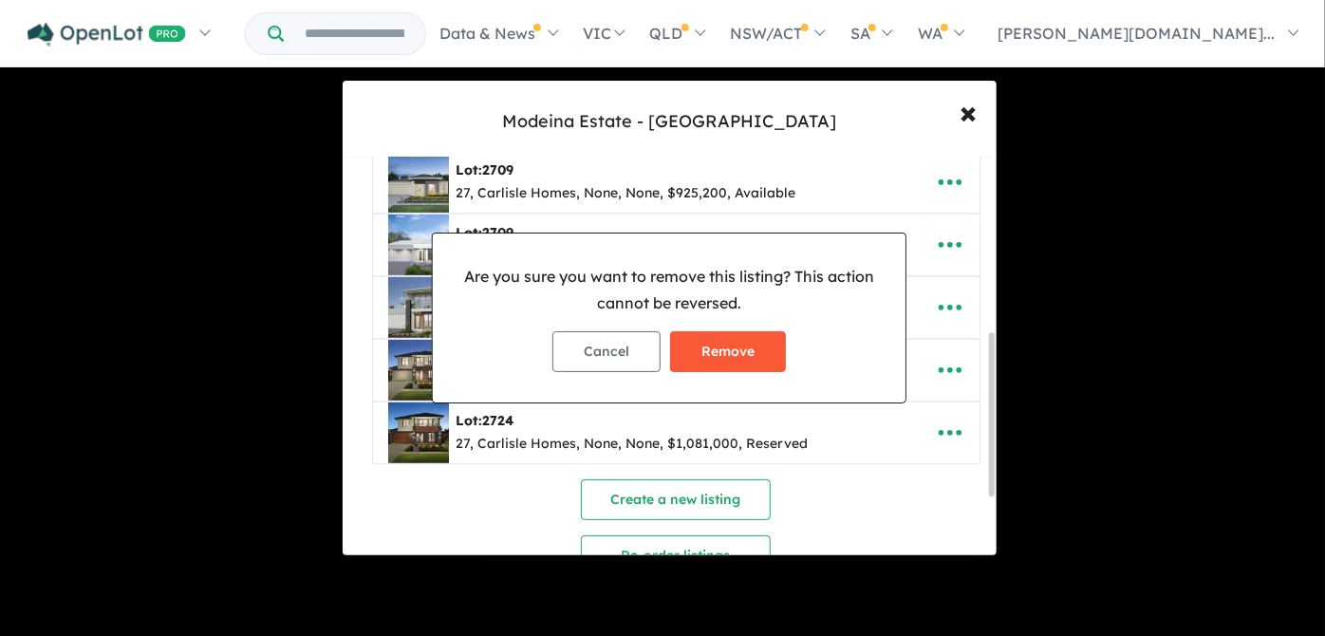
click at [720, 351] on button "Remove" at bounding box center [728, 351] width 116 height 41
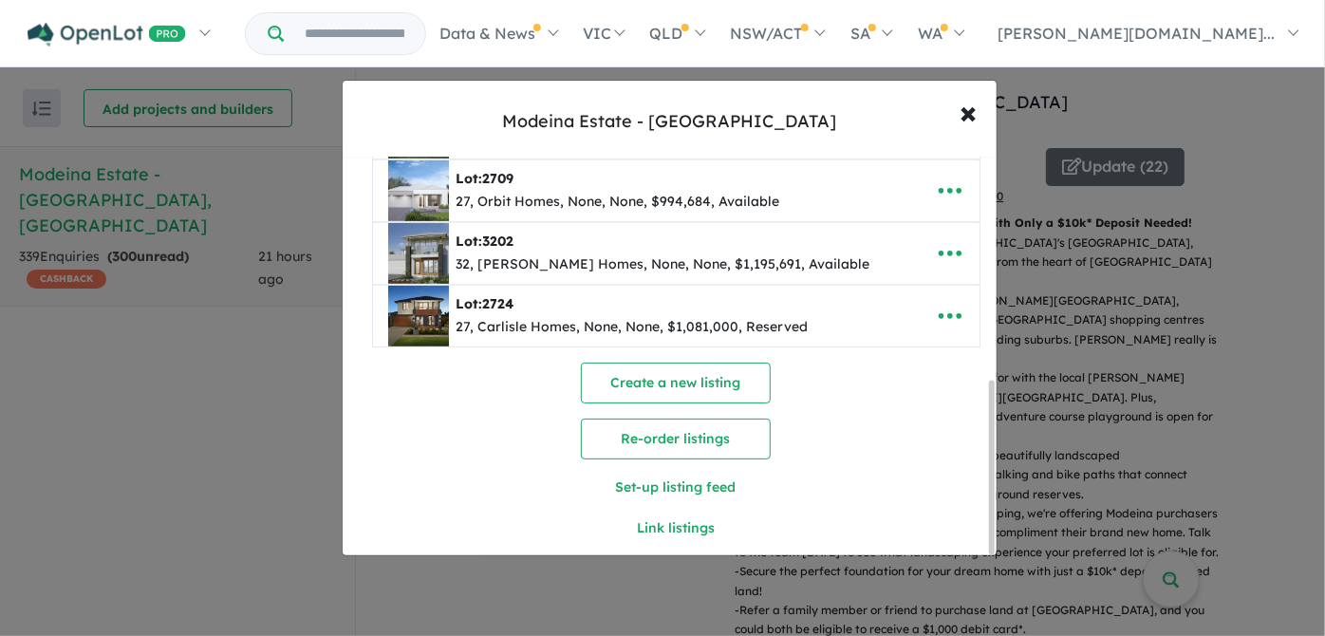
scroll to position [514, 0]
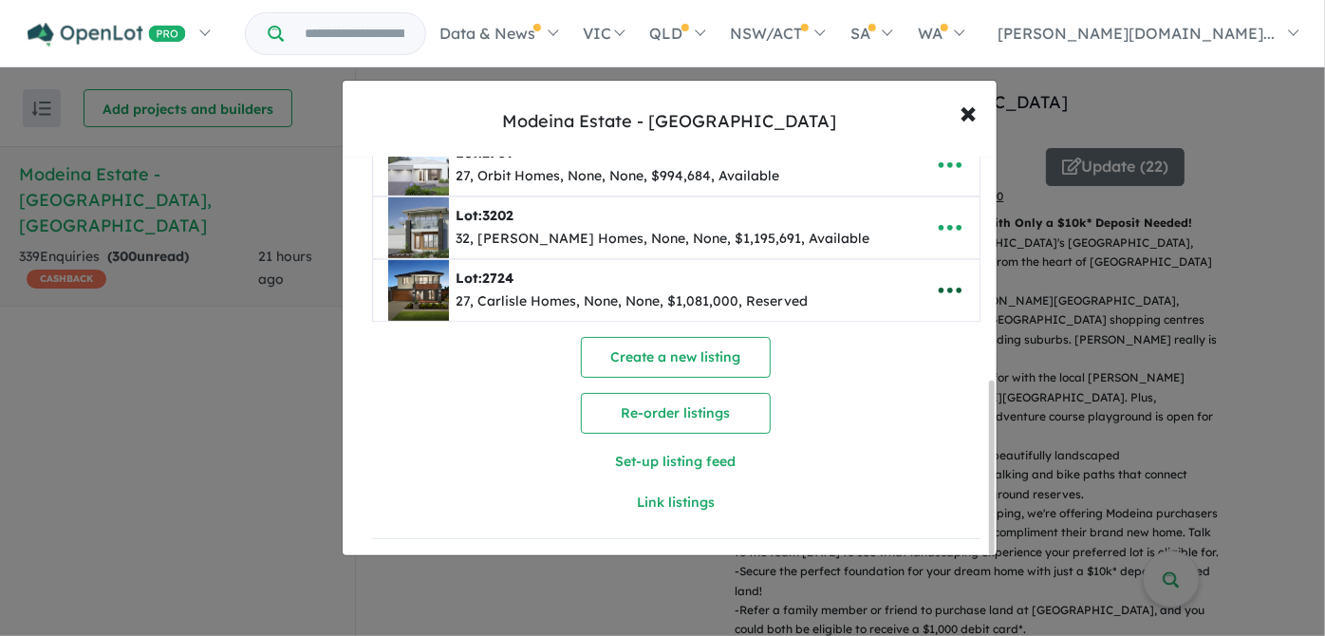
click at [941, 285] on icon "button" at bounding box center [950, 290] width 28 height 28
click at [878, 381] on link "Remove" at bounding box center [908, 382] width 141 height 44
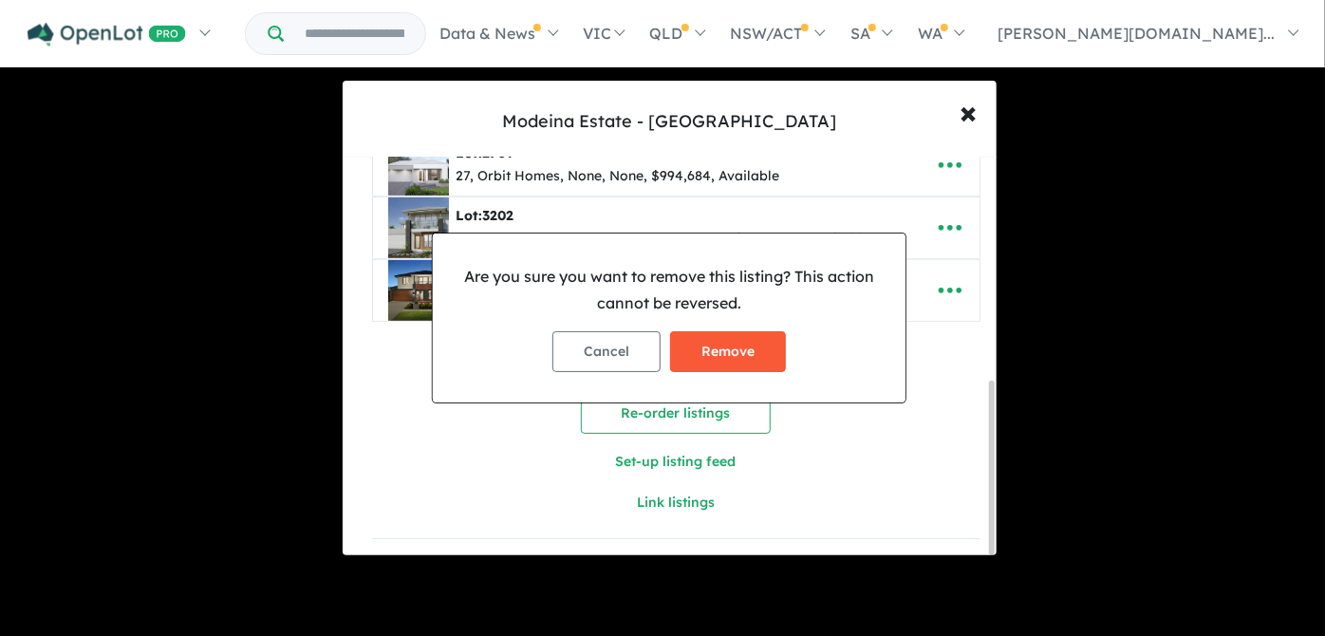
click at [710, 347] on button "Remove" at bounding box center [728, 351] width 116 height 41
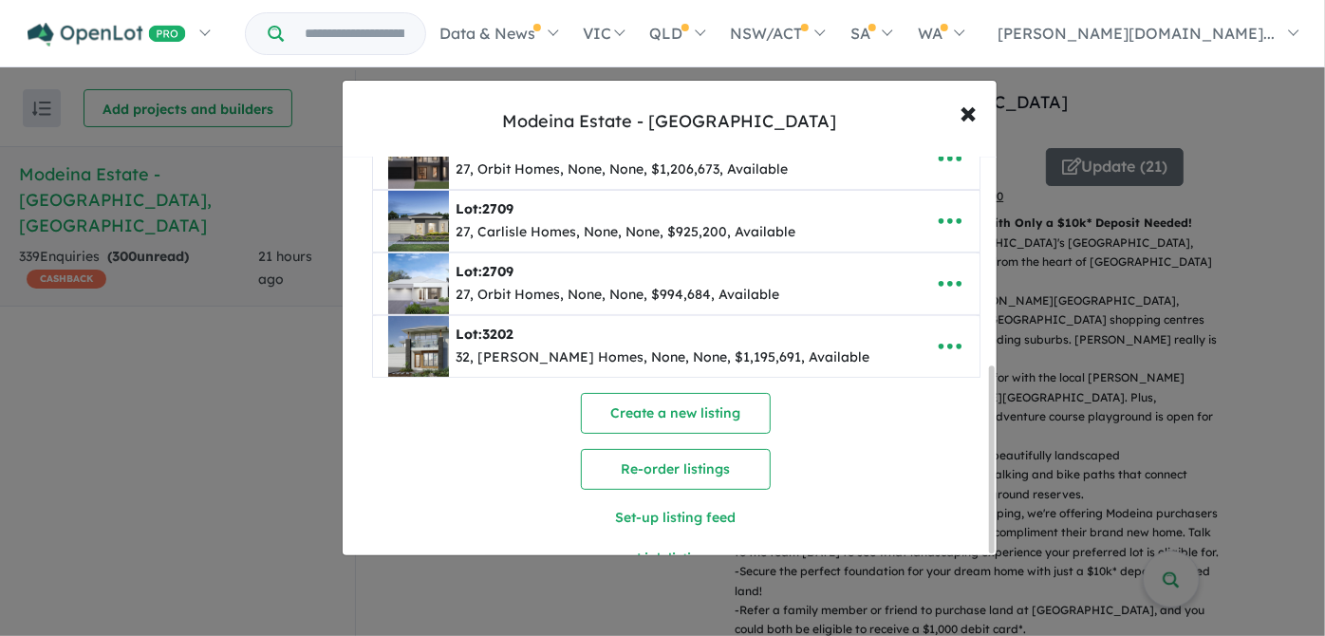
scroll to position [452, 0]
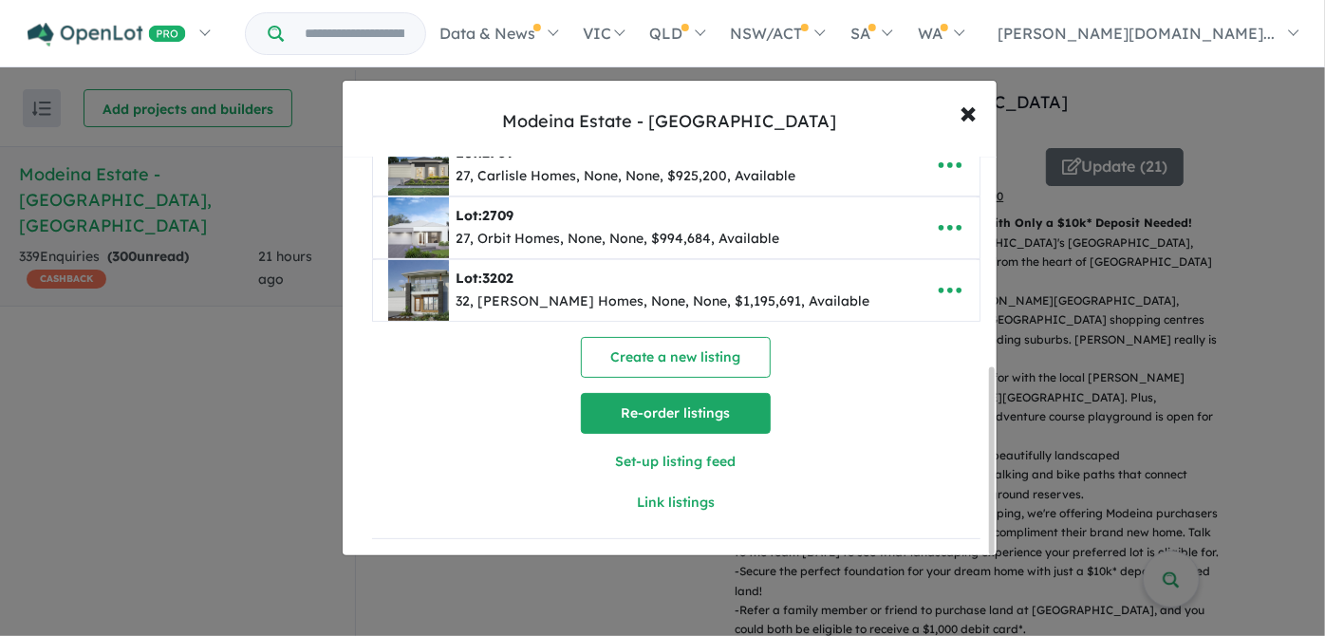
click at [681, 403] on button "Re-order listings" at bounding box center [676, 413] width 190 height 41
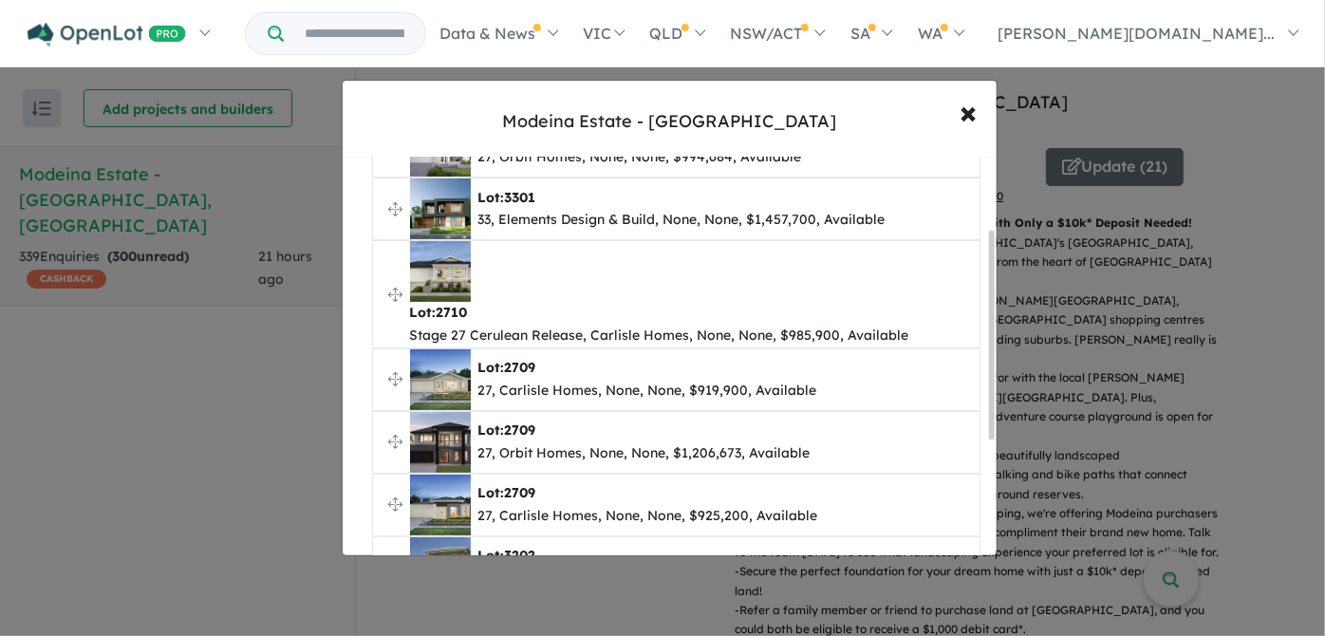
scroll to position [172, 0]
click at [929, 279] on div "Lot: 2710 Stage 27 Cerulean Release, Carlisle Homes, None, None, $985,900, Avai…" at bounding box center [687, 293] width 554 height 106
click at [929, 302] on div "Lot: 2710 Stage 27 Cerulean Release, Carlisle Homes, None, None, $985,900, Avai…" at bounding box center [687, 293] width 554 height 106
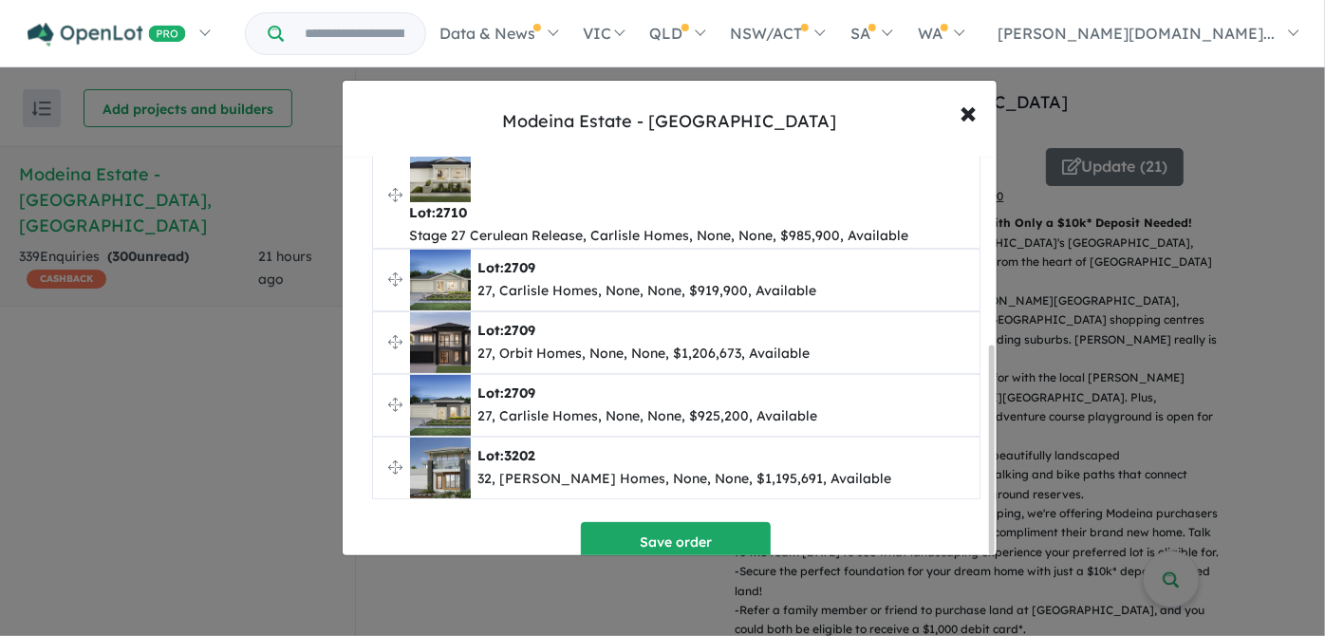
scroll to position [361, 0]
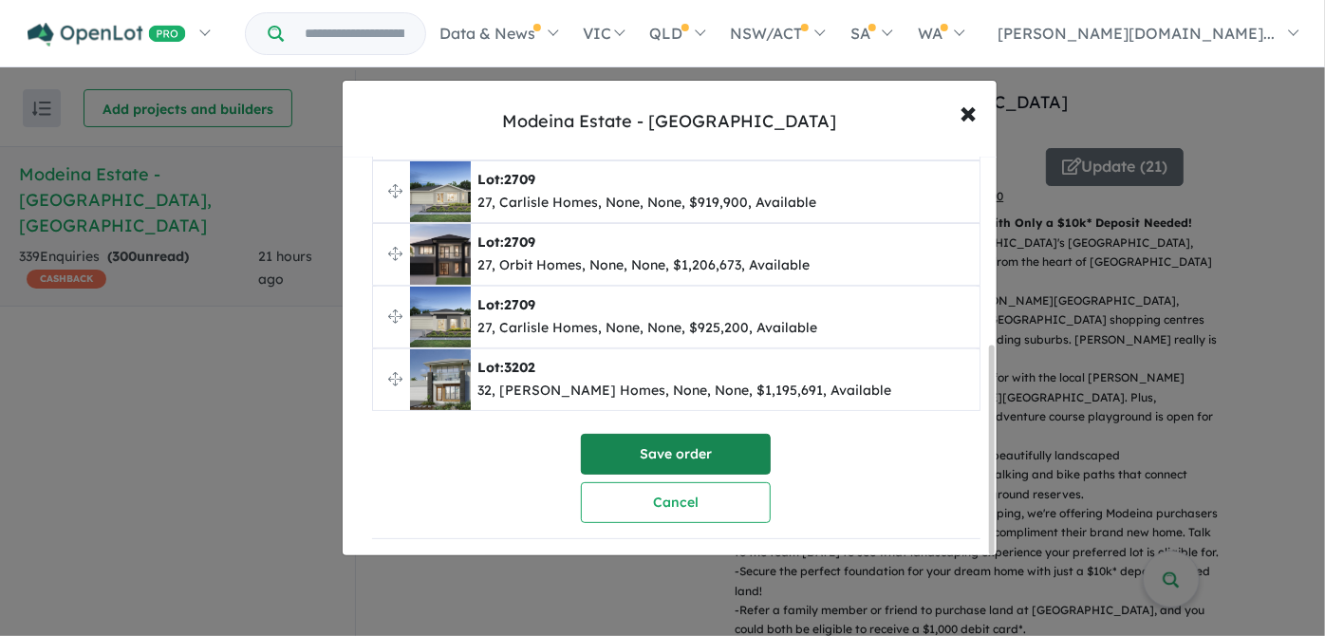
click at [664, 449] on button "Save order" at bounding box center [676, 454] width 190 height 41
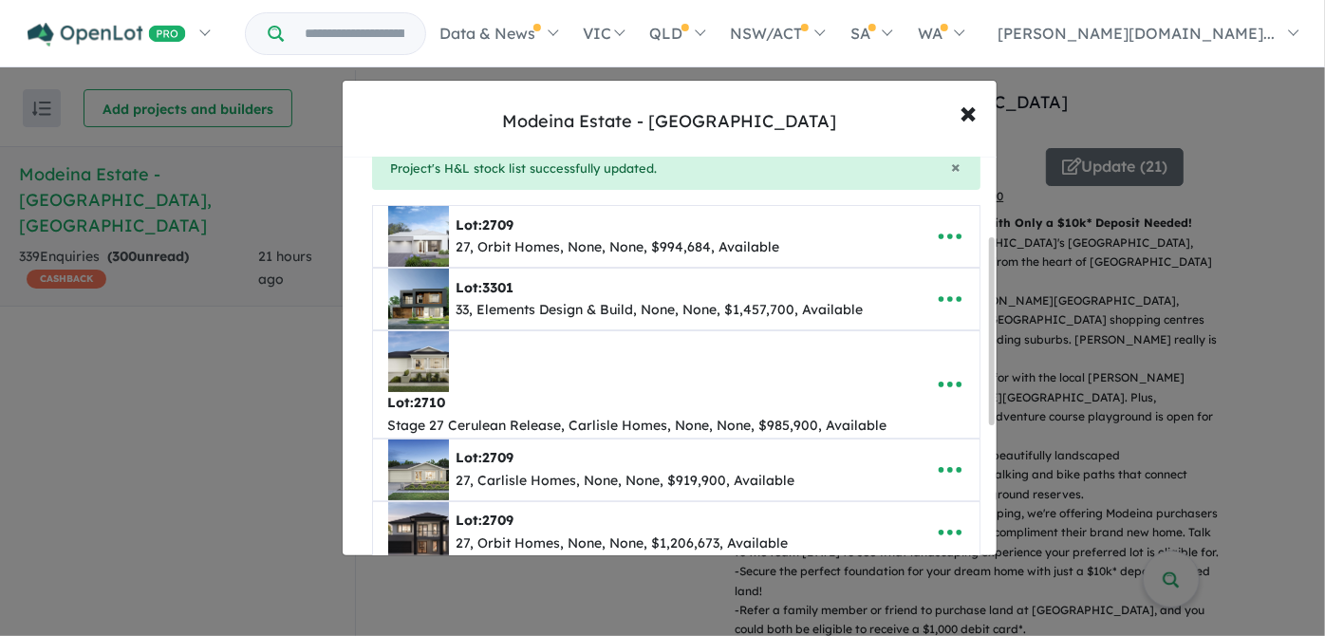
scroll to position [172, 0]
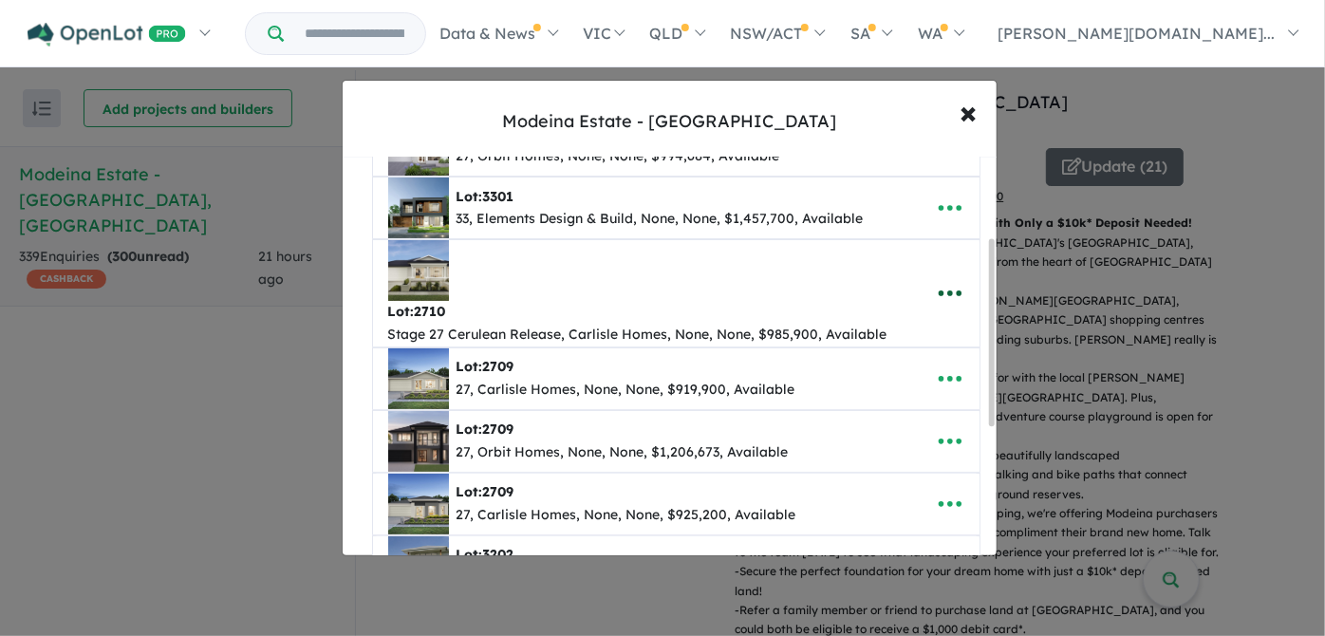
click at [942, 291] on icon "button" at bounding box center [949, 294] width 23 height 6
click at [885, 379] on link "Remove" at bounding box center [908, 385] width 141 height 44
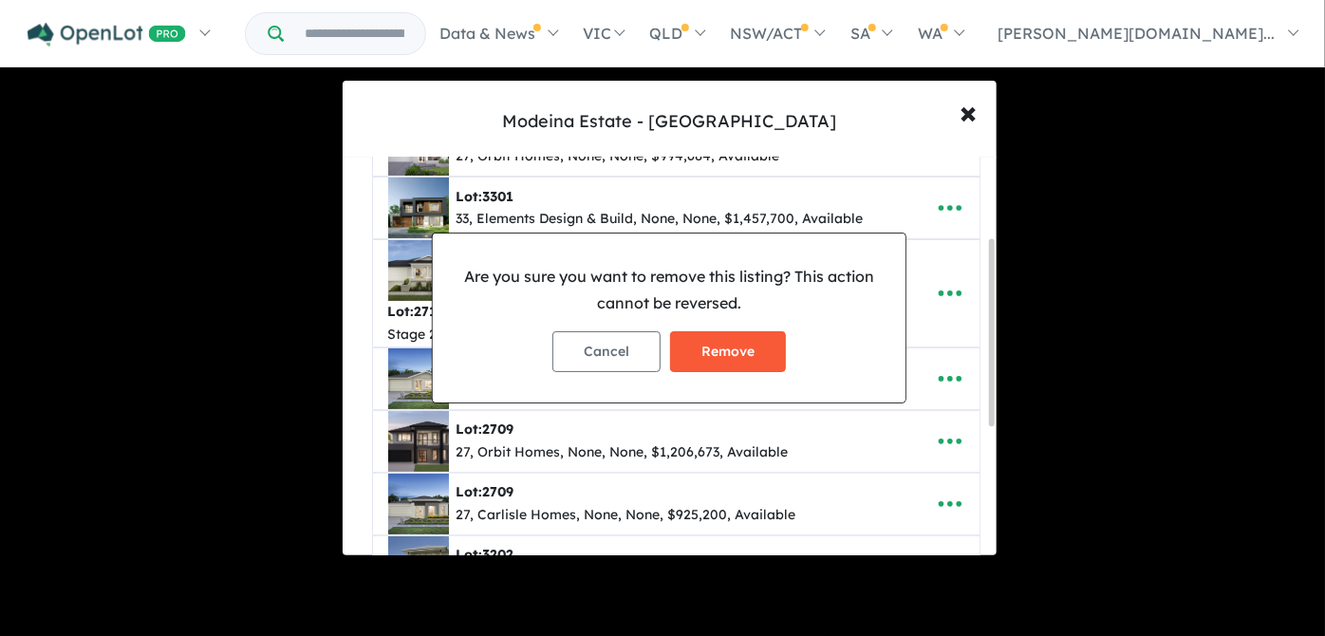
click at [737, 355] on button "Remove" at bounding box center [728, 351] width 116 height 41
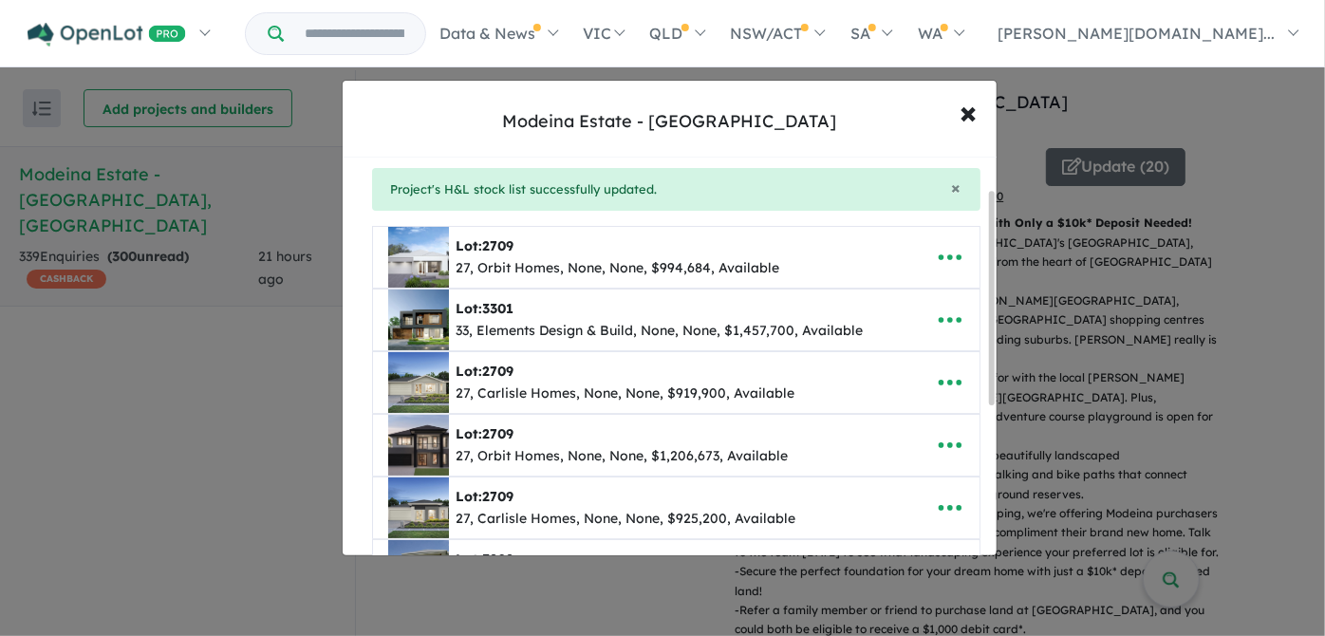
scroll to position [0, 0]
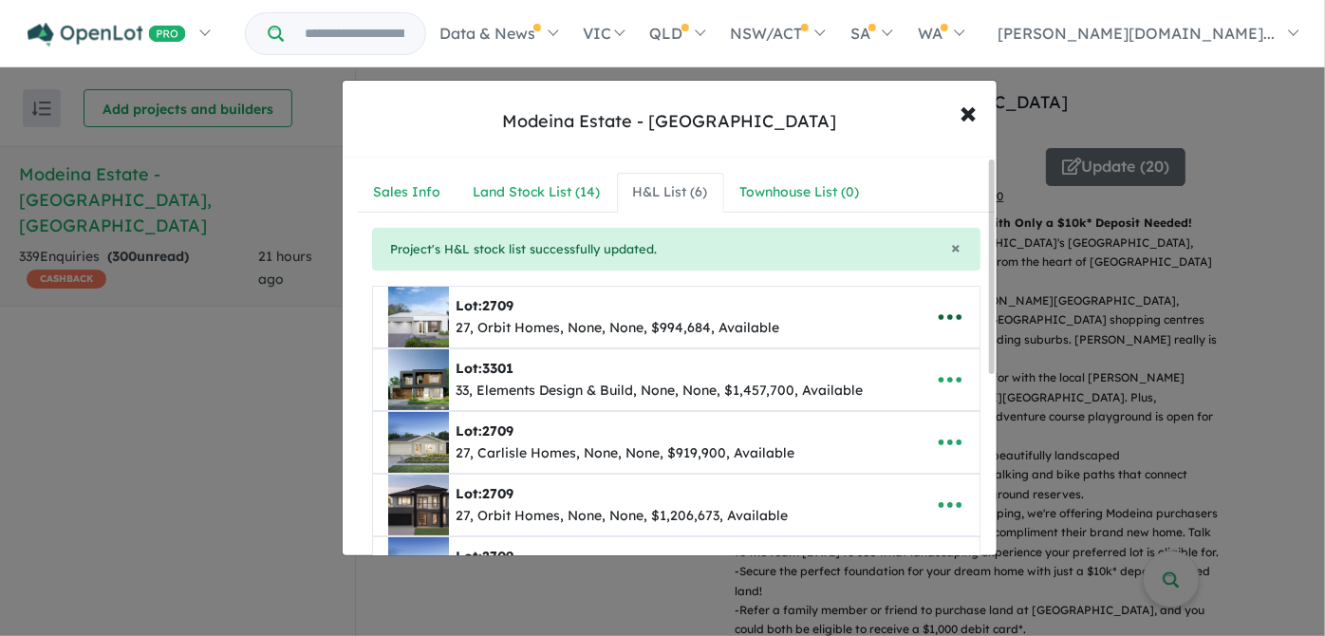
click at [947, 319] on icon "button" at bounding box center [950, 317] width 28 height 28
click at [877, 312] on div "Lot: 2709 27, Orbit Homes, None, None, $994,684, Available" at bounding box center [646, 317] width 517 height 61
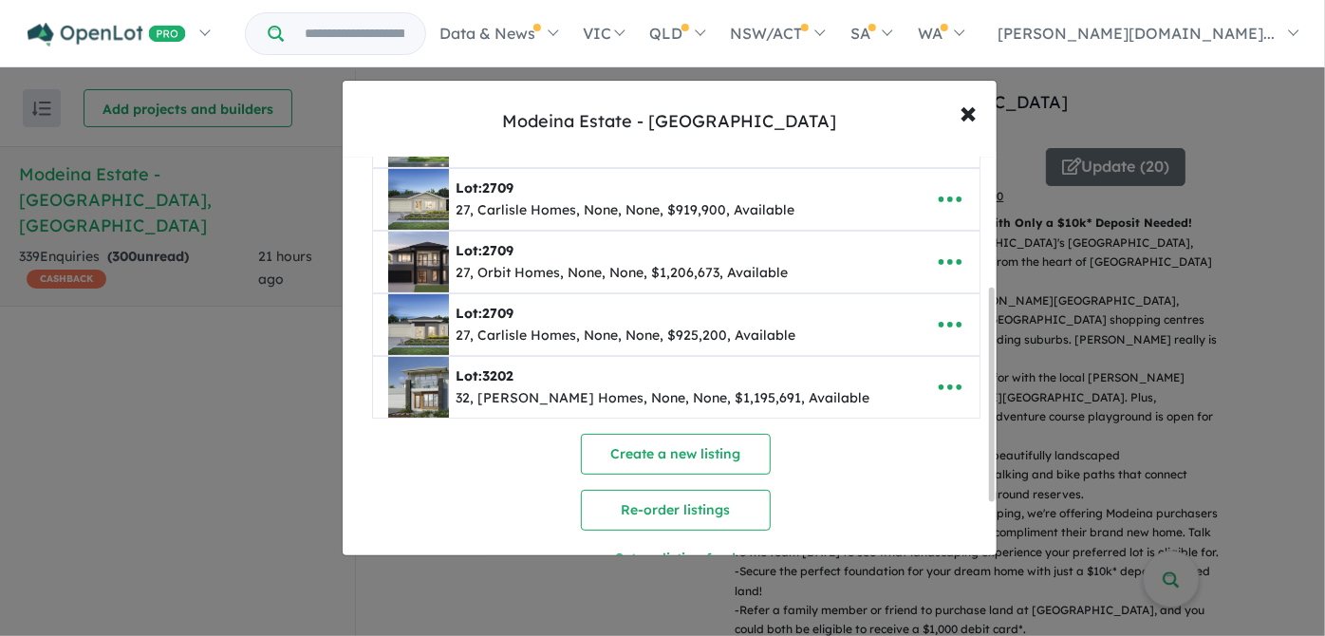
scroll to position [345, 0]
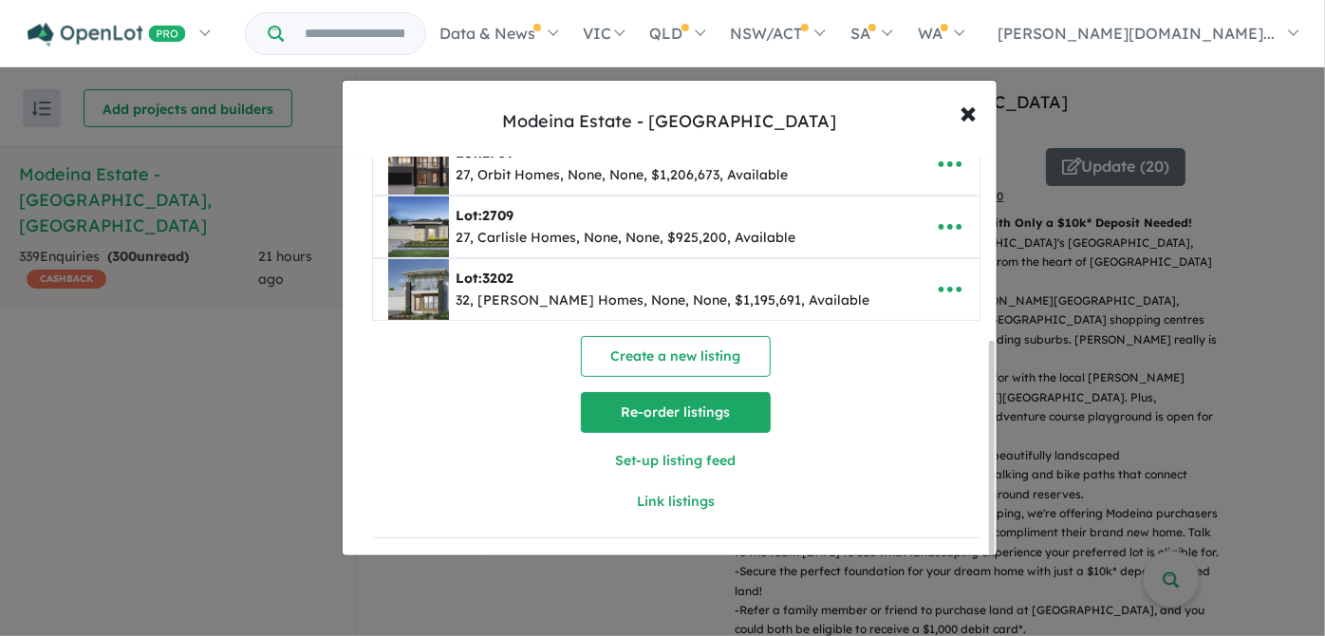
click at [695, 415] on button "Re-order listings" at bounding box center [676, 412] width 190 height 41
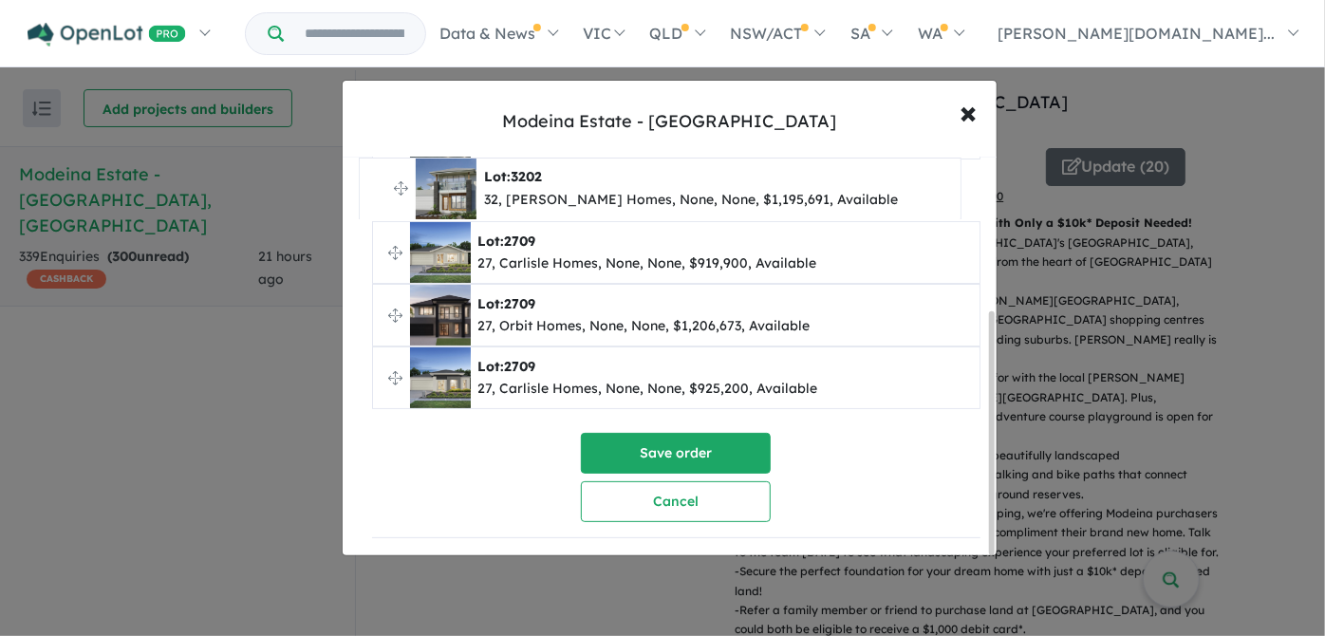
drag, startPoint x: 389, startPoint y: 370, endPoint x: 377, endPoint y: 186, distance: 184.6
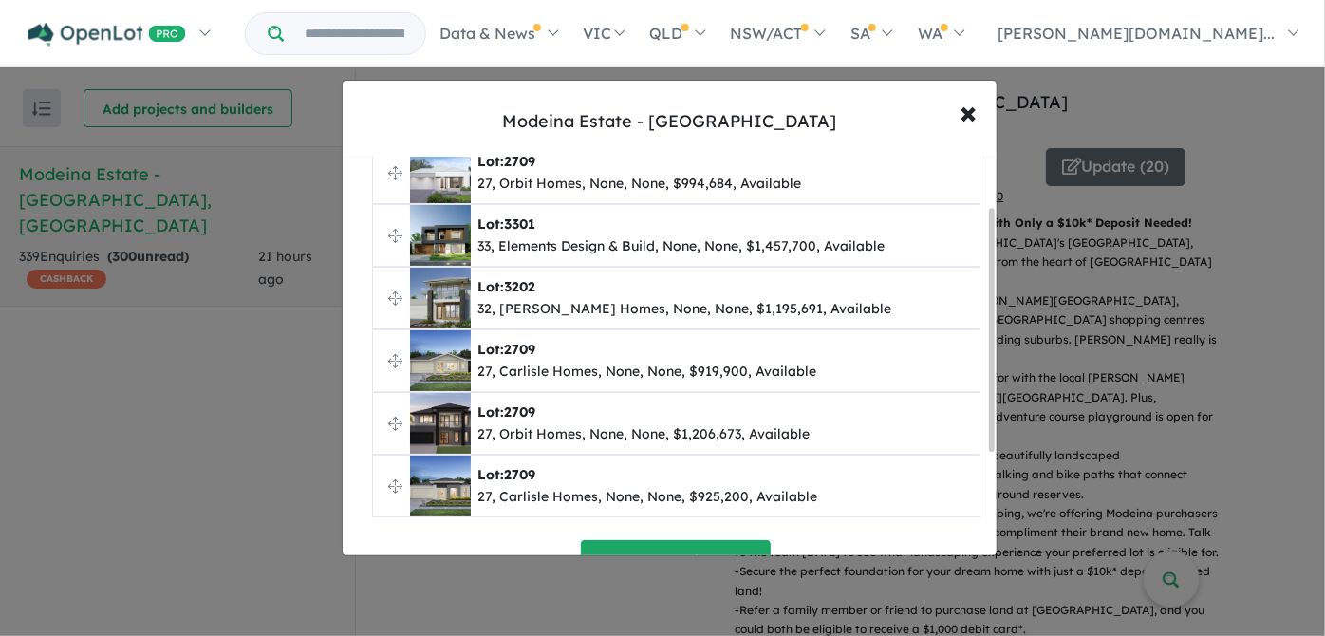
scroll to position [81, 0]
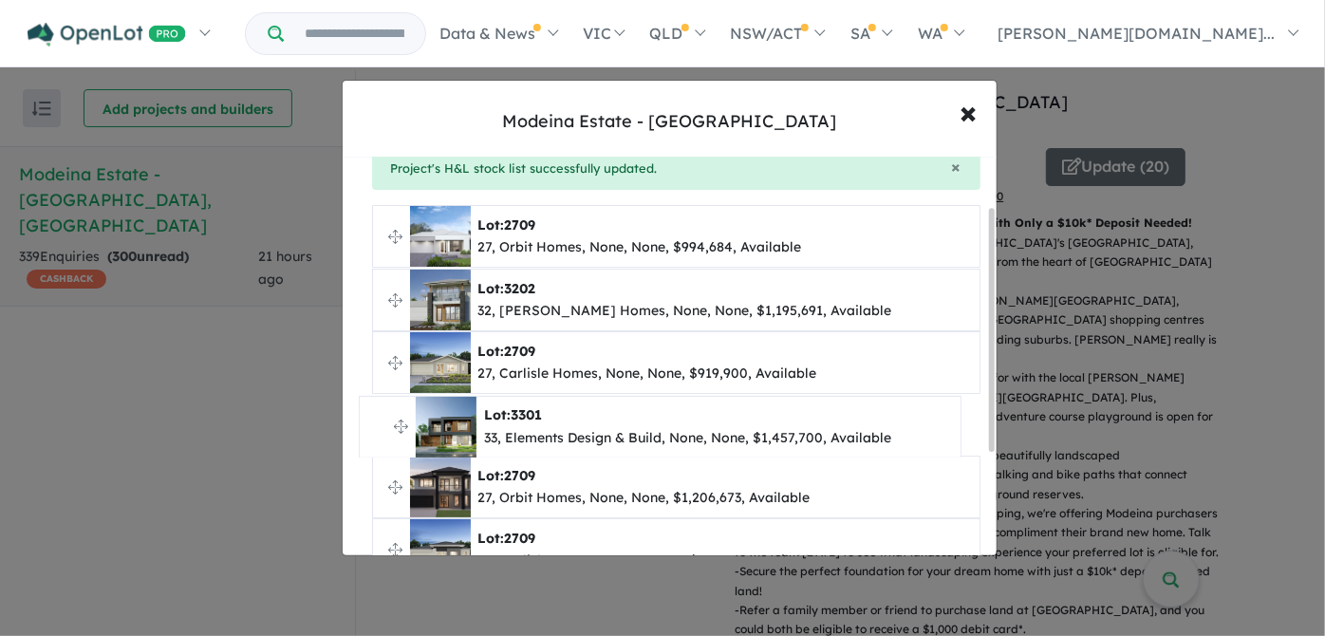
drag, startPoint x: 389, startPoint y: 291, endPoint x: 377, endPoint y: 421, distance: 130.7
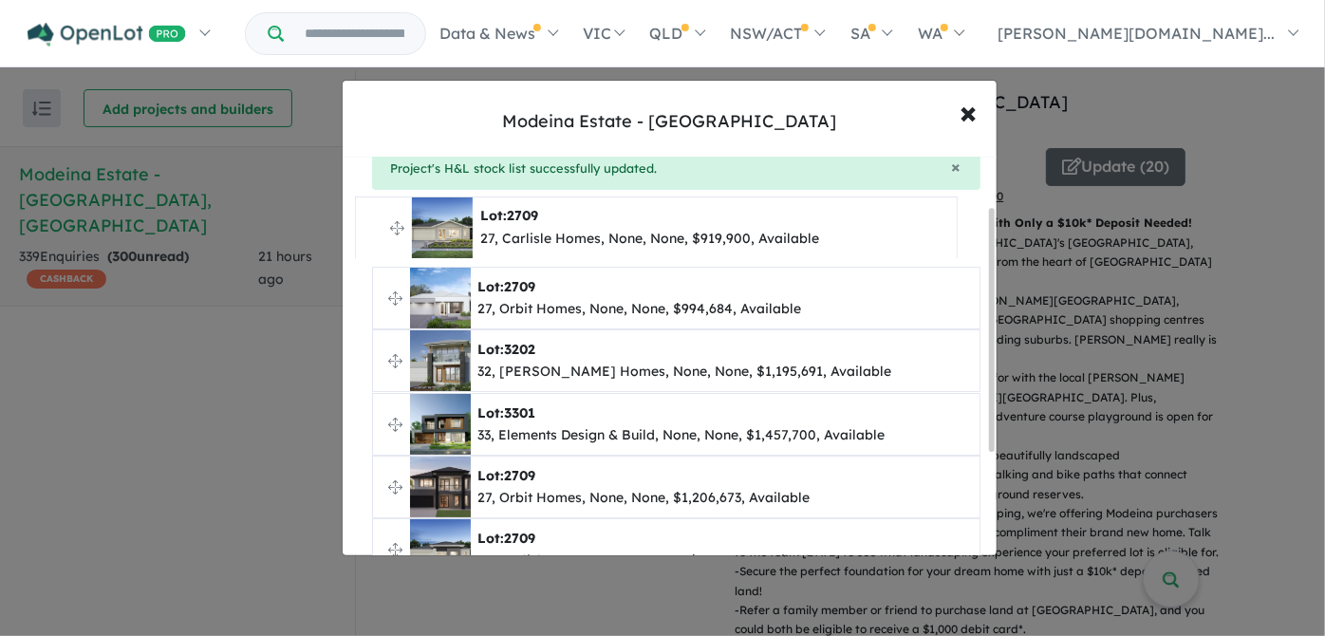
drag, startPoint x: 395, startPoint y: 357, endPoint x: 379, endPoint y: 226, distance: 132.0
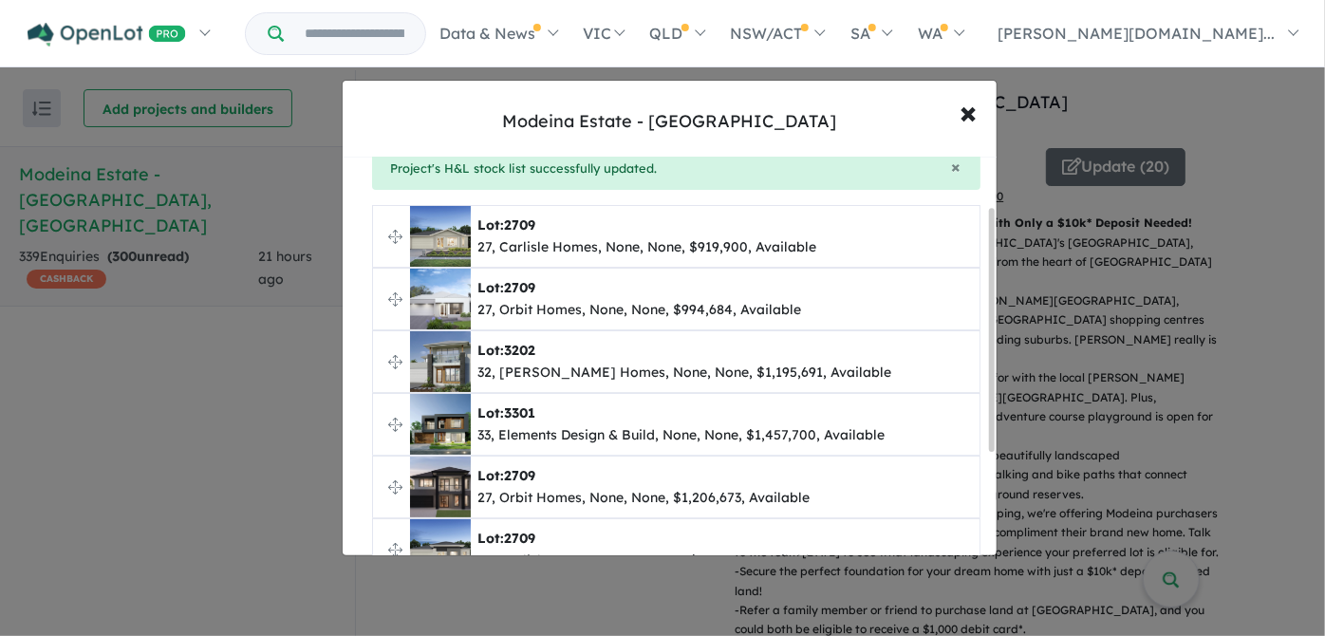
scroll to position [167, 0]
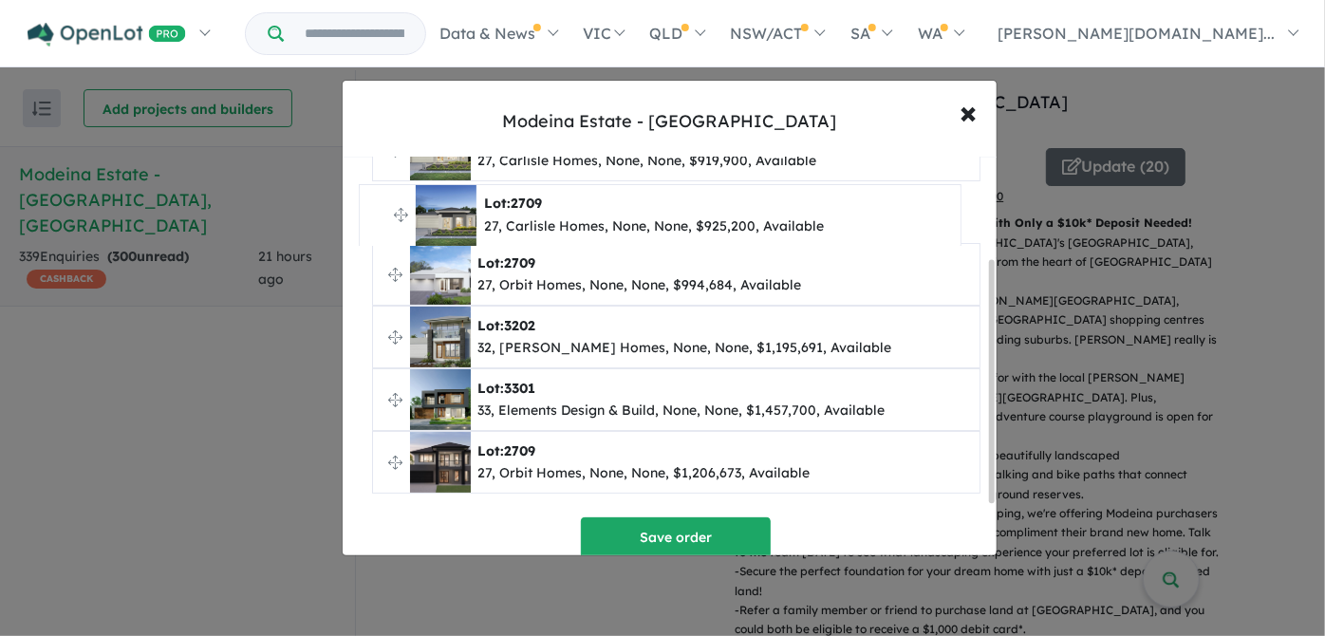
drag, startPoint x: 396, startPoint y: 455, endPoint x: 384, endPoint y: 211, distance: 244.3
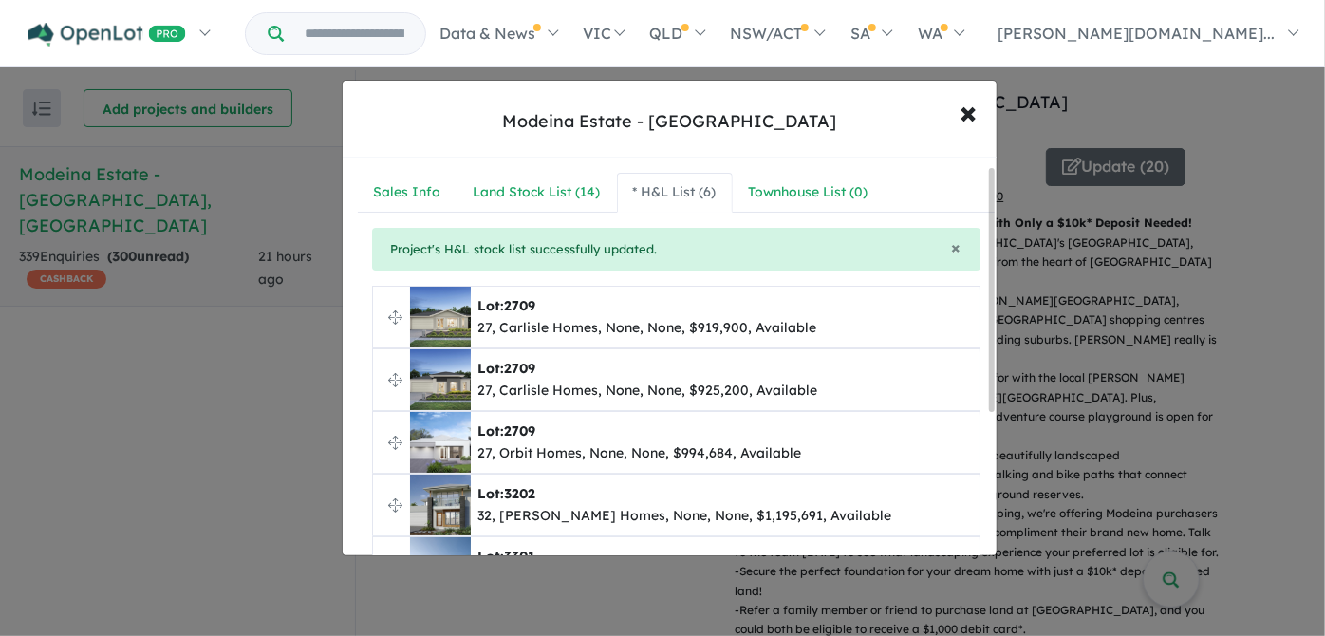
scroll to position [172, 0]
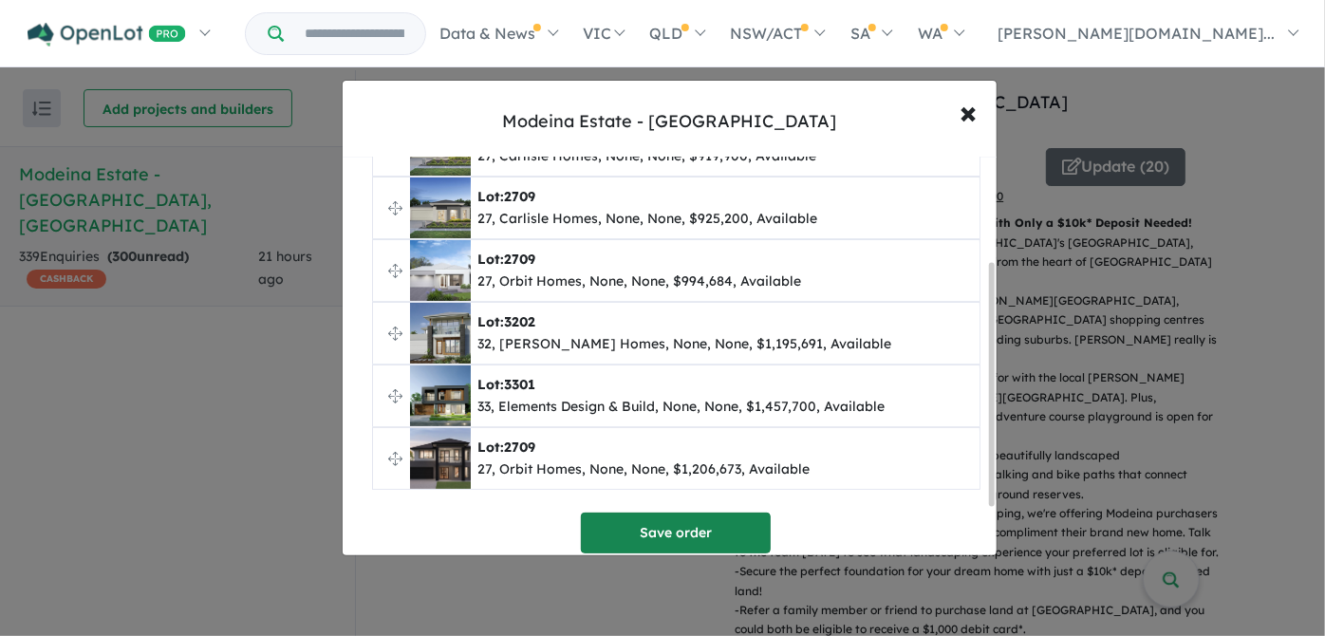
click at [713, 538] on button "Save order" at bounding box center [676, 533] width 190 height 41
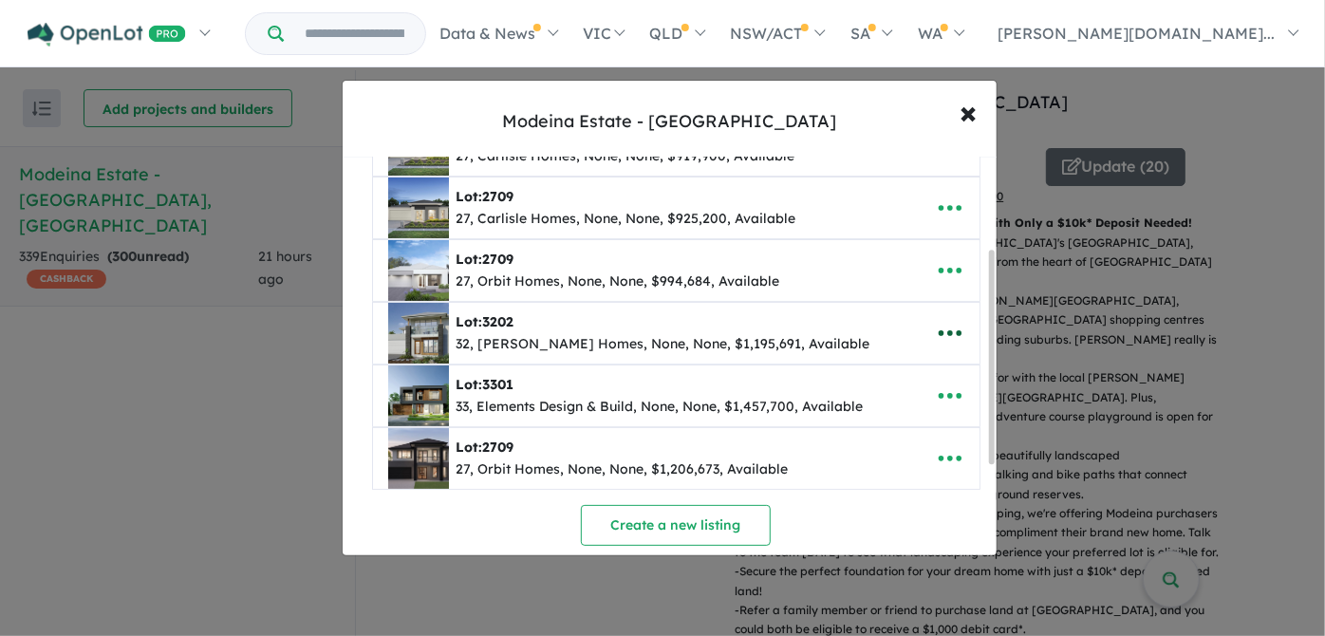
click at [955, 328] on icon "button" at bounding box center [950, 333] width 28 height 28
click at [892, 418] on link "Remove" at bounding box center [908, 425] width 141 height 44
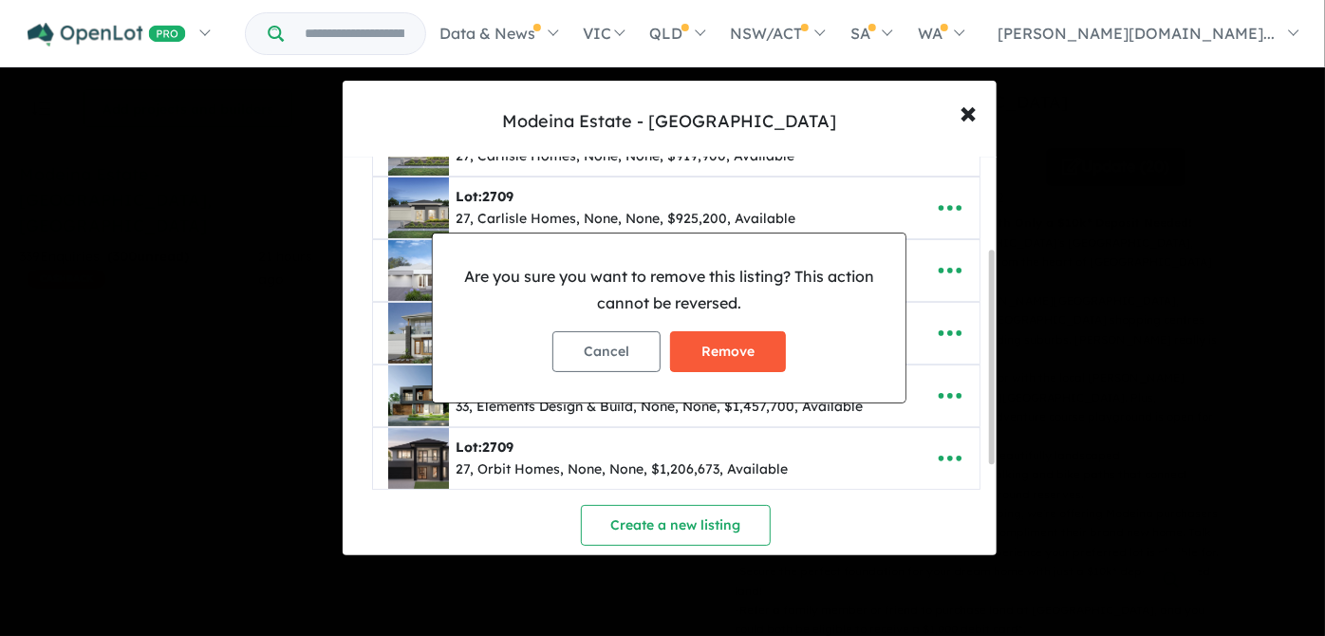
click at [728, 353] on button "Remove" at bounding box center [728, 351] width 116 height 41
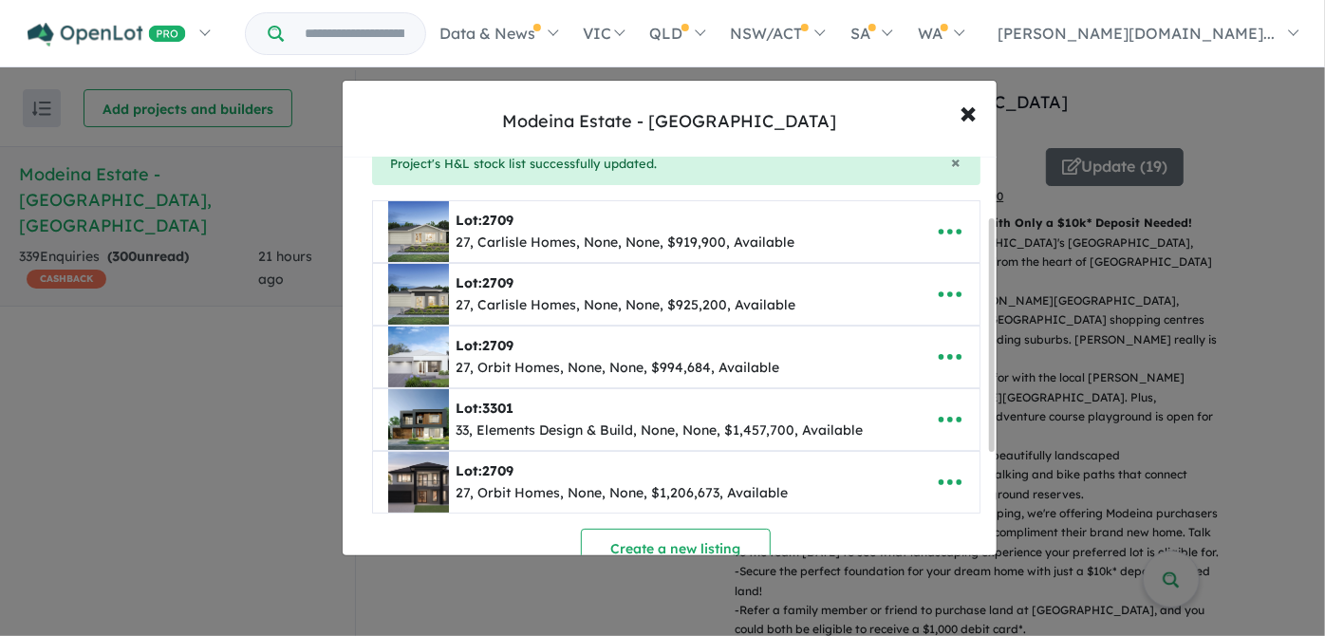
scroll to position [283, 0]
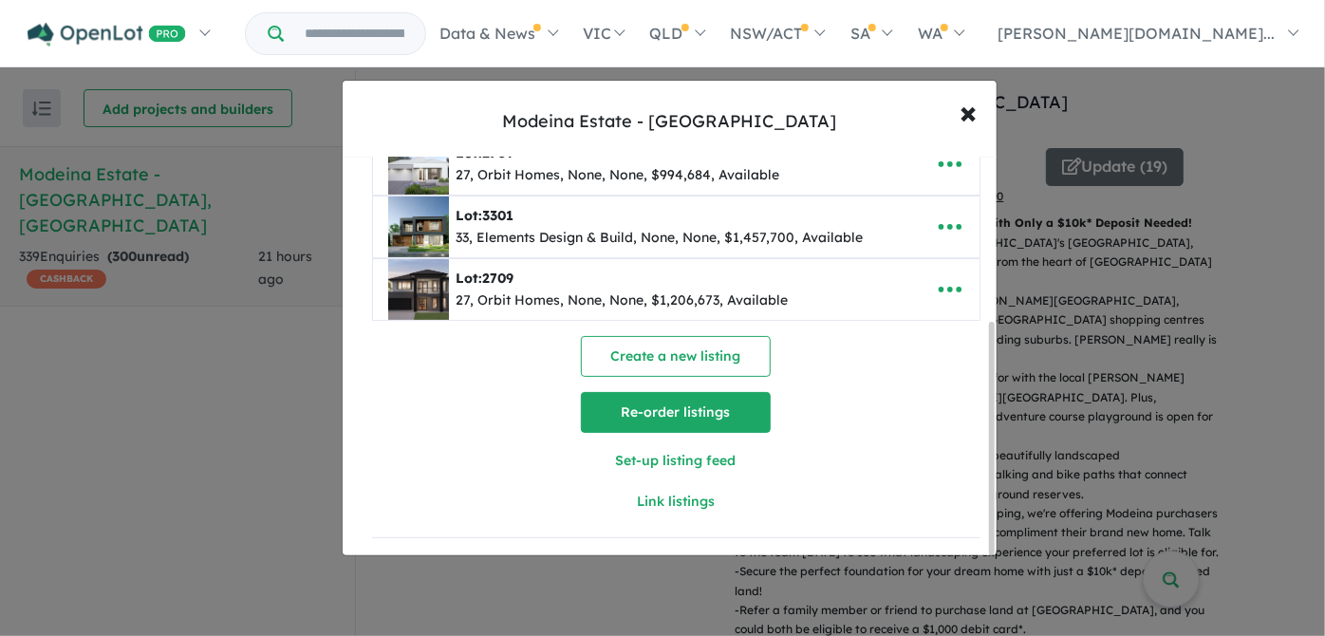
click at [696, 409] on button "Re-order listings" at bounding box center [676, 412] width 190 height 41
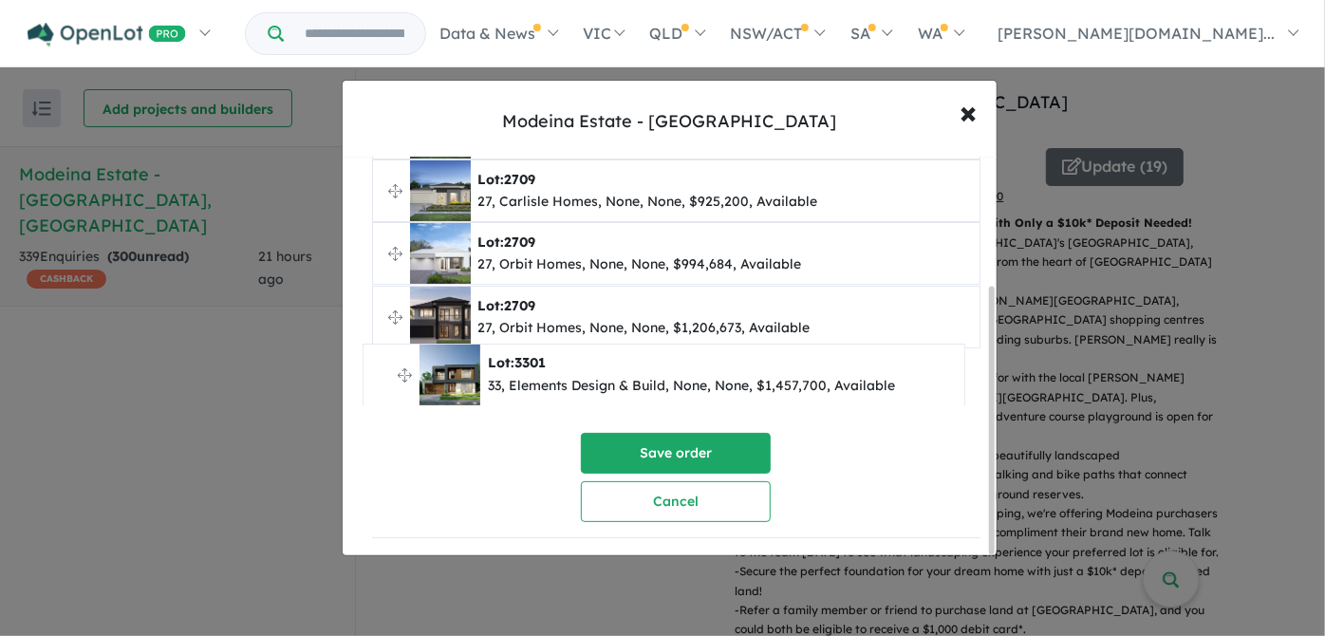
drag, startPoint x: 394, startPoint y: 306, endPoint x: 385, endPoint y: 370, distance: 65.1
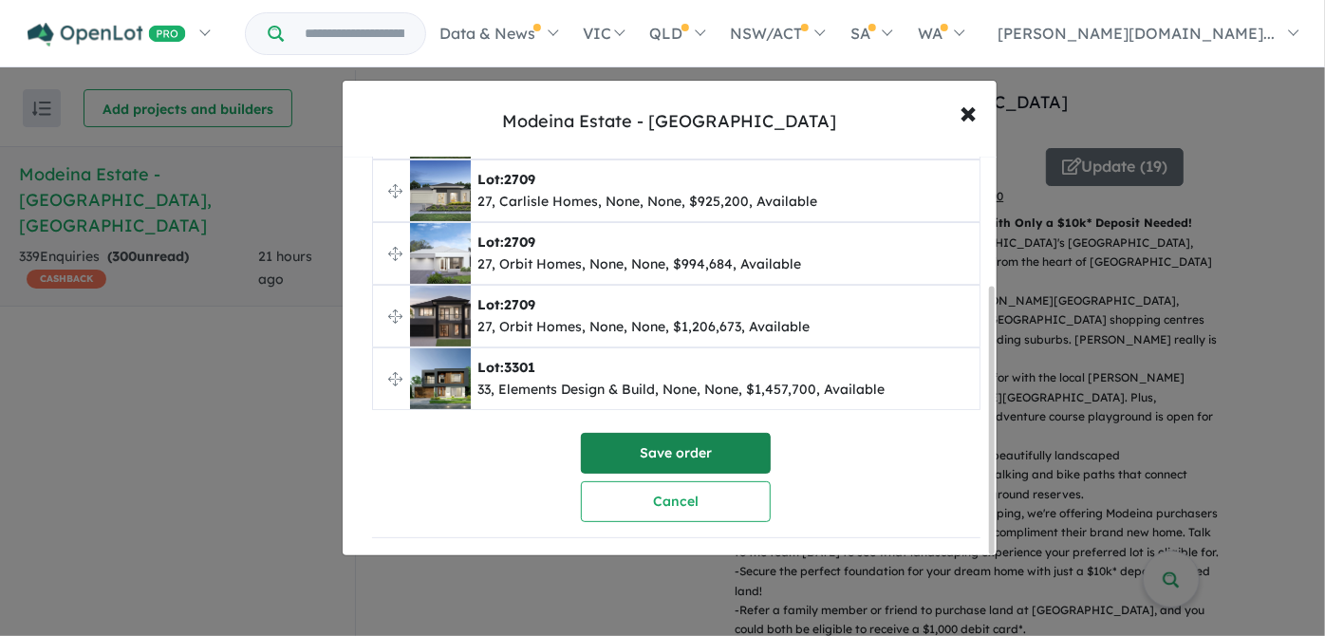
click at [711, 452] on button "Save order" at bounding box center [676, 453] width 190 height 41
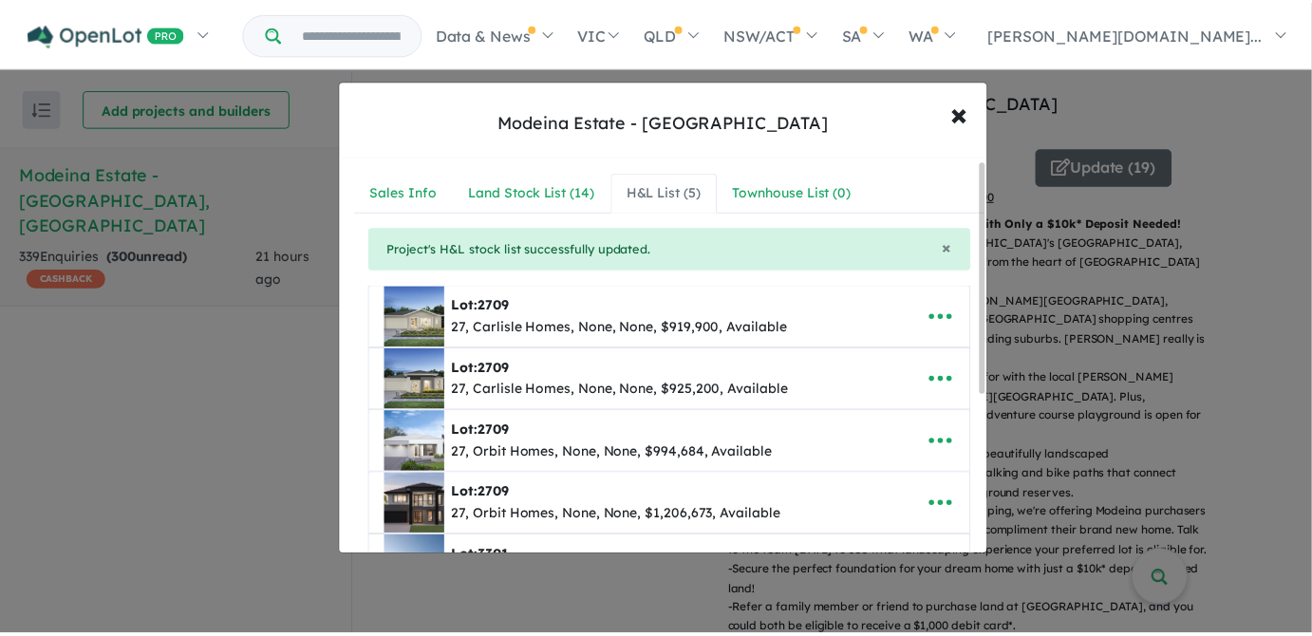
scroll to position [0, 0]
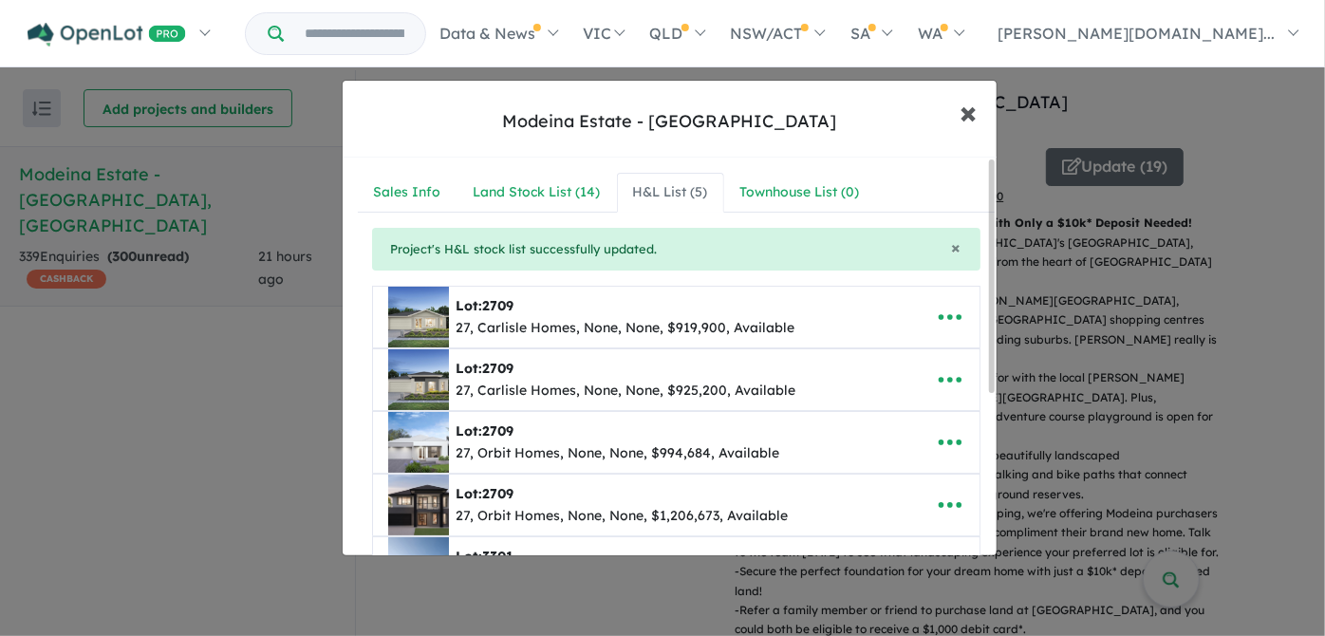
click at [969, 111] on span "×" at bounding box center [969, 111] width 17 height 41
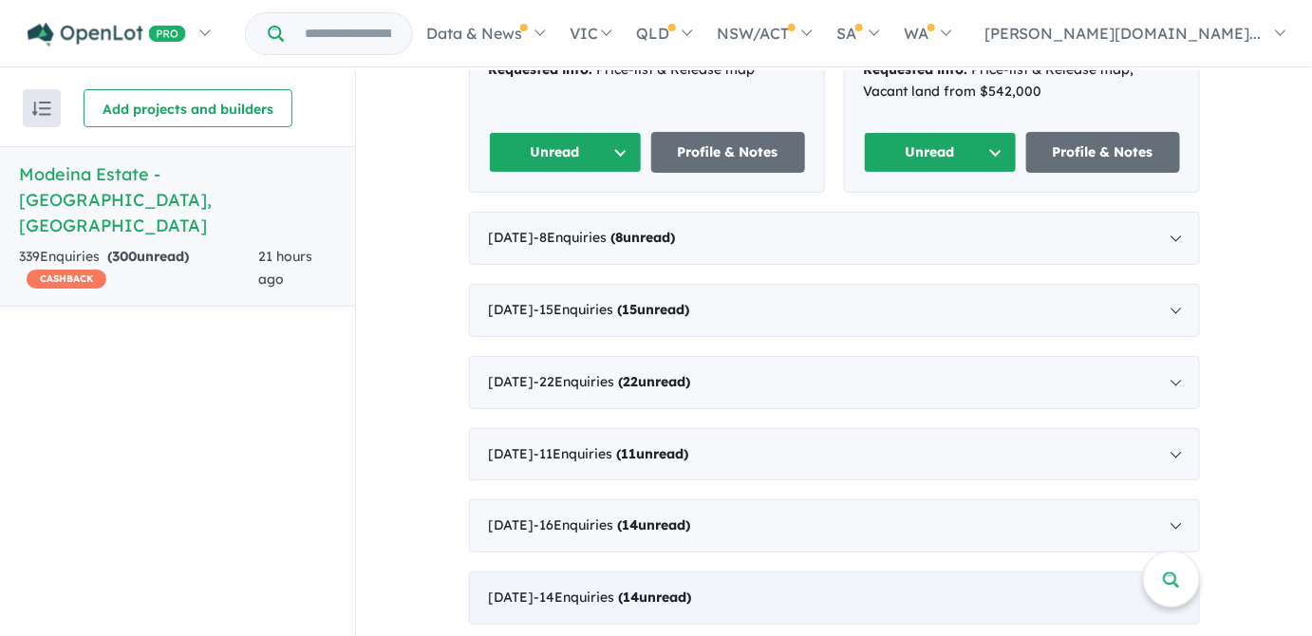
scroll to position [1812, 0]
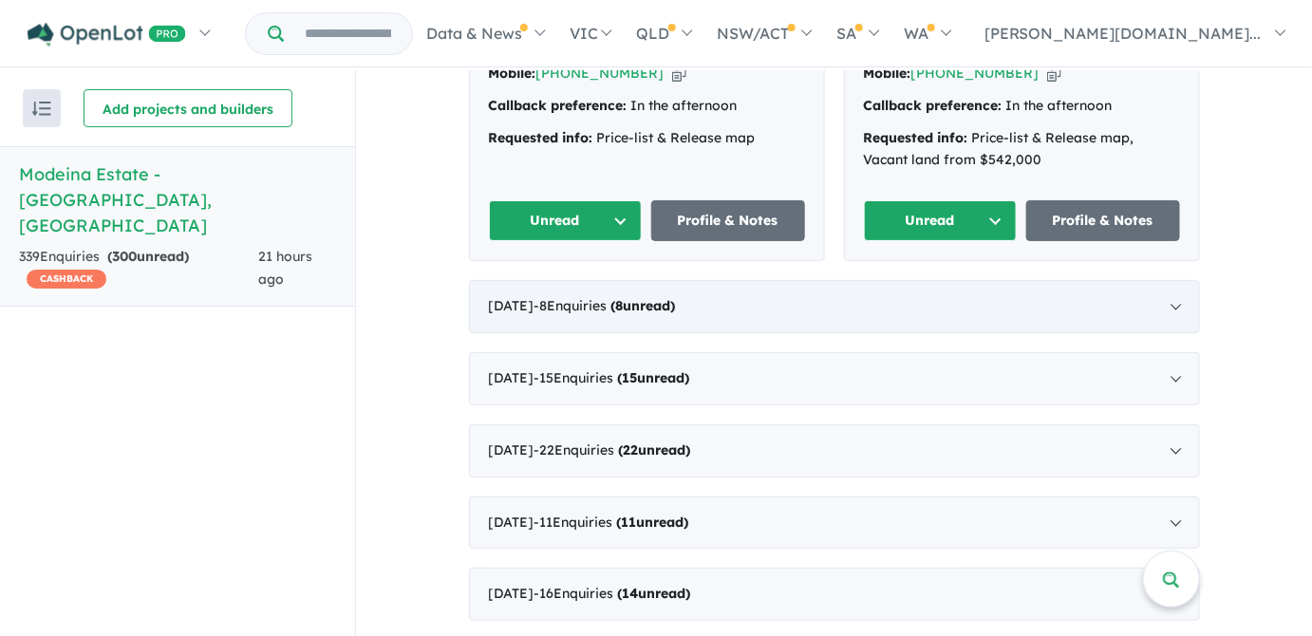
click at [676, 297] on strong "( 8 unread)" at bounding box center [643, 305] width 65 height 17
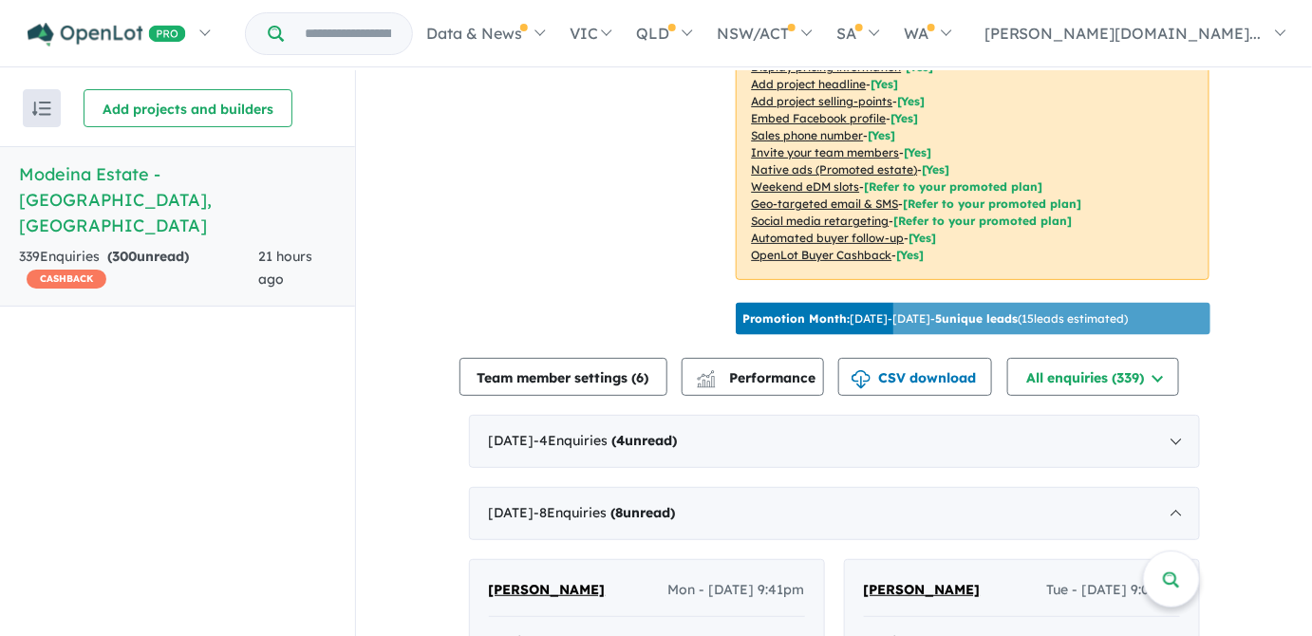
scroll to position [1121, 0]
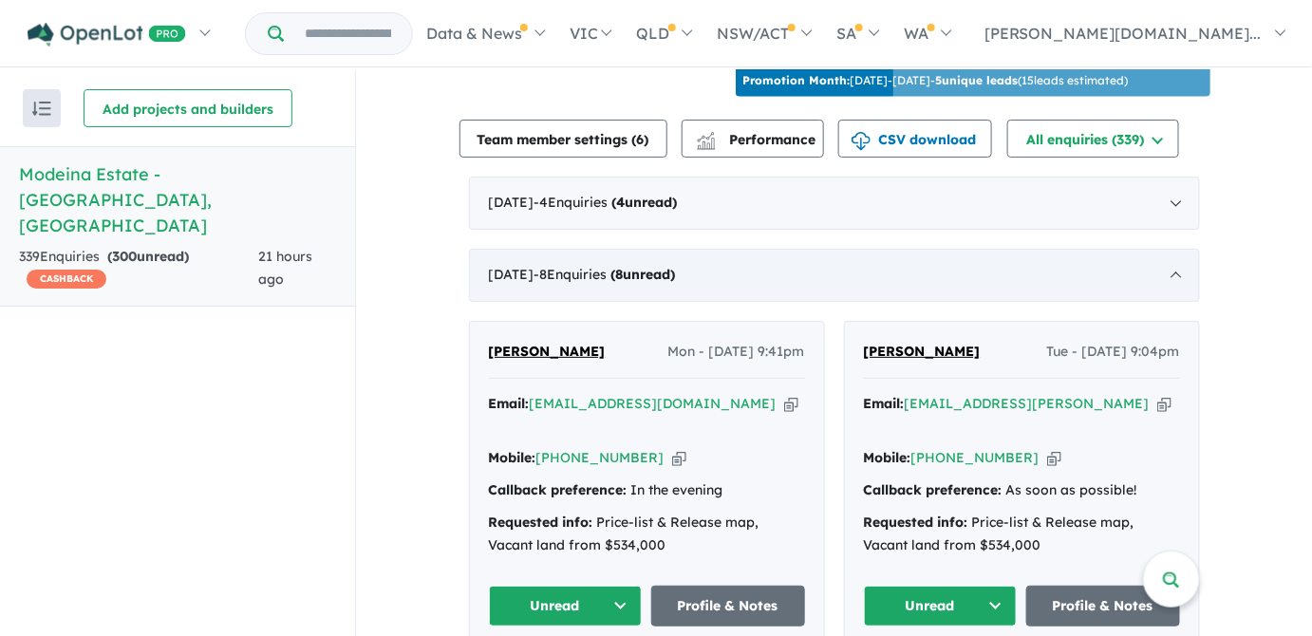
click at [1170, 249] on div "[DATE] - 8 Enquir ies ( 8 unread)" at bounding box center [834, 275] width 731 height 53
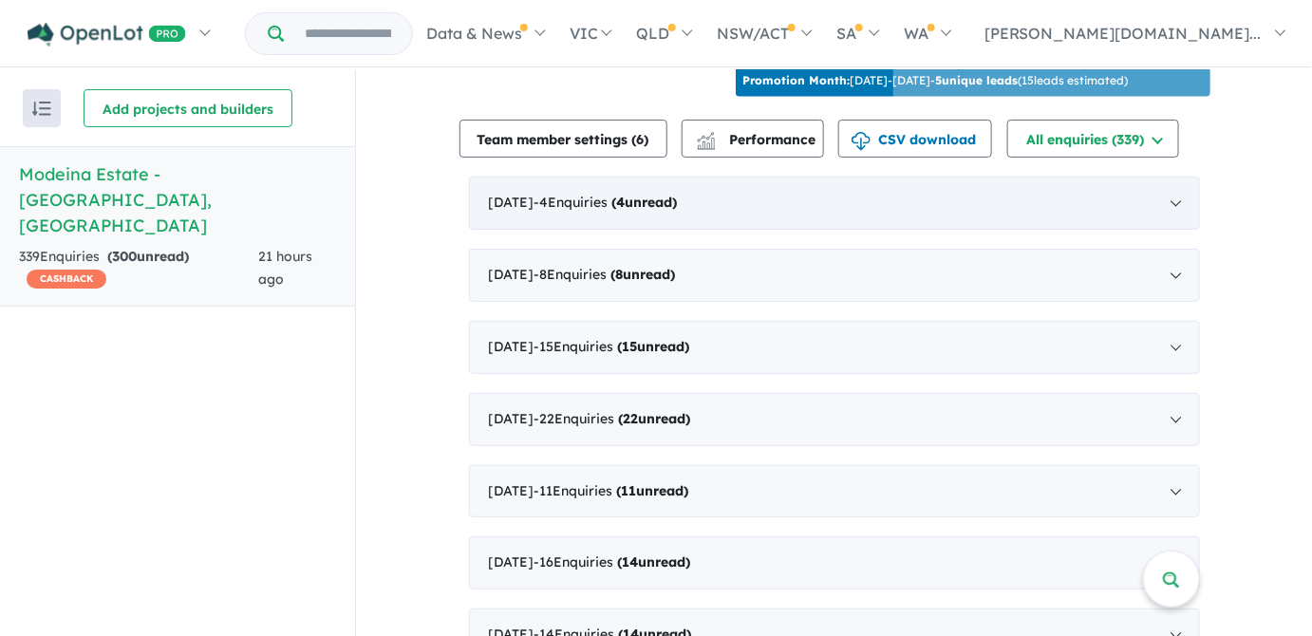
click at [678, 194] on strong "( 4 unread)" at bounding box center [645, 202] width 66 height 17
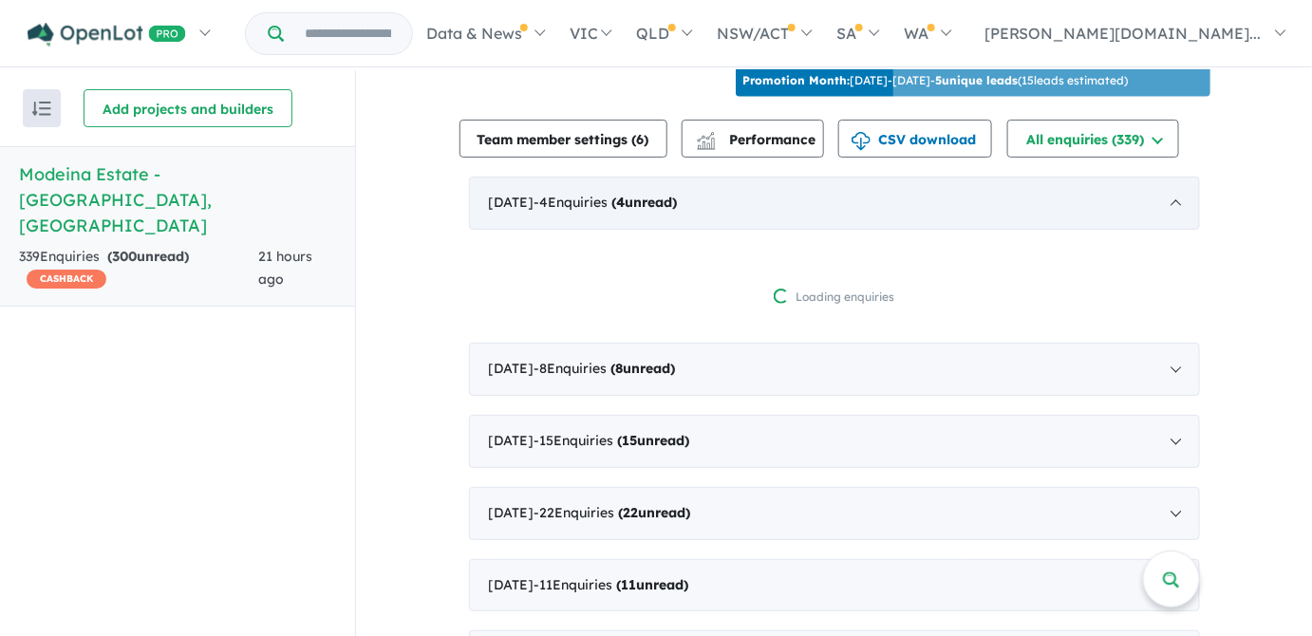
scroll to position [2, 0]
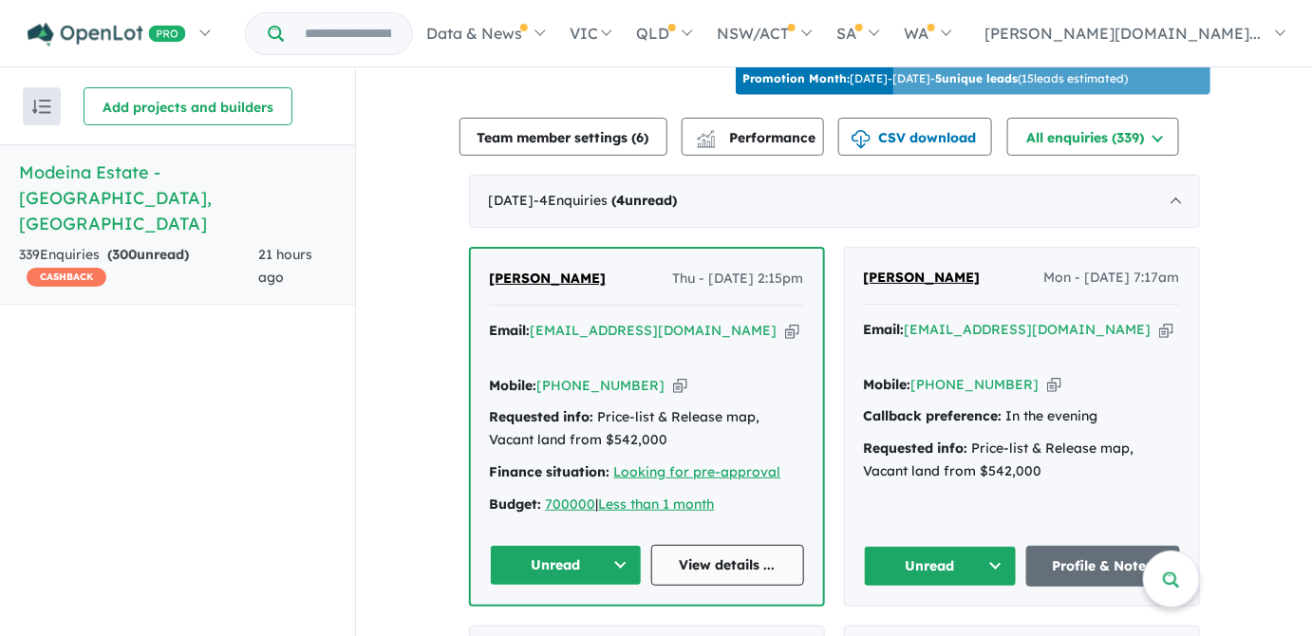
click at [732, 545] on link "View details ..." at bounding box center [727, 565] width 153 height 41
click at [617, 545] on button "Unread" at bounding box center [566, 565] width 153 height 41
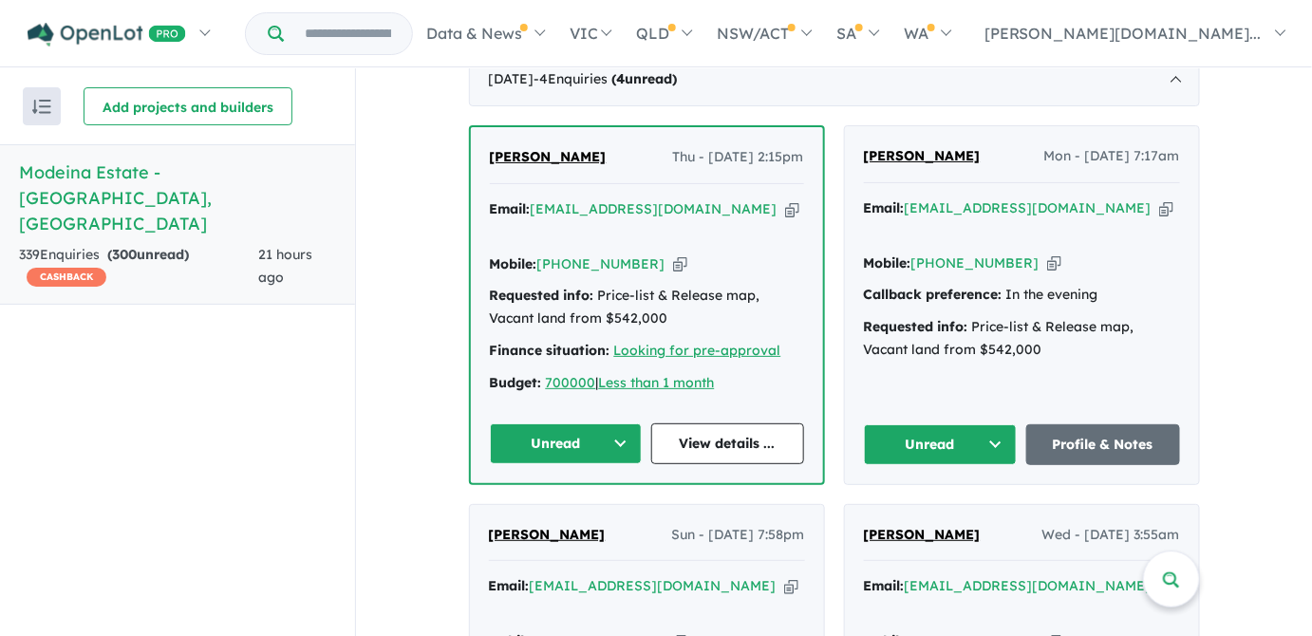
scroll to position [1294, 0]
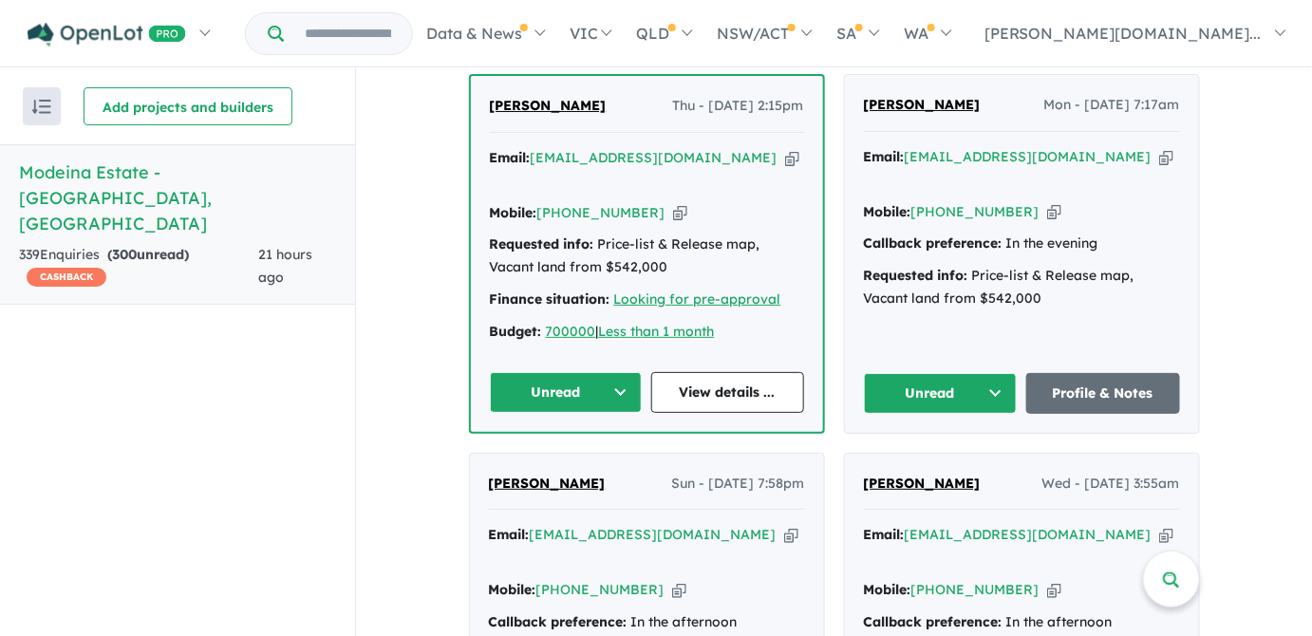
click at [620, 372] on button "Unread" at bounding box center [566, 392] width 153 height 41
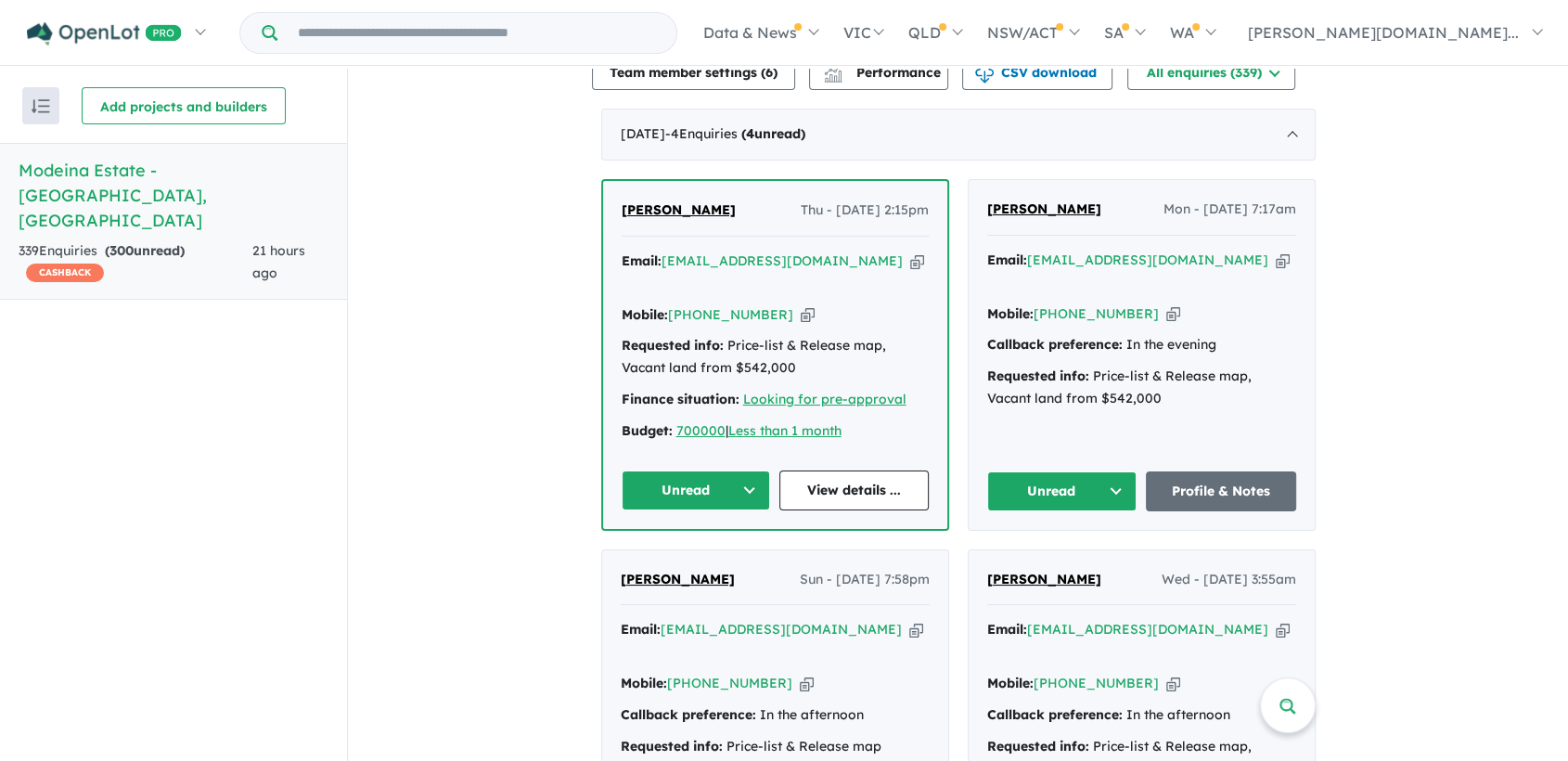
scroll to position [1164, 0]
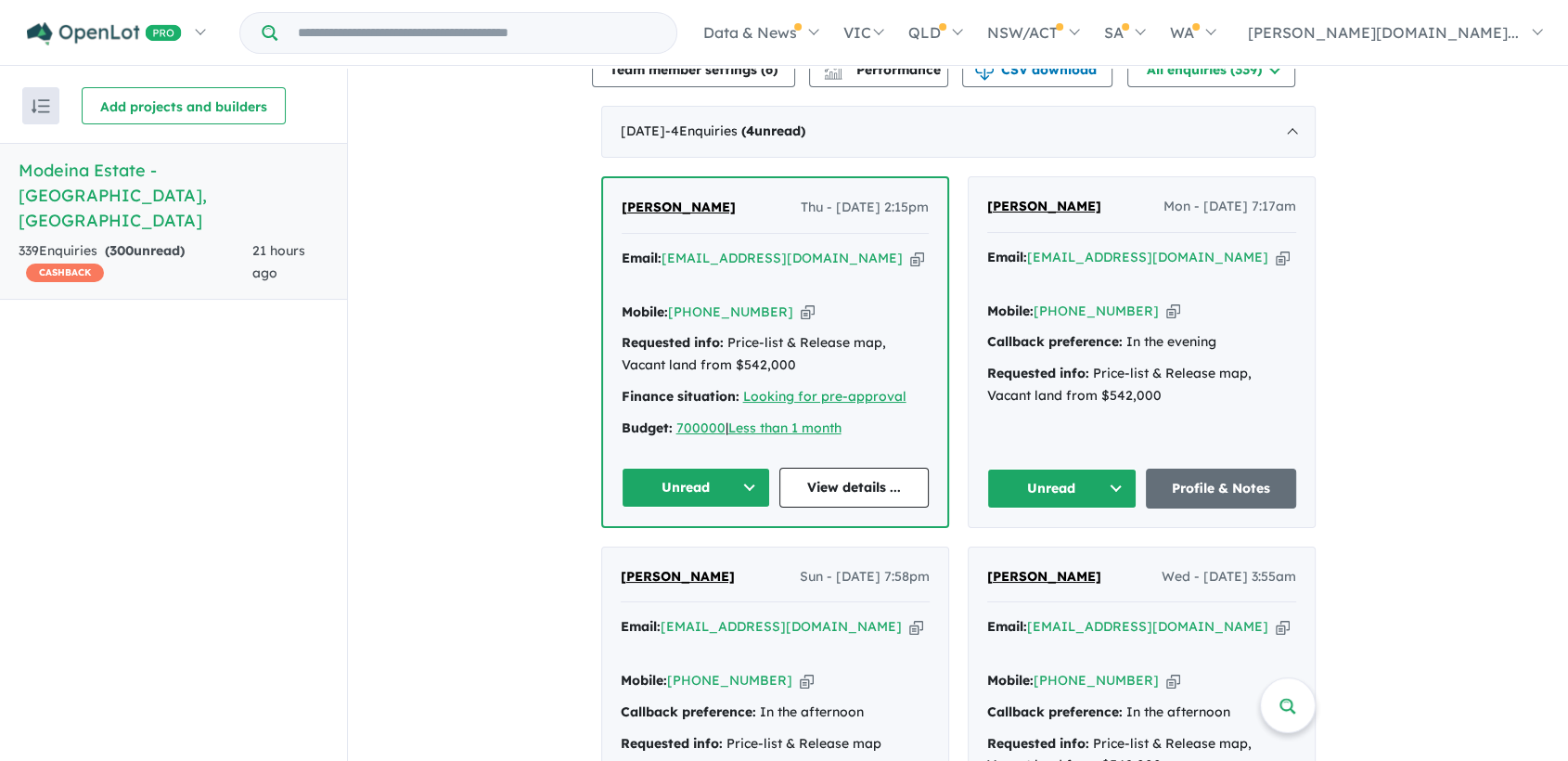
click at [747, 468] on button "Unread" at bounding box center [696, 487] width 150 height 40
